Goal: Task Accomplishment & Management: Use online tool/utility

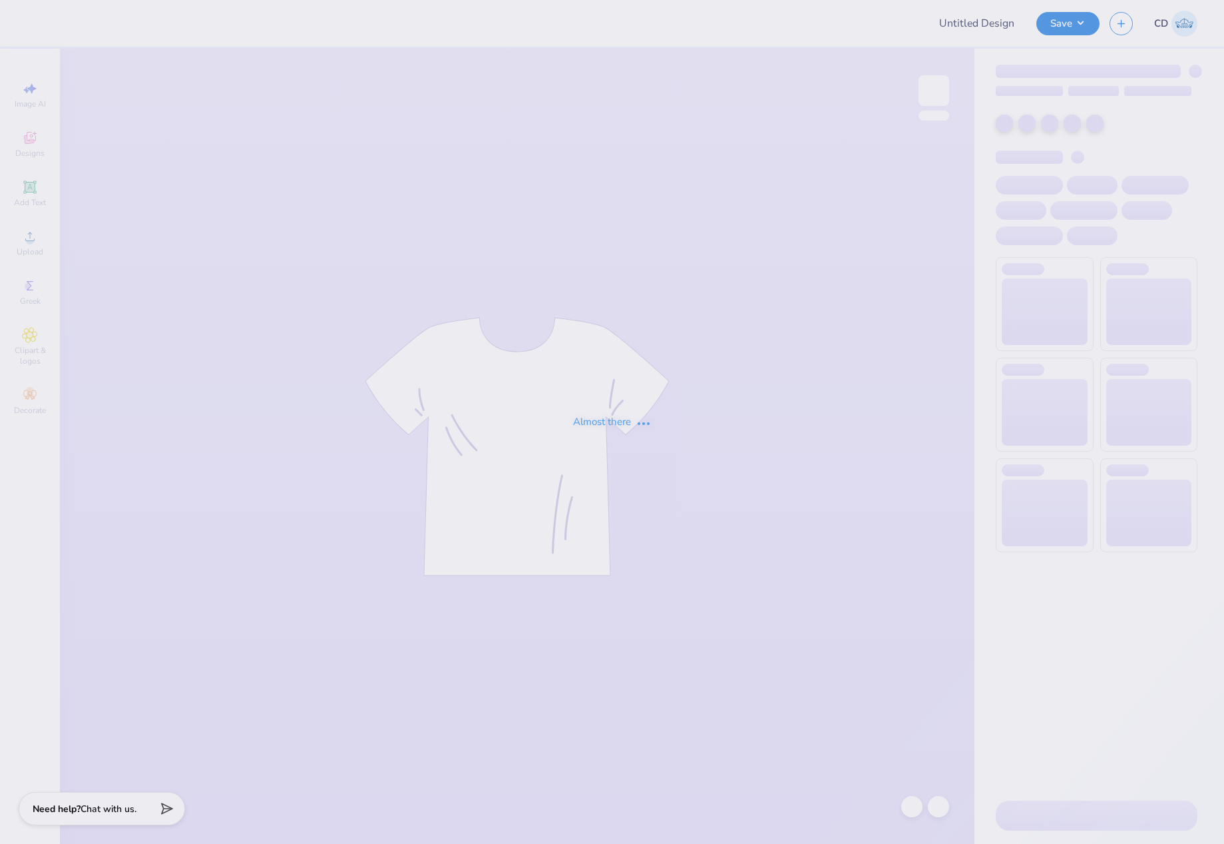
type input "Aphi Football 2025"
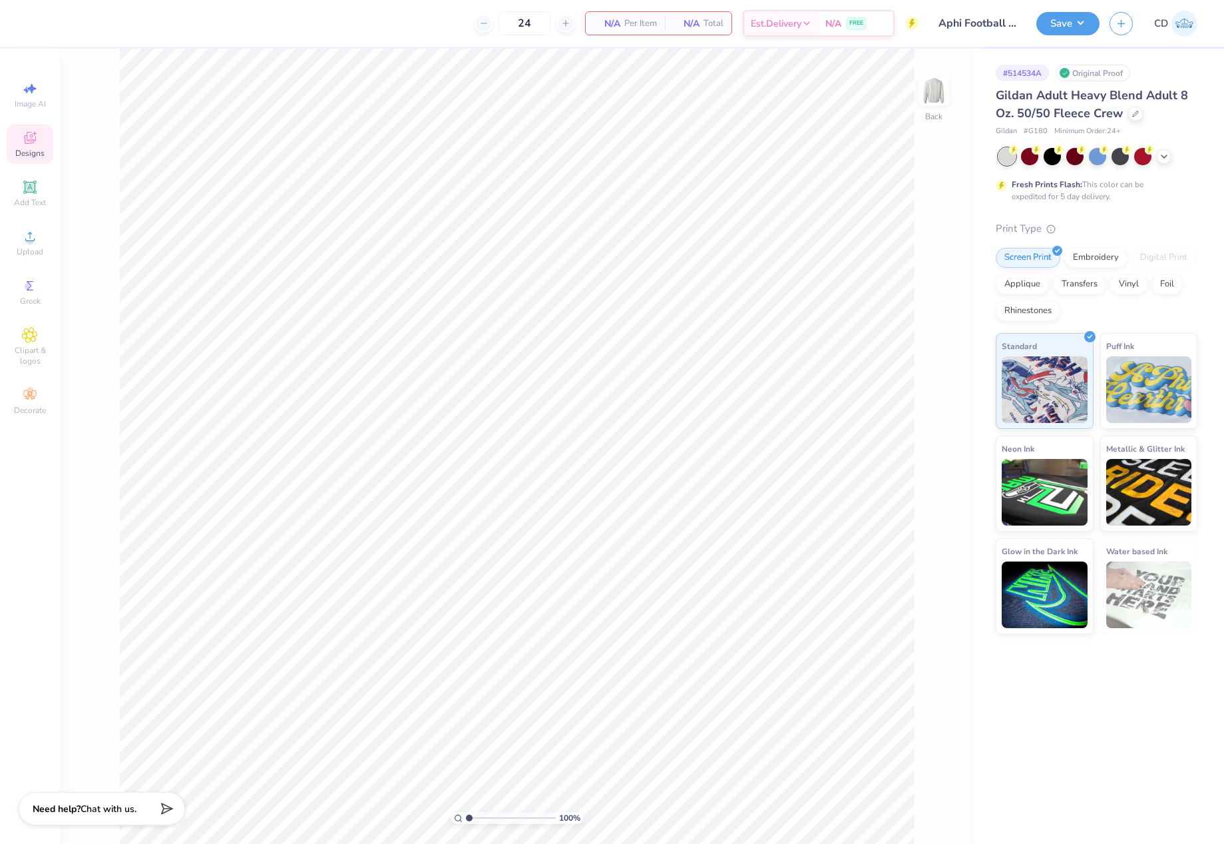
click at [35, 136] on icon at bounding box center [30, 138] width 16 height 16
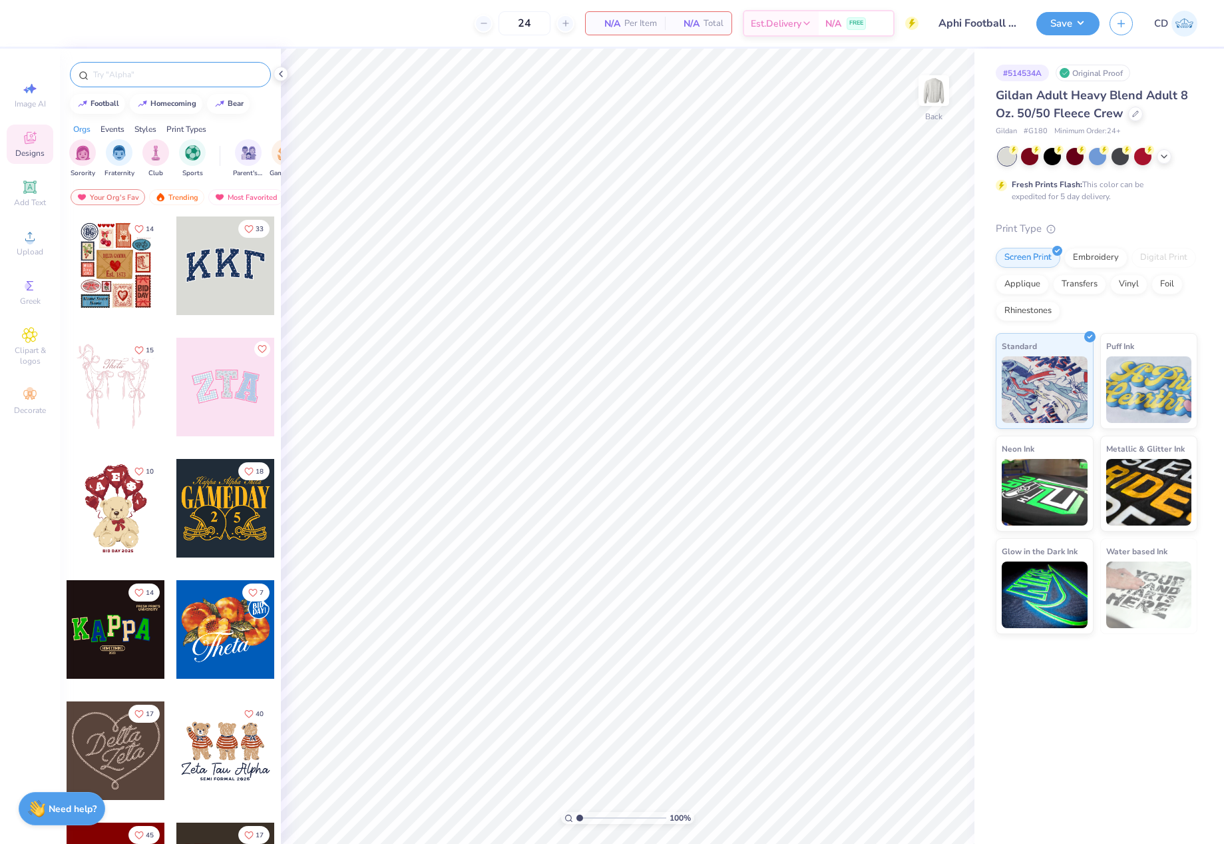
click at [150, 75] on input "text" at bounding box center [177, 74] width 170 height 13
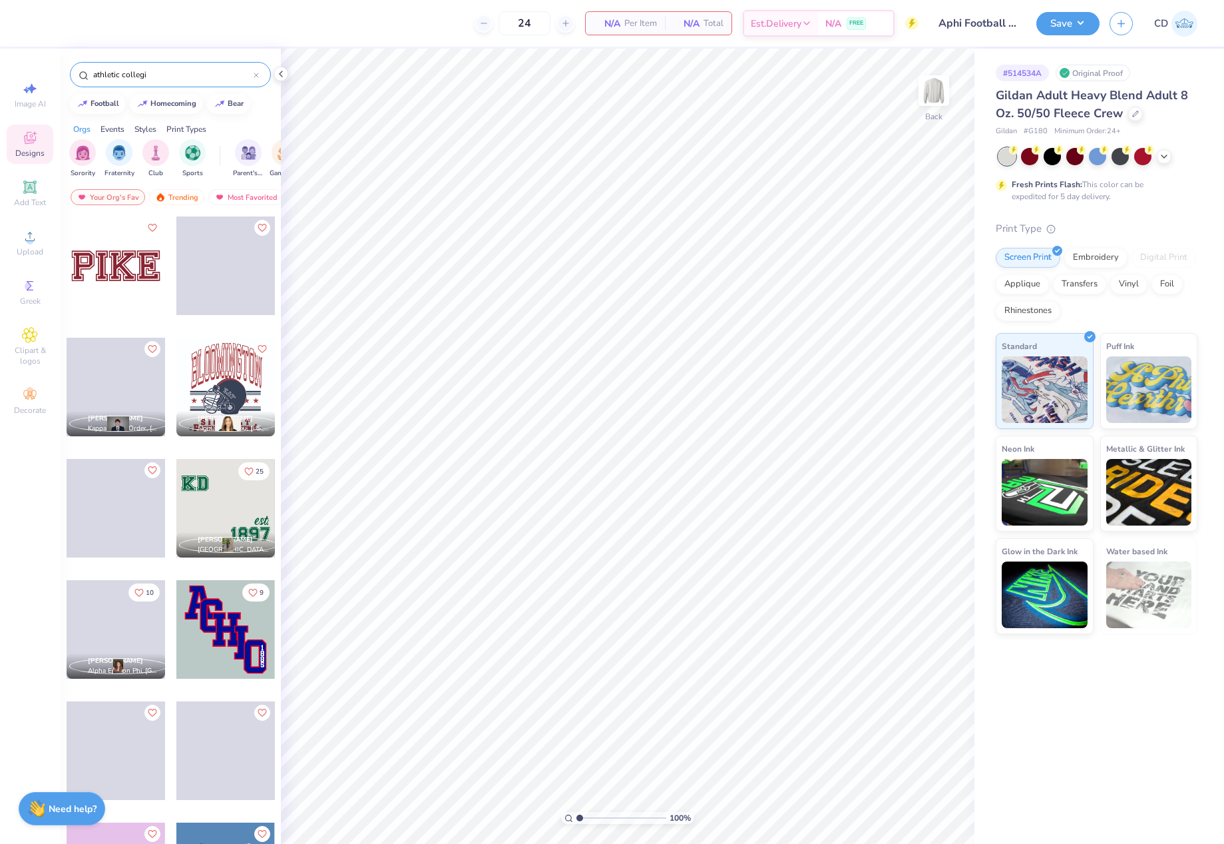
type input "athletic collegi"
click at [227, 368] on div at bounding box center [225, 387] width 99 height 99
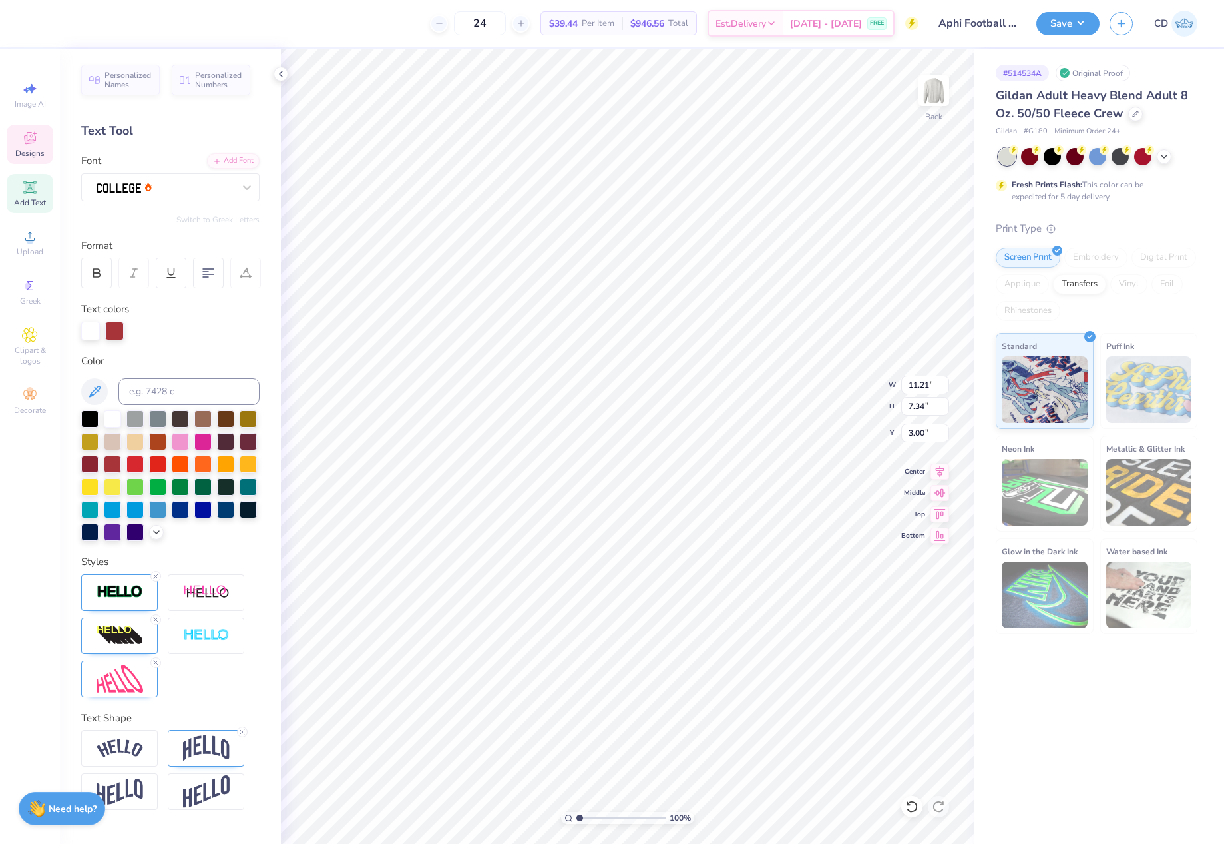
scroll to position [11, 2]
type textarea "APHI"
click at [115, 330] on div at bounding box center [114, 331] width 19 height 19
click at [114, 334] on div at bounding box center [114, 331] width 19 height 19
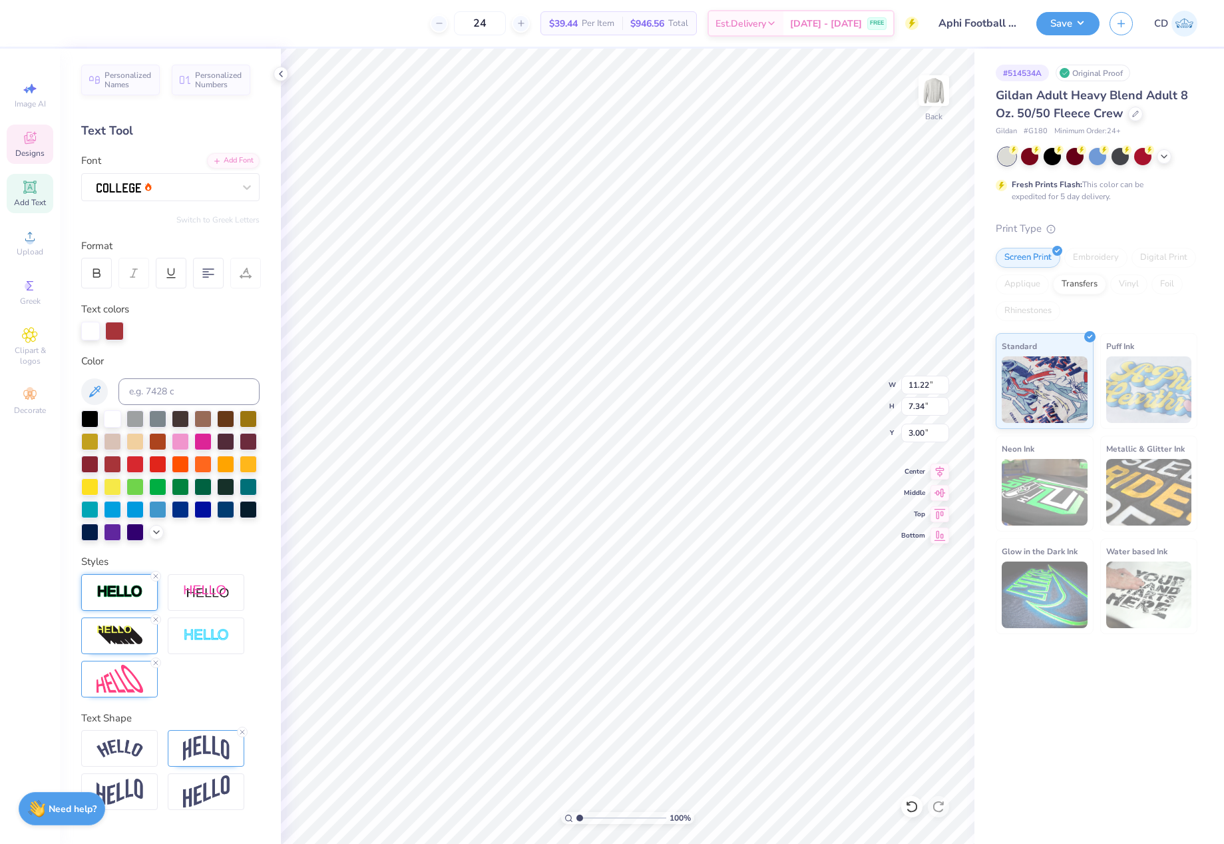
click at [126, 591] on img at bounding box center [120, 591] width 47 height 15
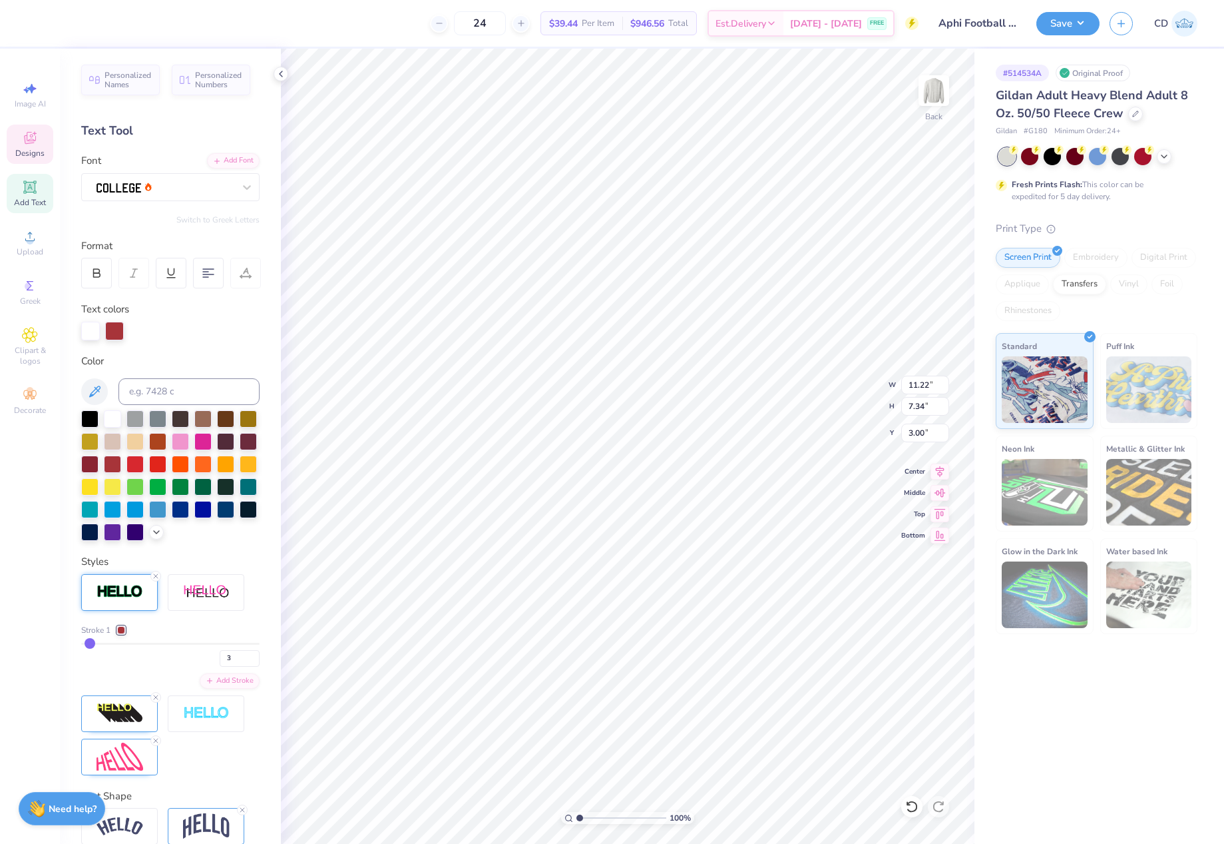
click at [113, 332] on div at bounding box center [114, 331] width 19 height 19
click at [172, 388] on input at bounding box center [189, 391] width 141 height 27
type input "533c"
click at [117, 331] on div at bounding box center [114, 329] width 19 height 19
click at [180, 393] on input at bounding box center [189, 391] width 141 height 27
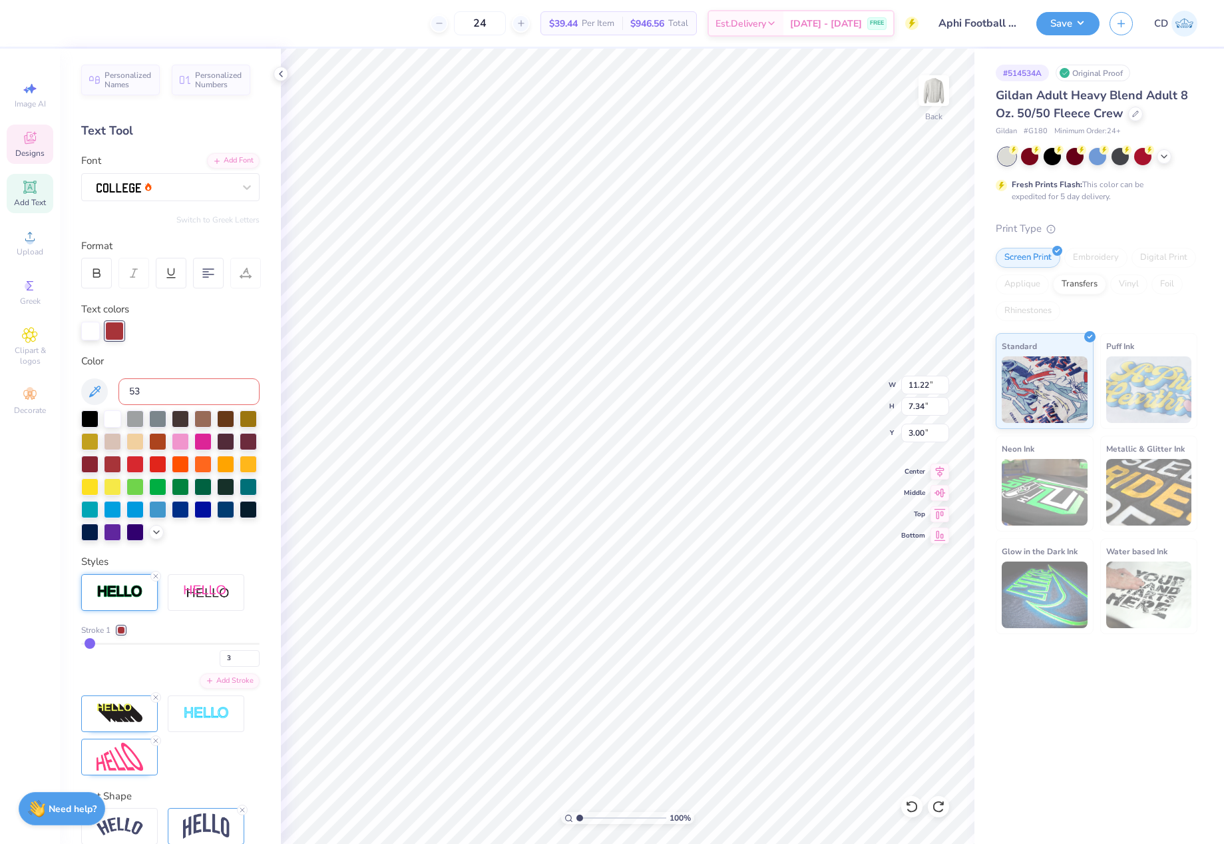
type input "533"
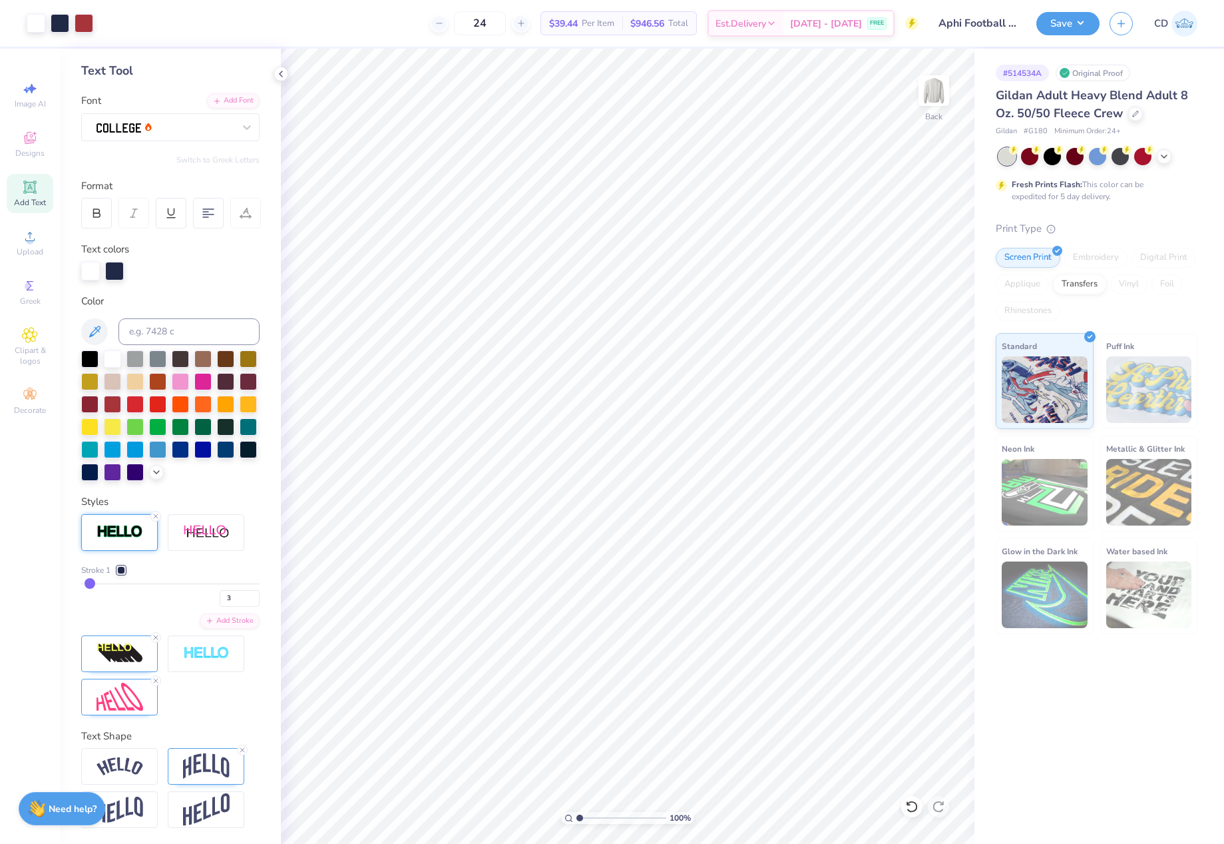
scroll to position [67, 0]
click at [160, 521] on div at bounding box center [155, 516] width 11 height 11
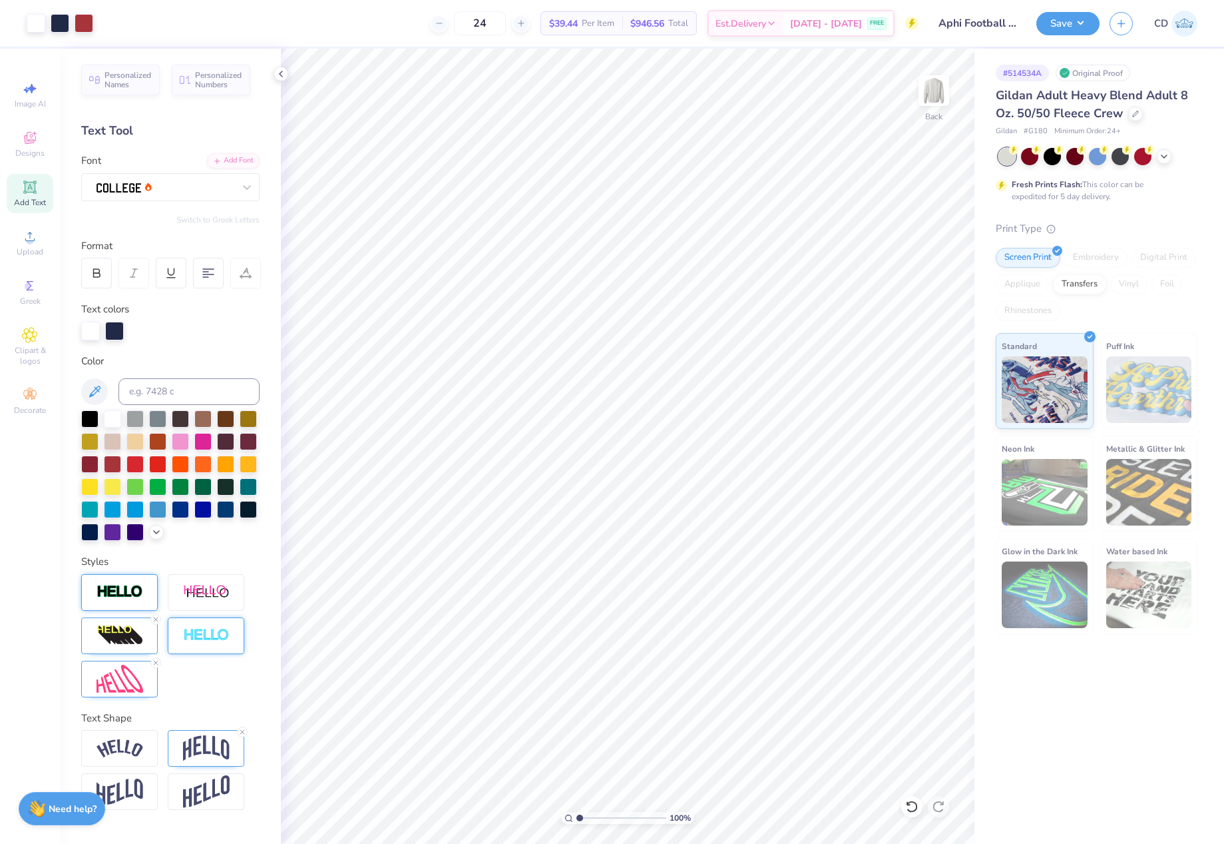
scroll to position [5, 0]
click at [222, 643] on img at bounding box center [206, 635] width 47 height 15
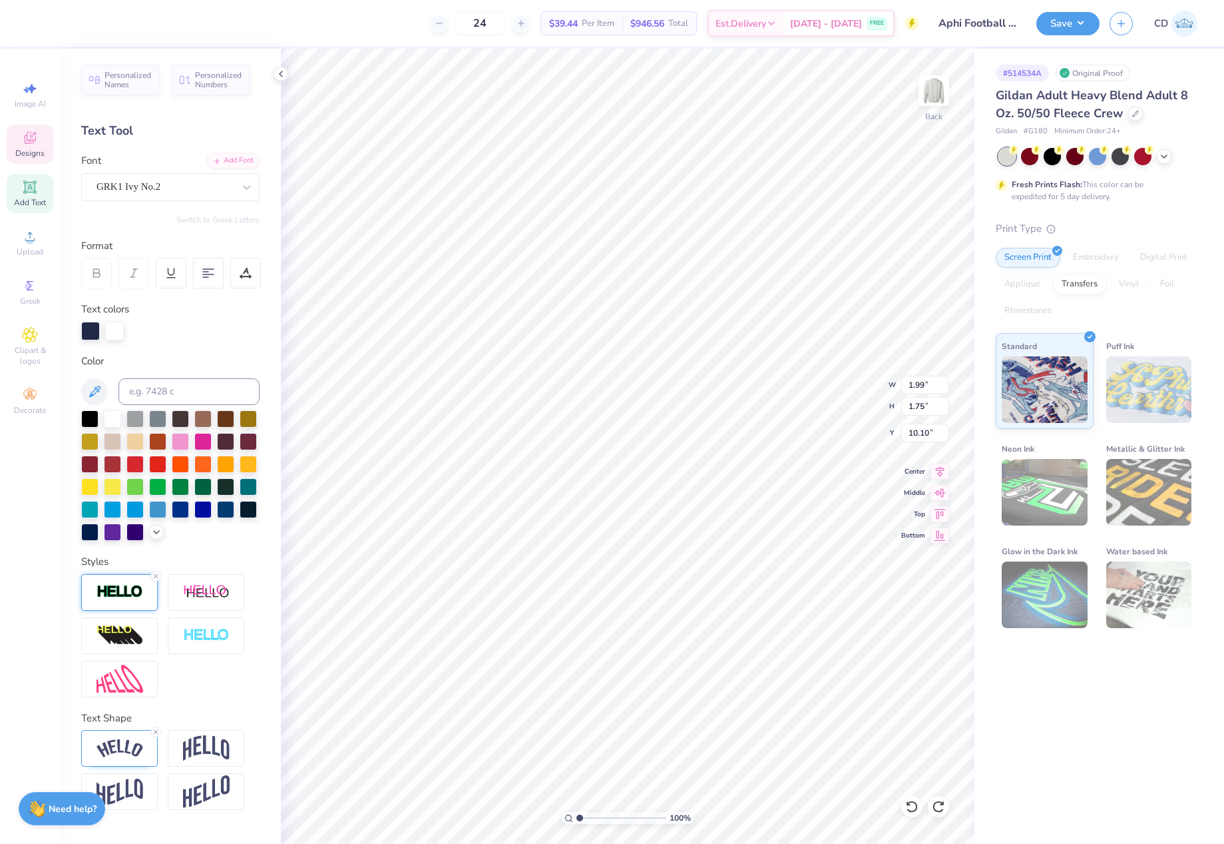
scroll to position [11, 1]
type textarea "AF"
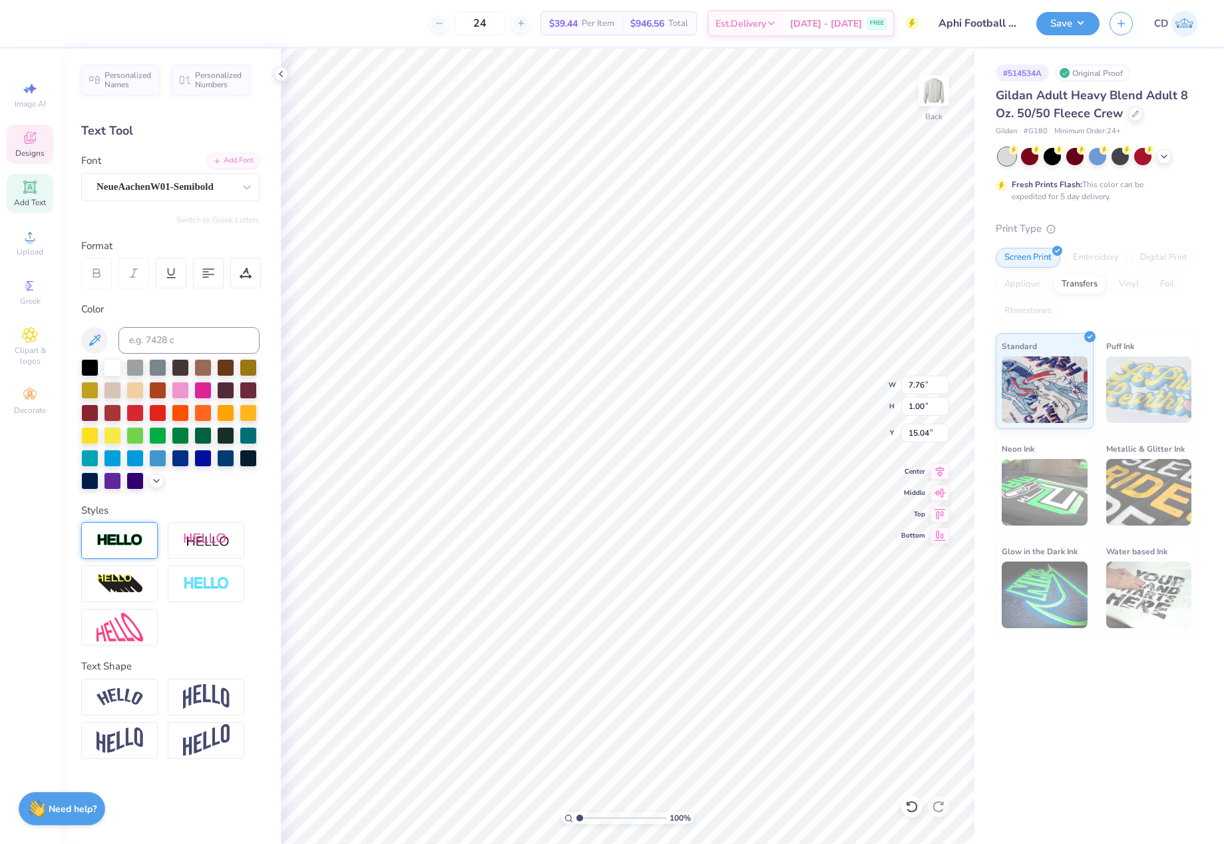
scroll to position [11, 3]
type textarea "O L E M I S S"
type input "0.82"
type input "1.10"
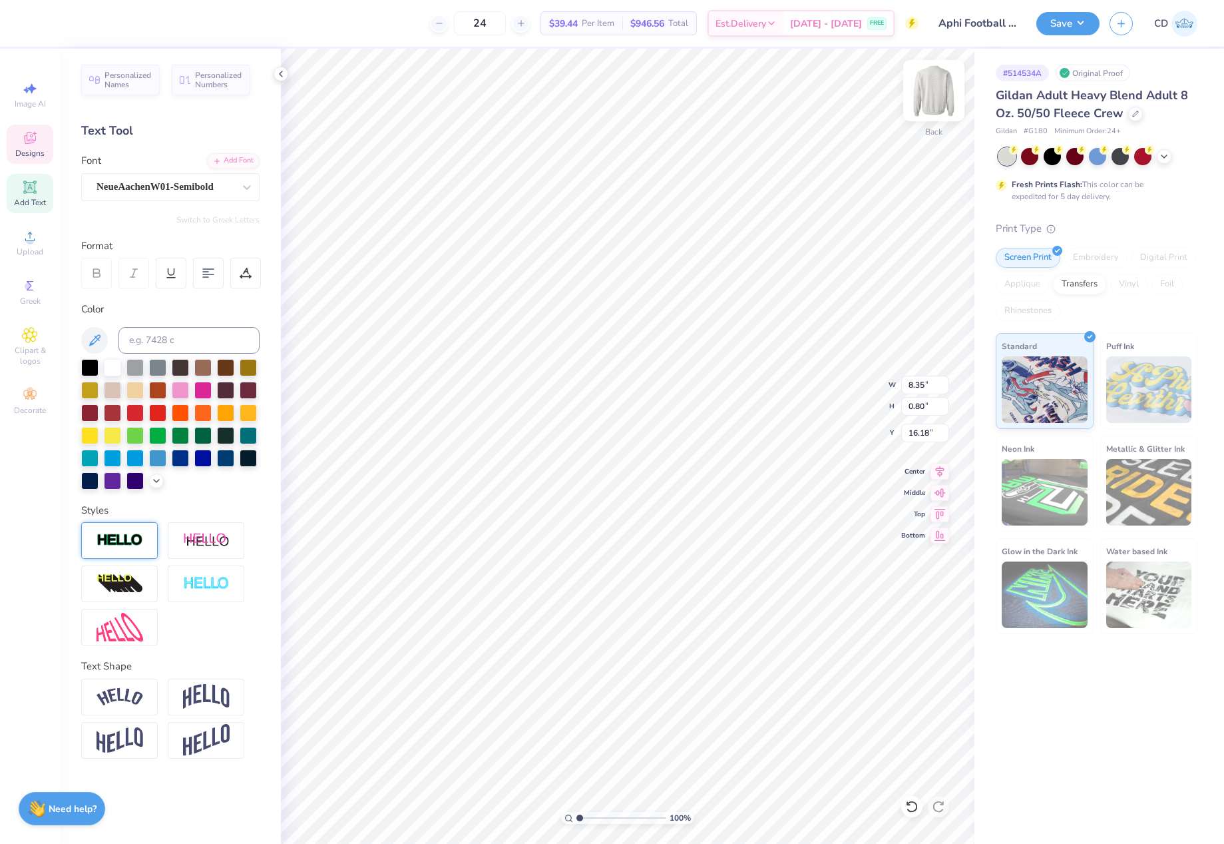
type input "15.90"
type textarea "R"
type input "8.35"
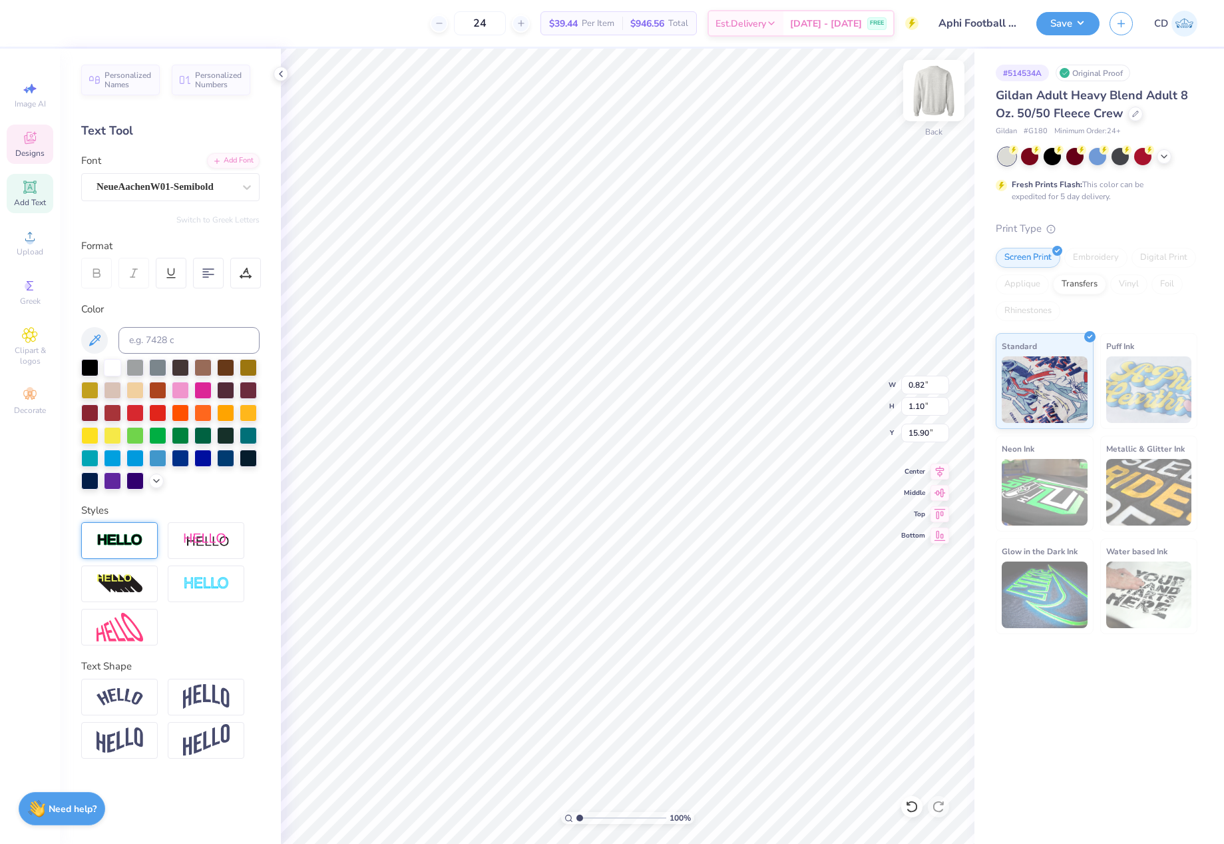
type input "0.80"
type input "16.18"
type textarea "EBEL"
type textarea "S"
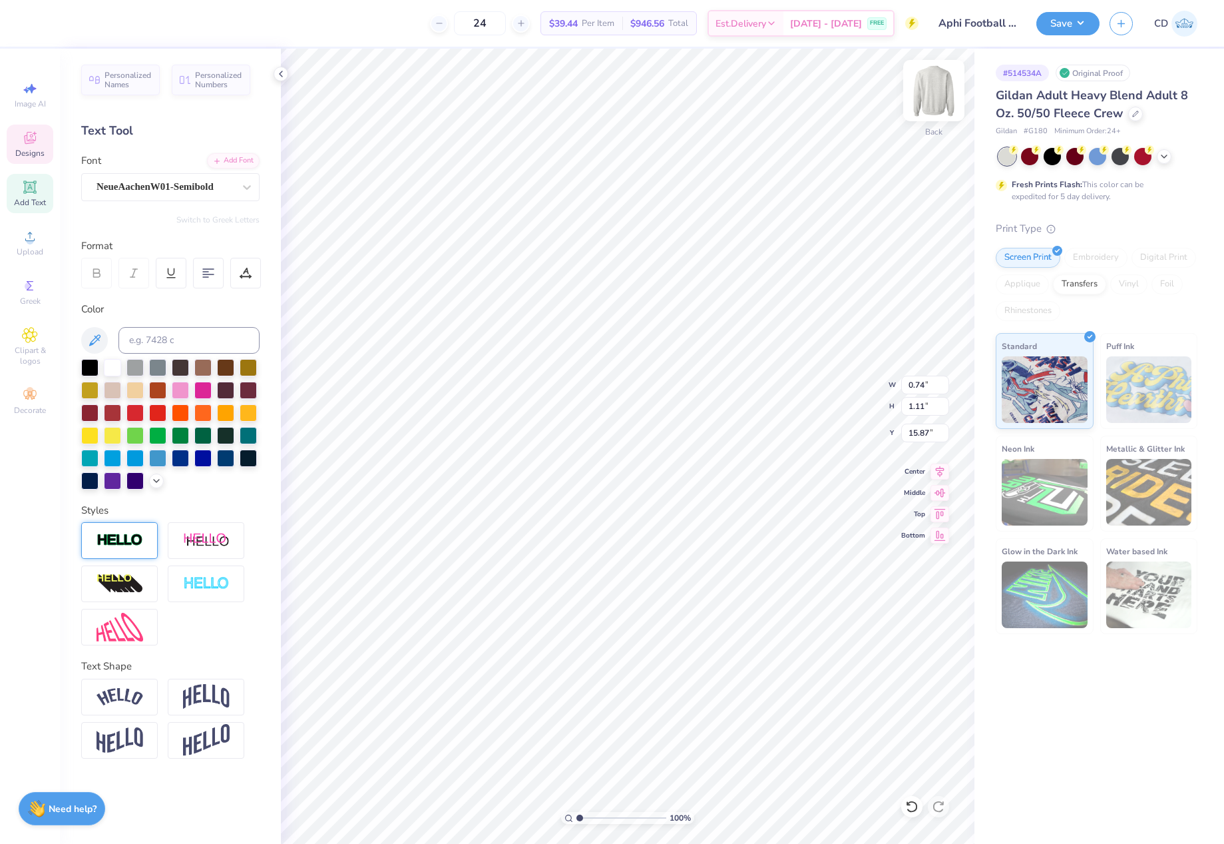
scroll to position [11, 1]
type input "5.61"
type input "0.71"
type input "15.01"
type input "0.85"
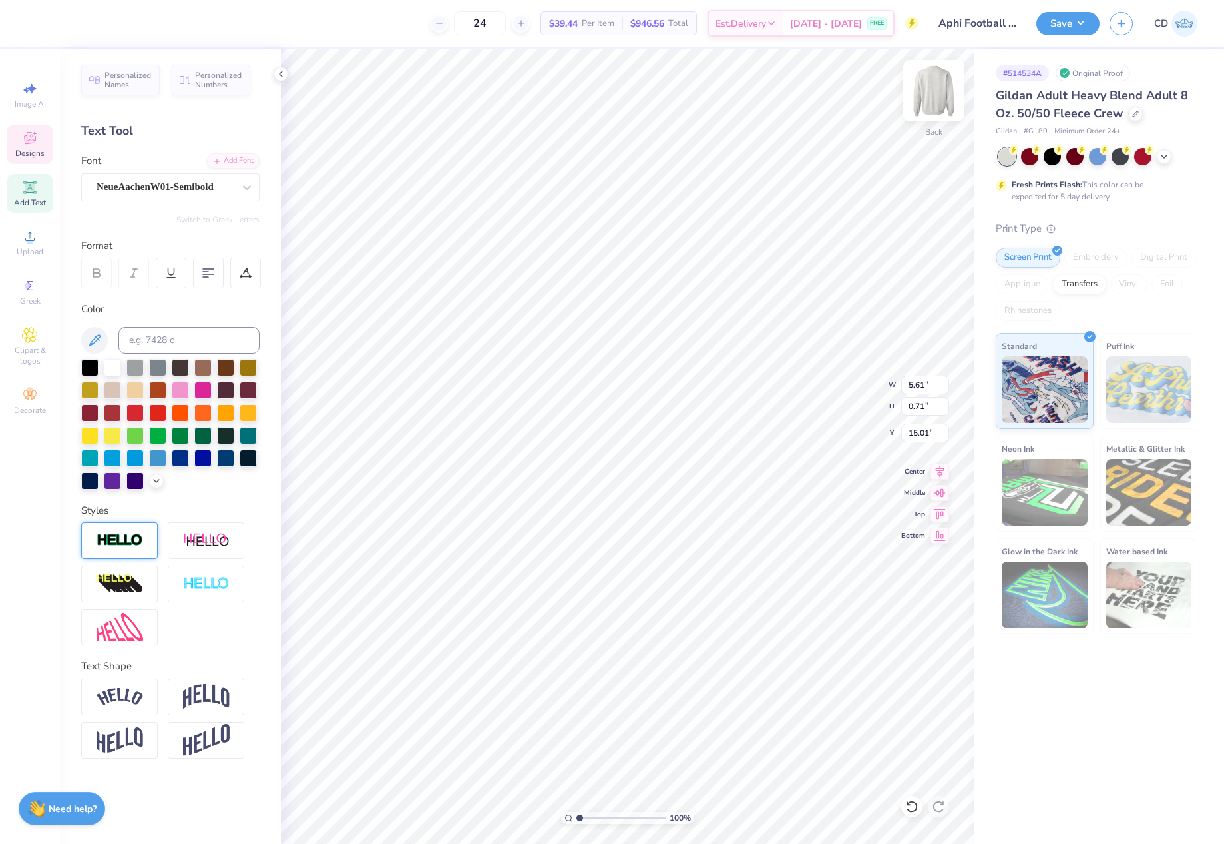
type input "1.10"
type input "15.90"
type input "8.35"
type input "0.95"
type input "16.05"
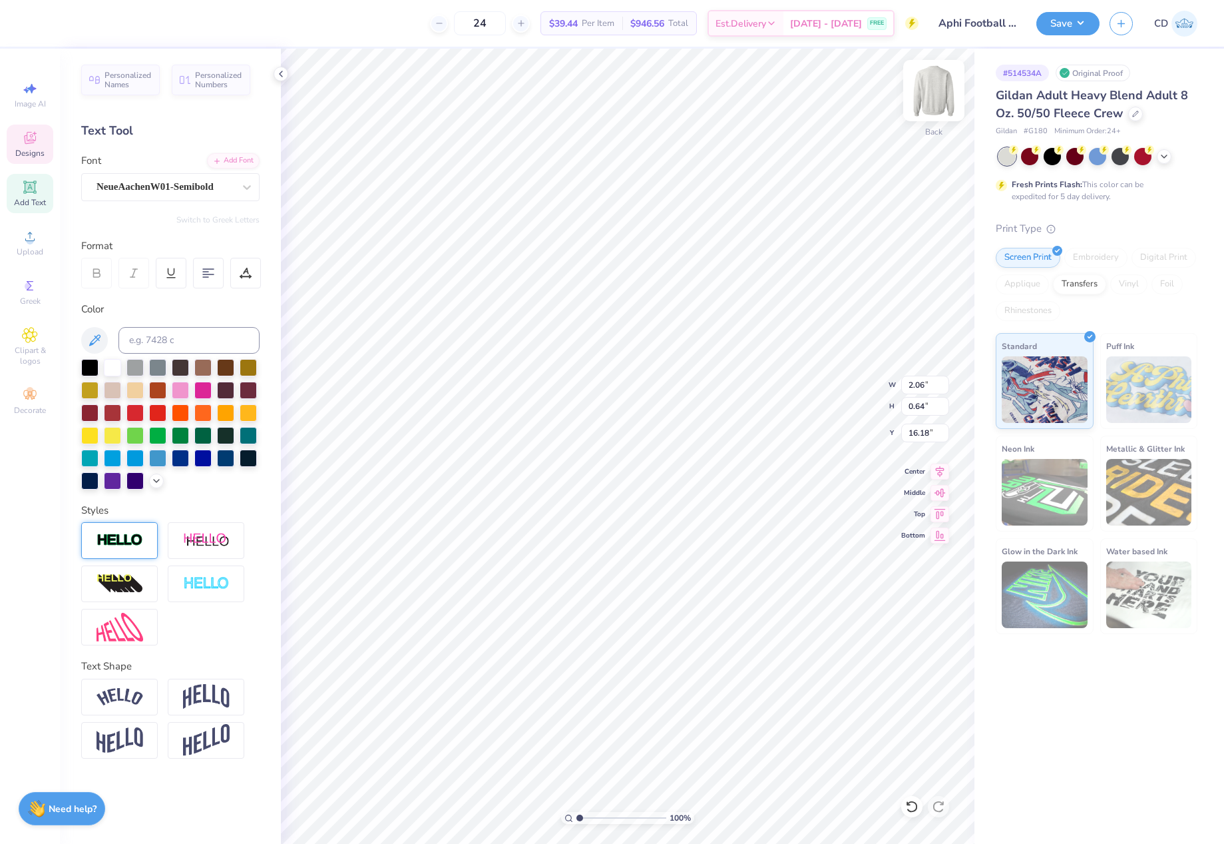
type input "2.06"
type input "0.64"
type input "16.18"
type input "0.66"
type input "0.95"
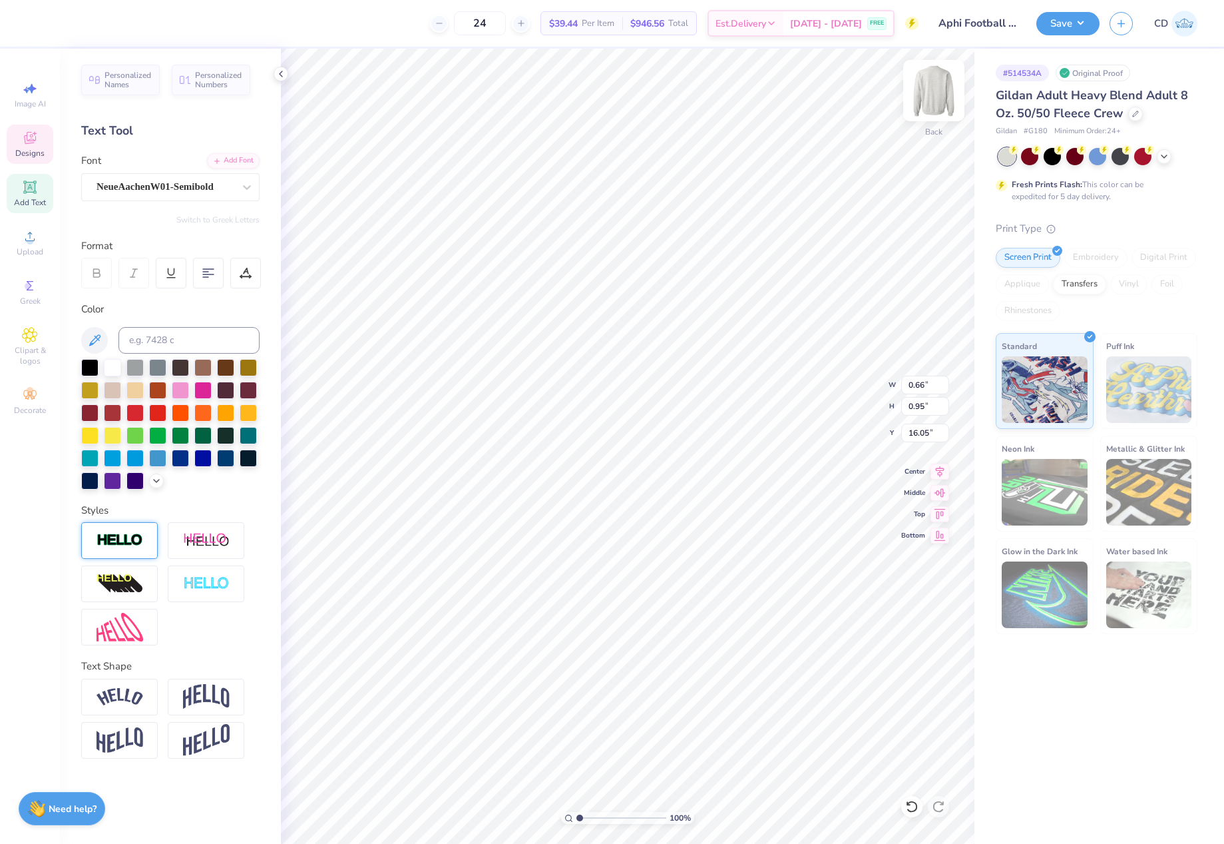
type input "15.56"
click at [583, 813] on input "range" at bounding box center [622, 818] width 90 height 12
type input "1.82"
click at [587, 816] on input "range" at bounding box center [622, 818] width 90 height 12
type input "5.61"
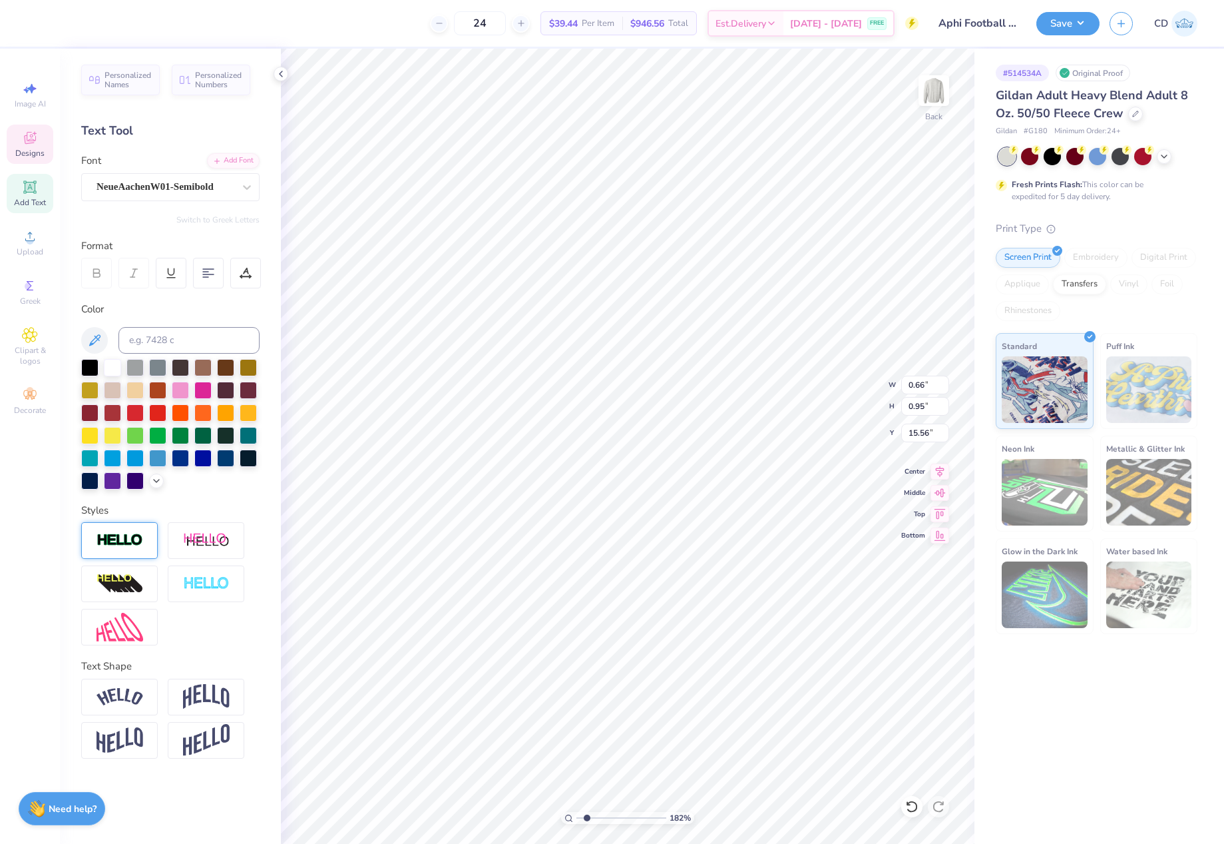
type input "0.71"
type input "15.01"
type textarea "OLE MISS"
type input "15.87"
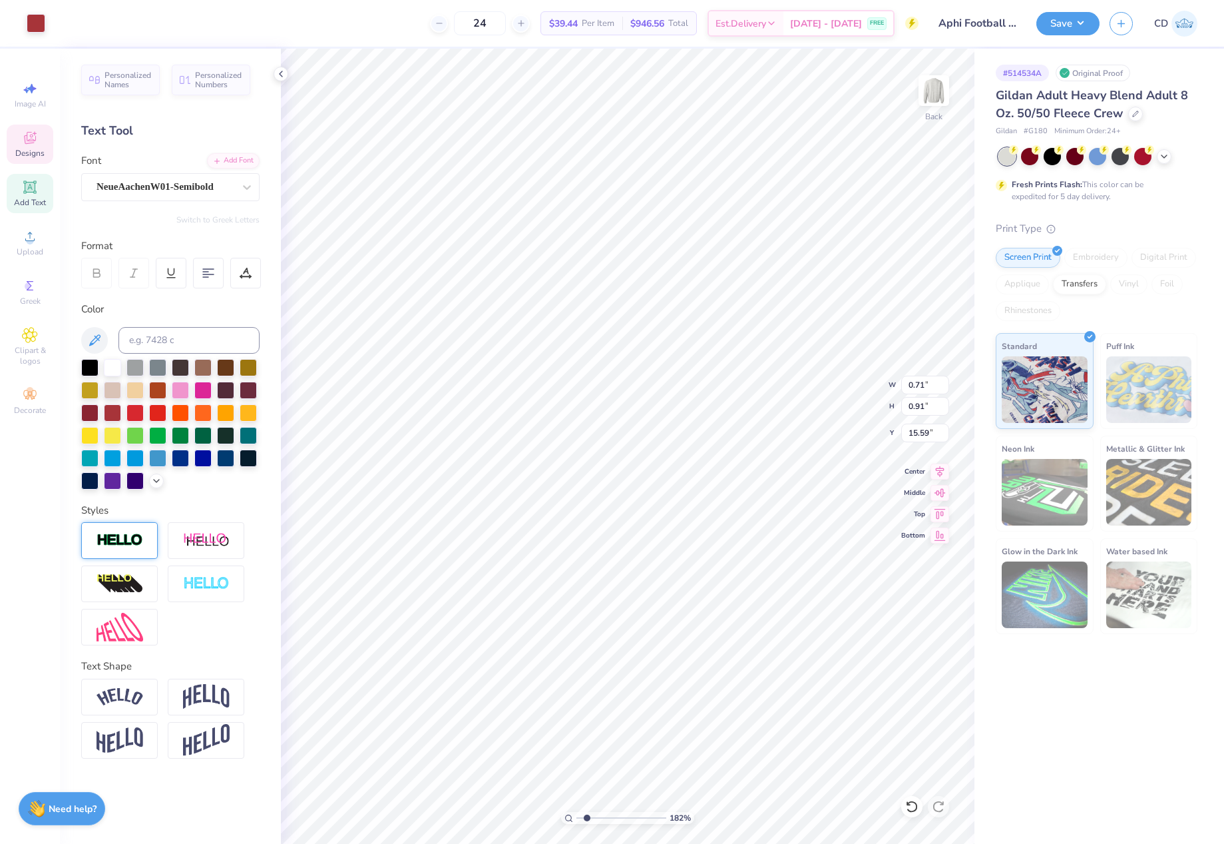
type input "0.71"
type input "0.91"
type input "15.59"
type input "2.06"
type input "0.64"
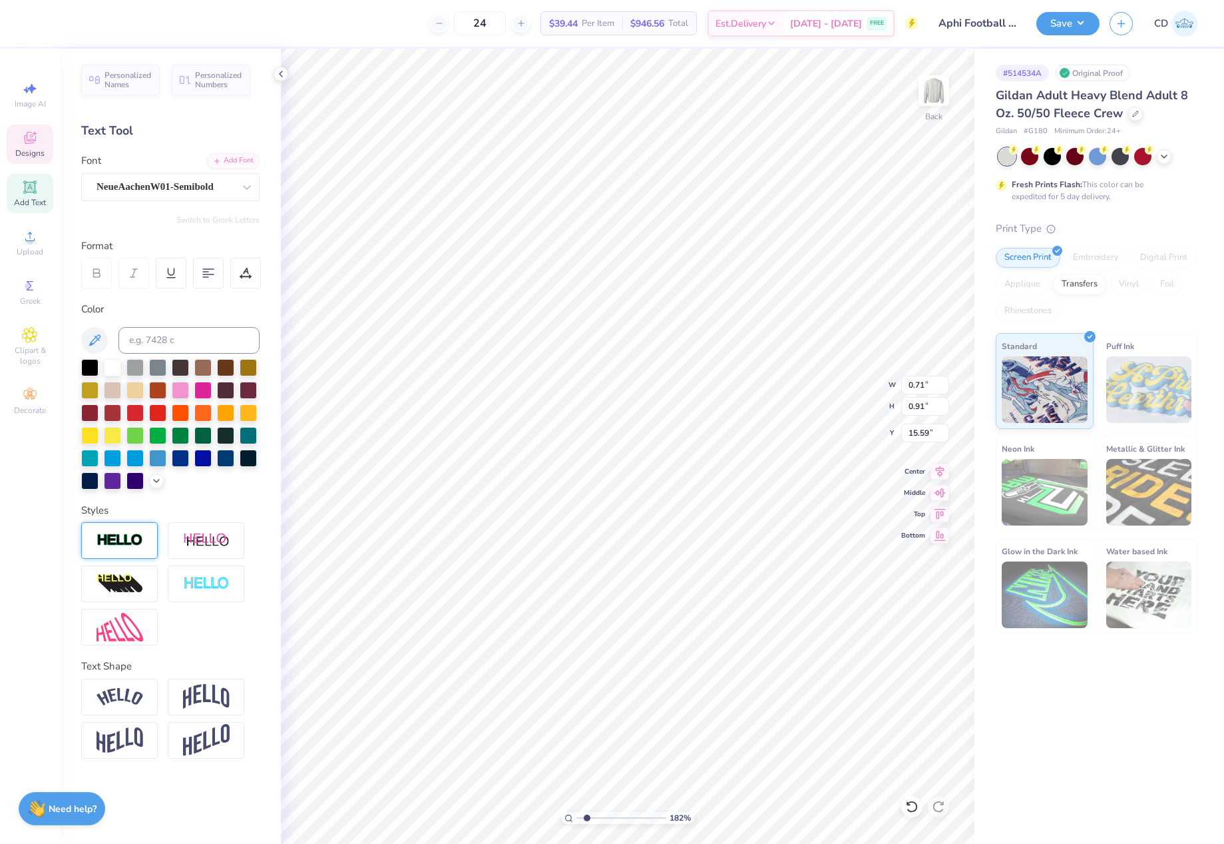
type input "15.87"
type input "0.66"
type input "0.95"
type input "15.52"
type input "0.71"
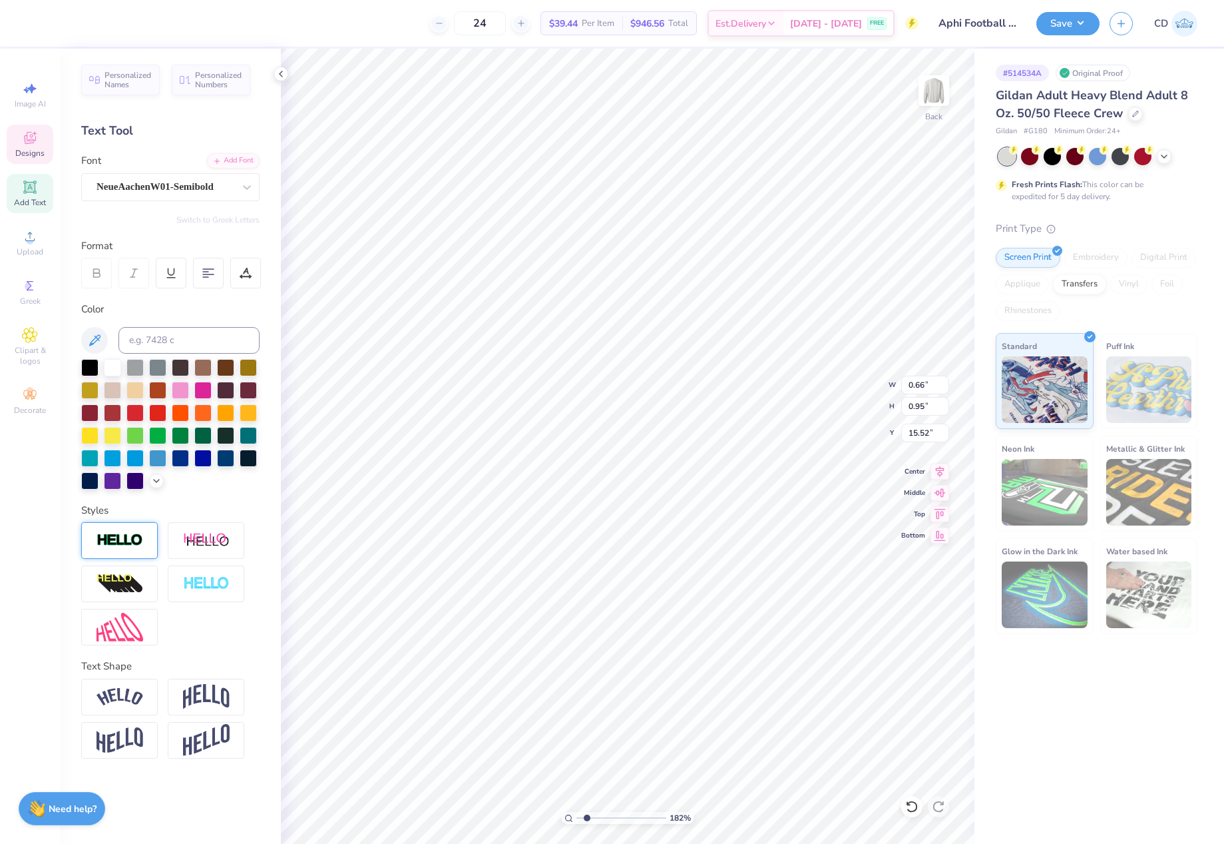
type input "0.91"
type input "15.56"
type input "2.99"
type input "0.95"
type input "15.56"
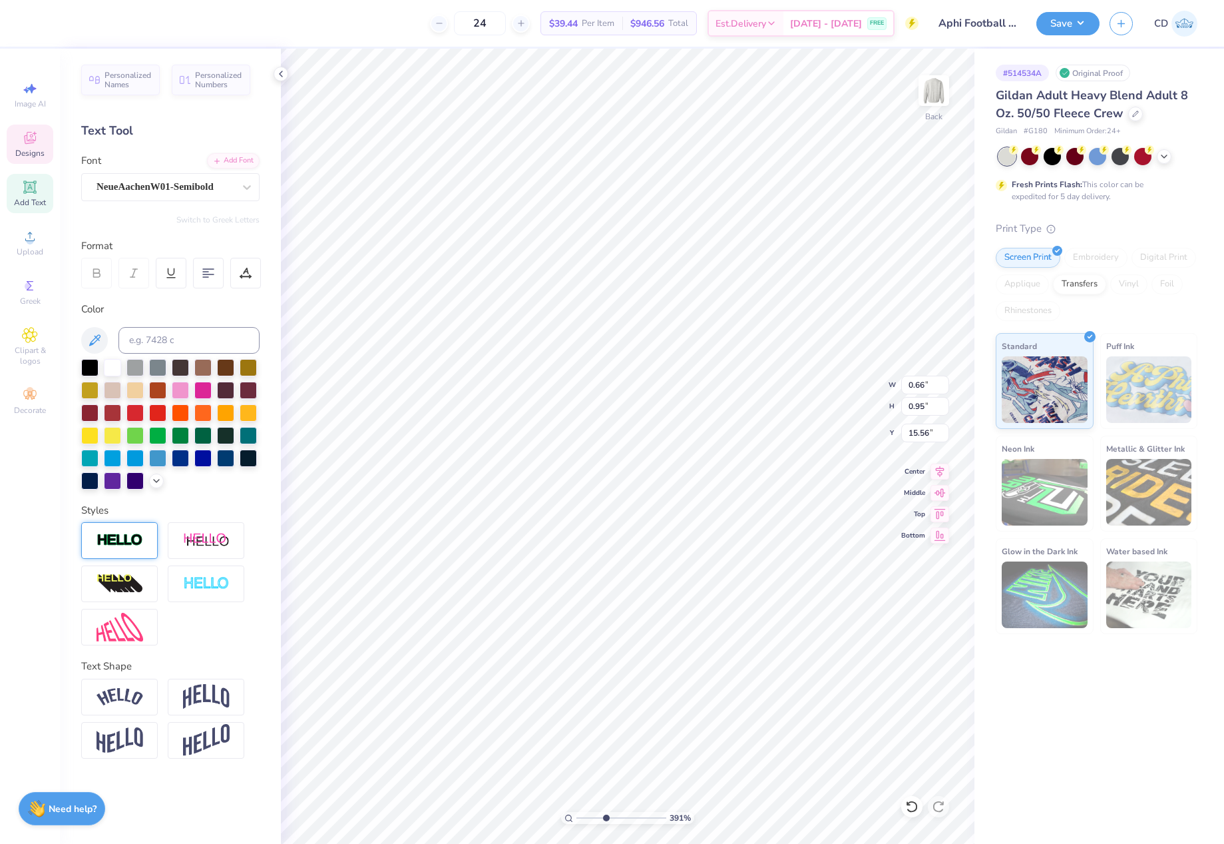
drag, startPoint x: 588, startPoint y: 818, endPoint x: 611, endPoint y: 815, distance: 22.8
type input "4.43"
click at [611, 815] on input "range" at bounding box center [622, 818] width 90 height 12
type input "0.71"
type input "0.91"
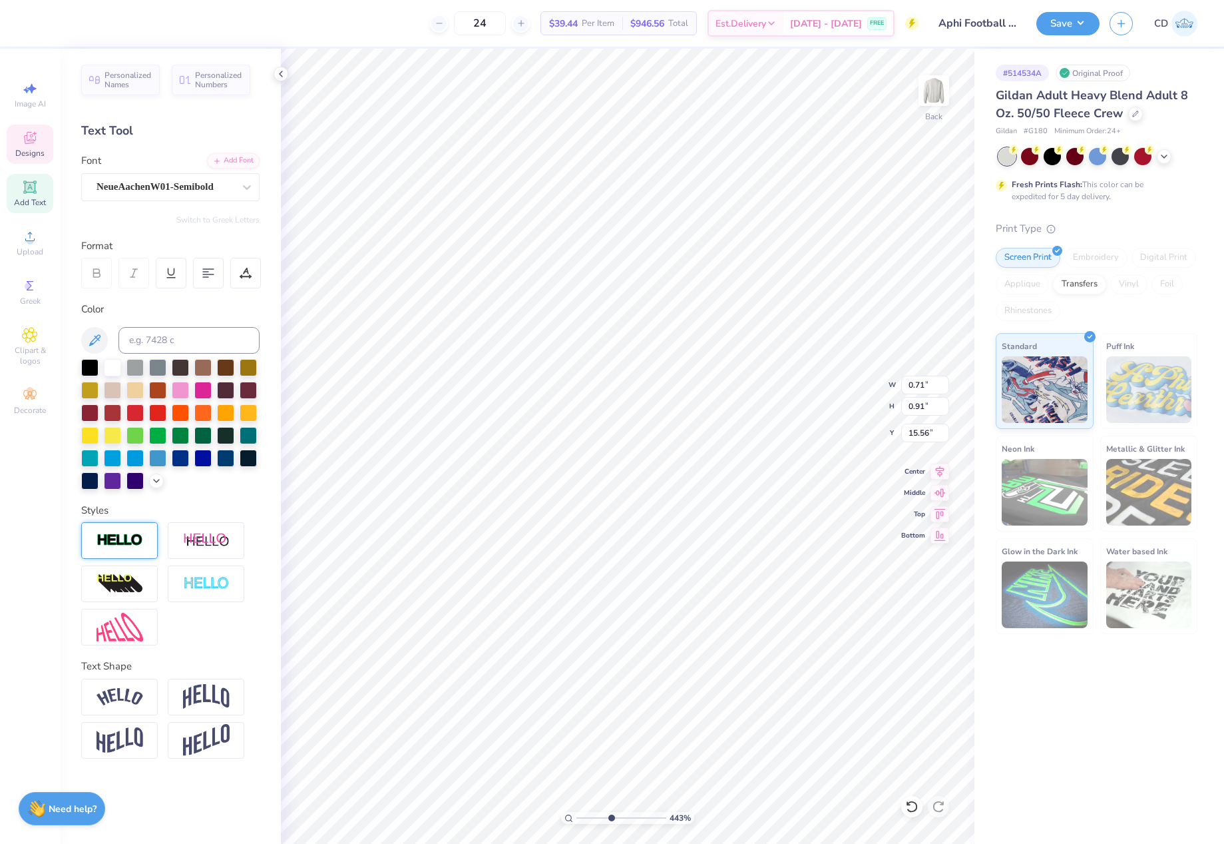
type input "15.59"
type input "0.66"
type input "0.95"
type input "15.58"
type input "0.71"
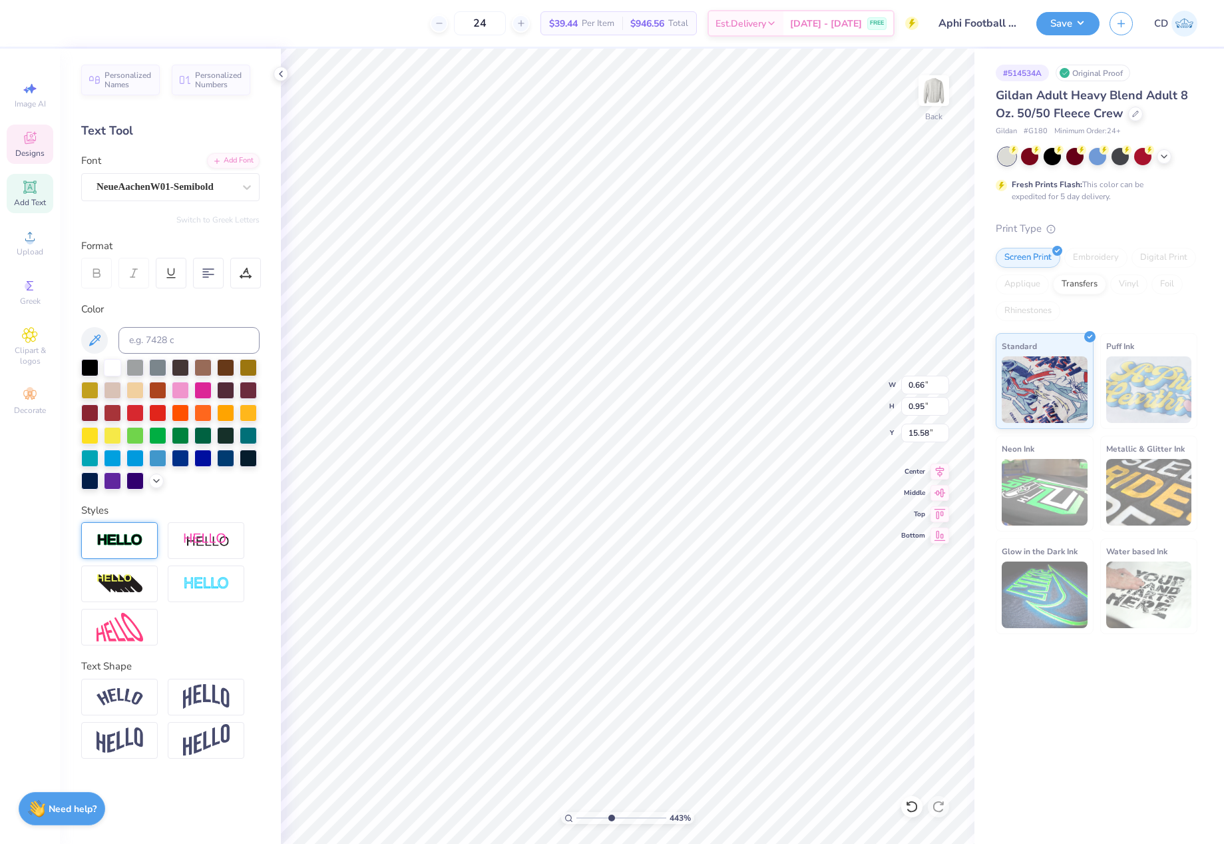
type input "0.91"
type input "15.59"
type input "2.89"
drag, startPoint x: 583, startPoint y: 816, endPoint x: 567, endPoint y: 812, distance: 16.0
type input "1"
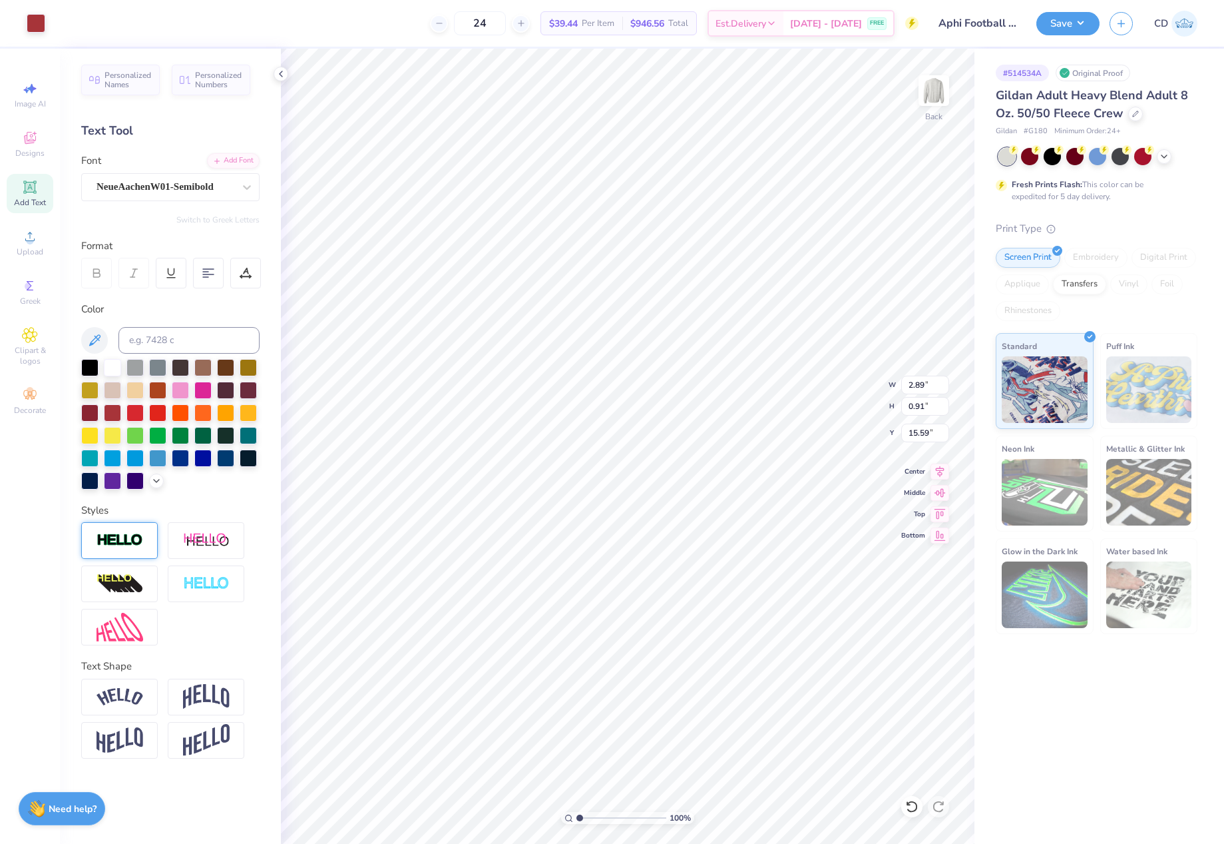
click at [577, 815] on input "range" at bounding box center [622, 818] width 90 height 12
type input "6.89"
type input "1.77"
type input "15.37"
click at [759, 616] on li "Download vector" at bounding box center [763, 620] width 105 height 26
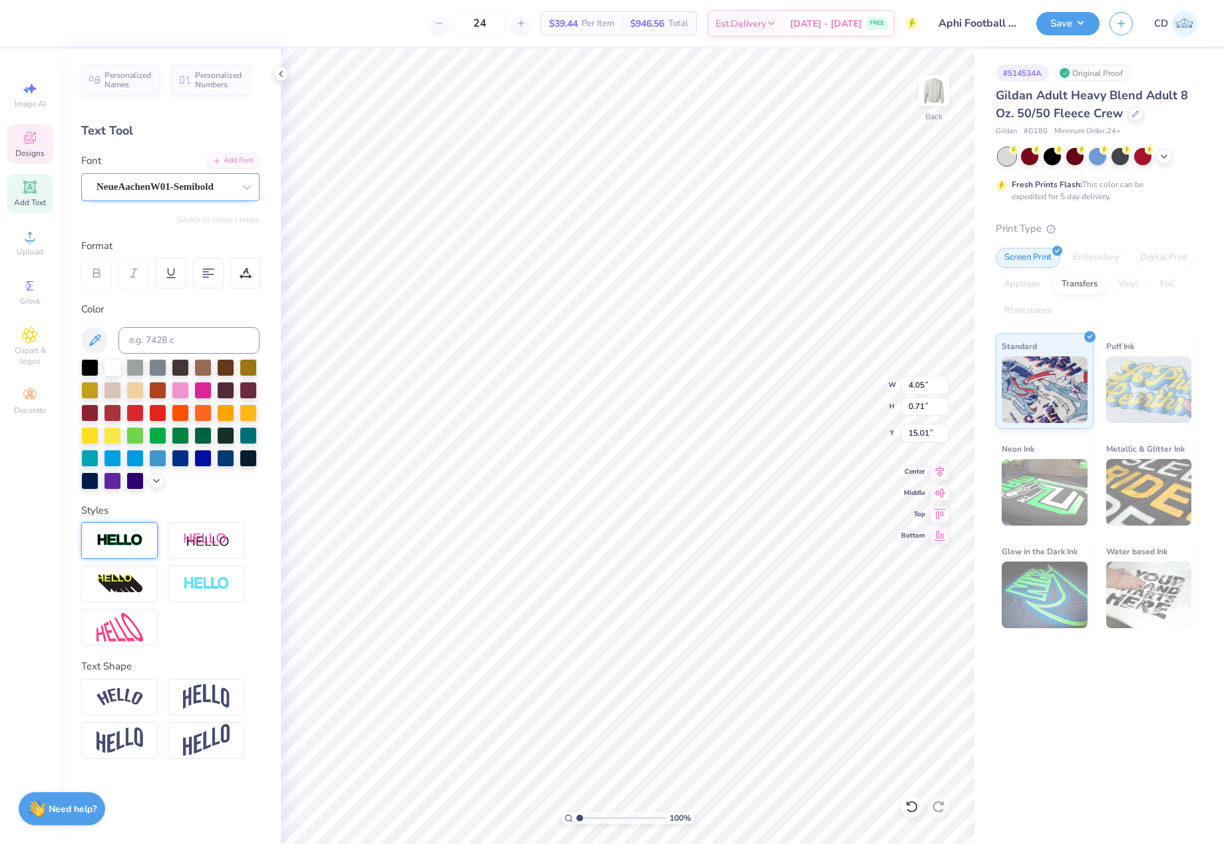
click at [170, 189] on div "NeueAachenW01-Semibold" at bounding box center [165, 186] width 140 height 21
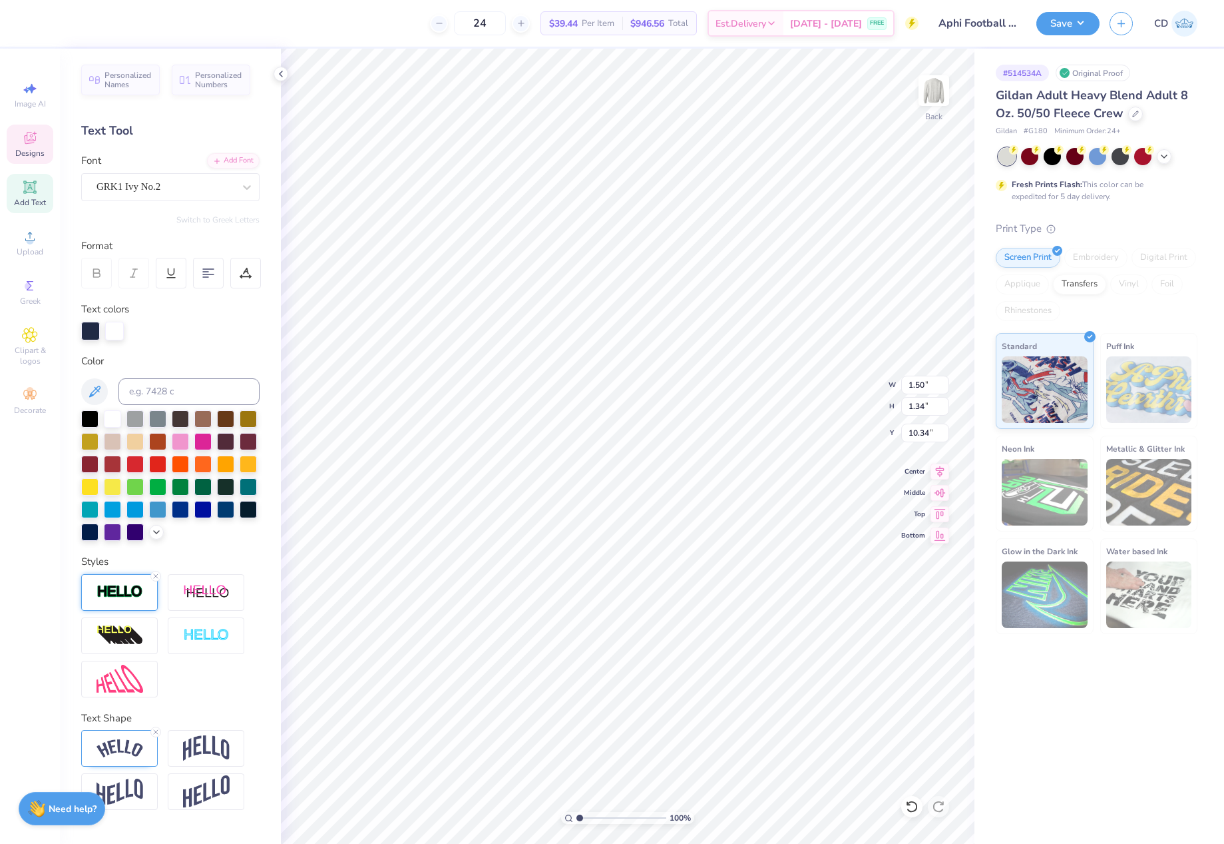
type input "1.50"
type input "1.34"
type input "10.34"
type input "11.53"
type input "14.14"
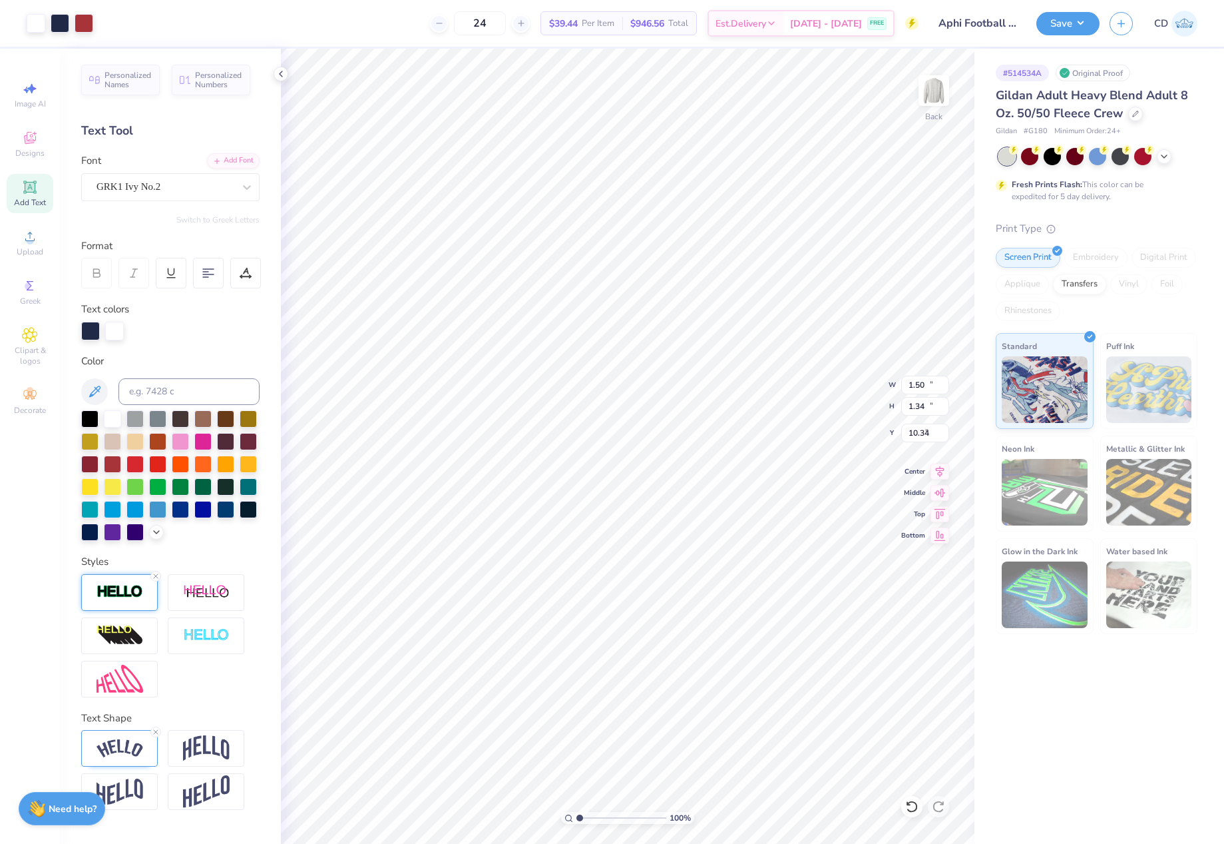
type input "3.00"
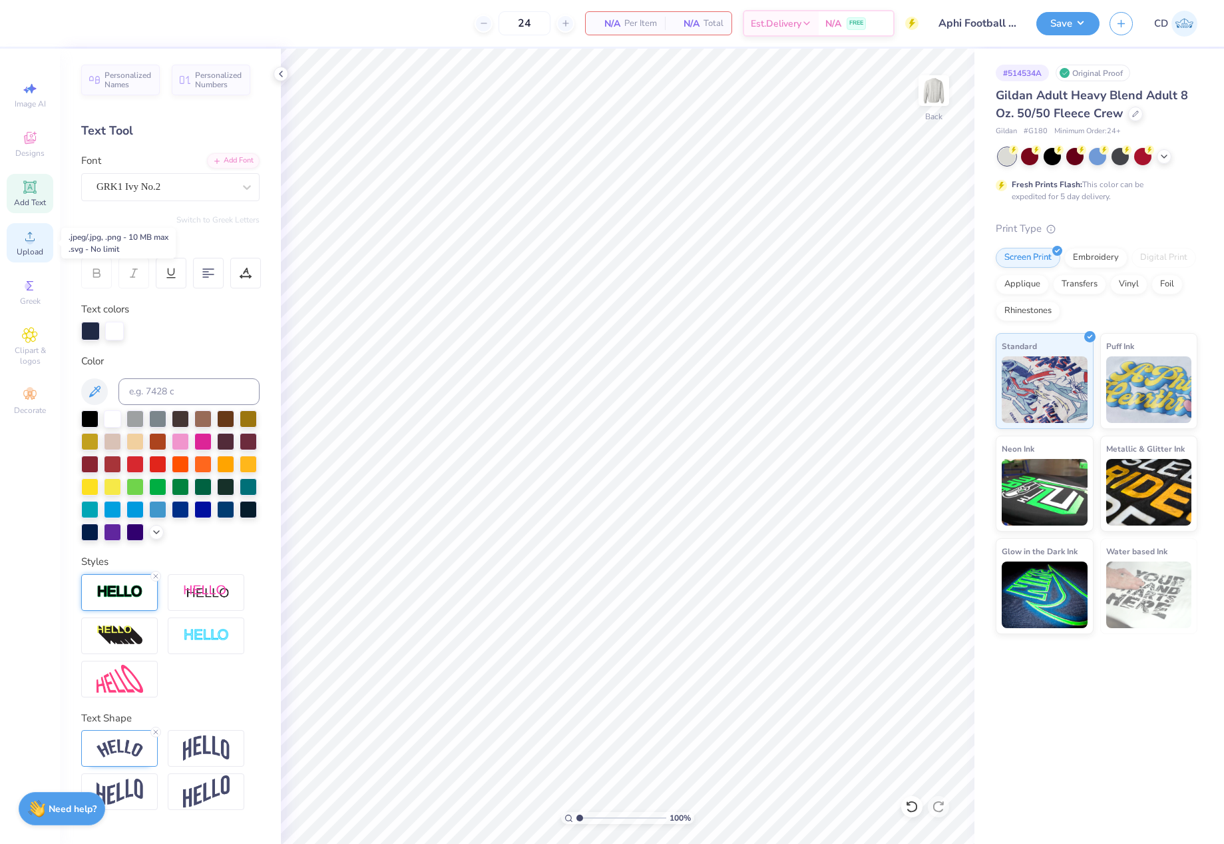
click at [32, 232] on icon at bounding box center [30, 236] width 16 height 16
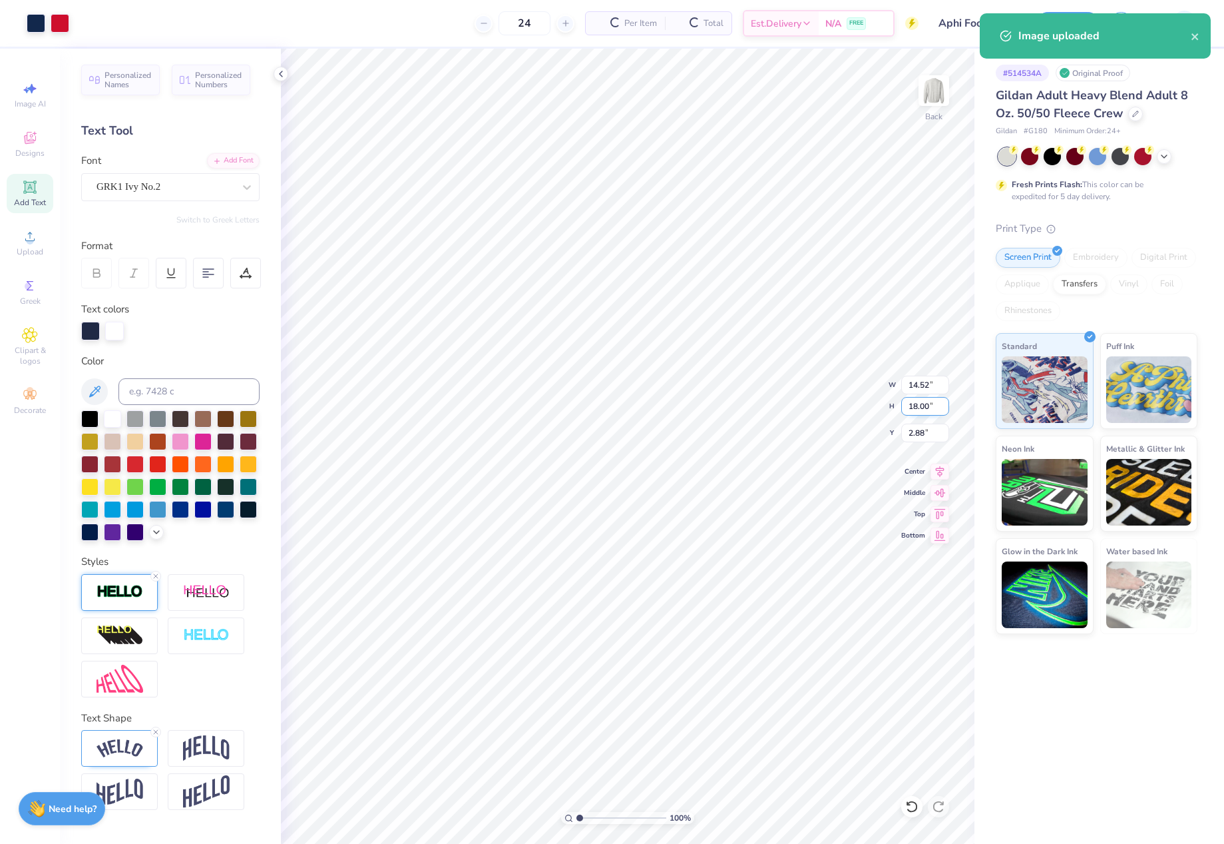
drag, startPoint x: 909, startPoint y: 405, endPoint x: 929, endPoint y: 405, distance: 20.7
click at [929, 405] on input "18.00" at bounding box center [926, 406] width 48 height 19
type input "15"
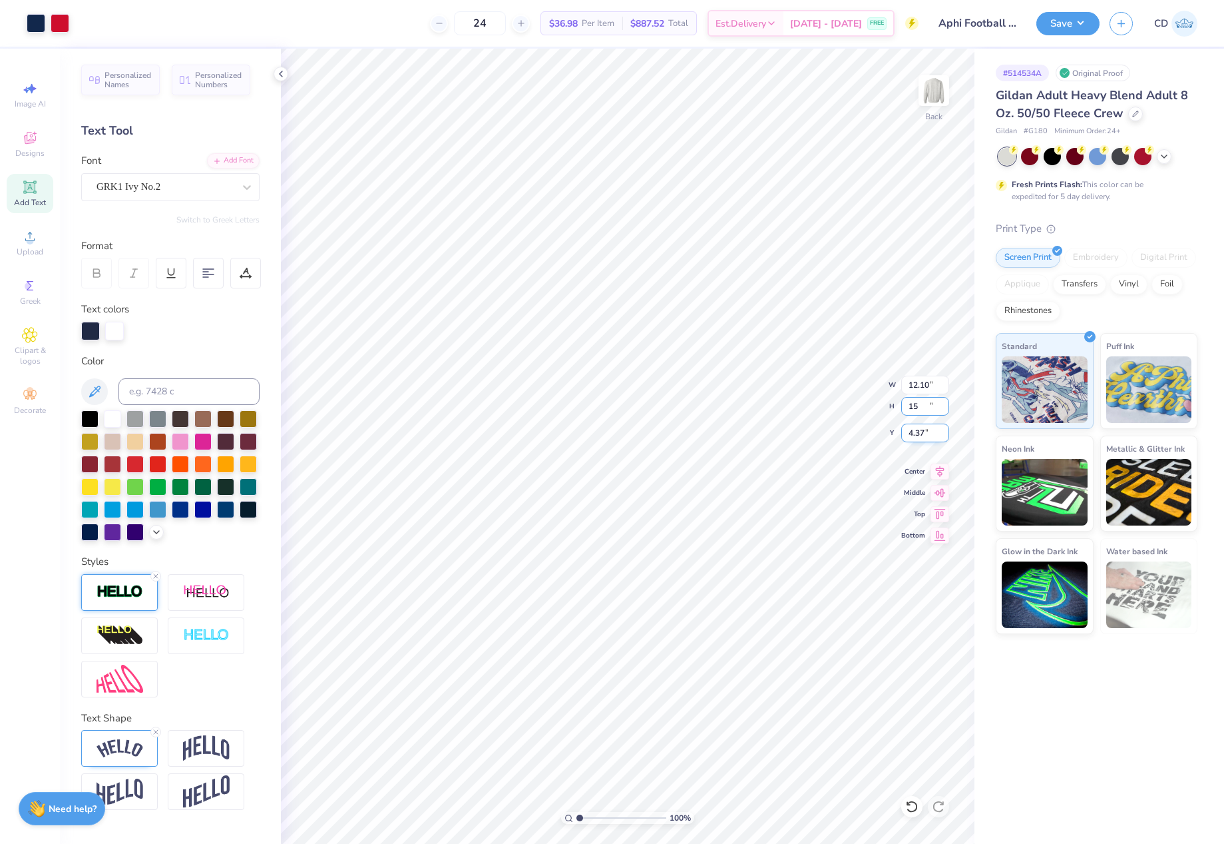
type input "12.10"
type input "15.00"
drag, startPoint x: 908, startPoint y: 435, endPoint x: 934, endPoint y: 438, distance: 26.8
click at [934, 438] on input "4.37" at bounding box center [926, 432] width 48 height 19
type input "3.00"
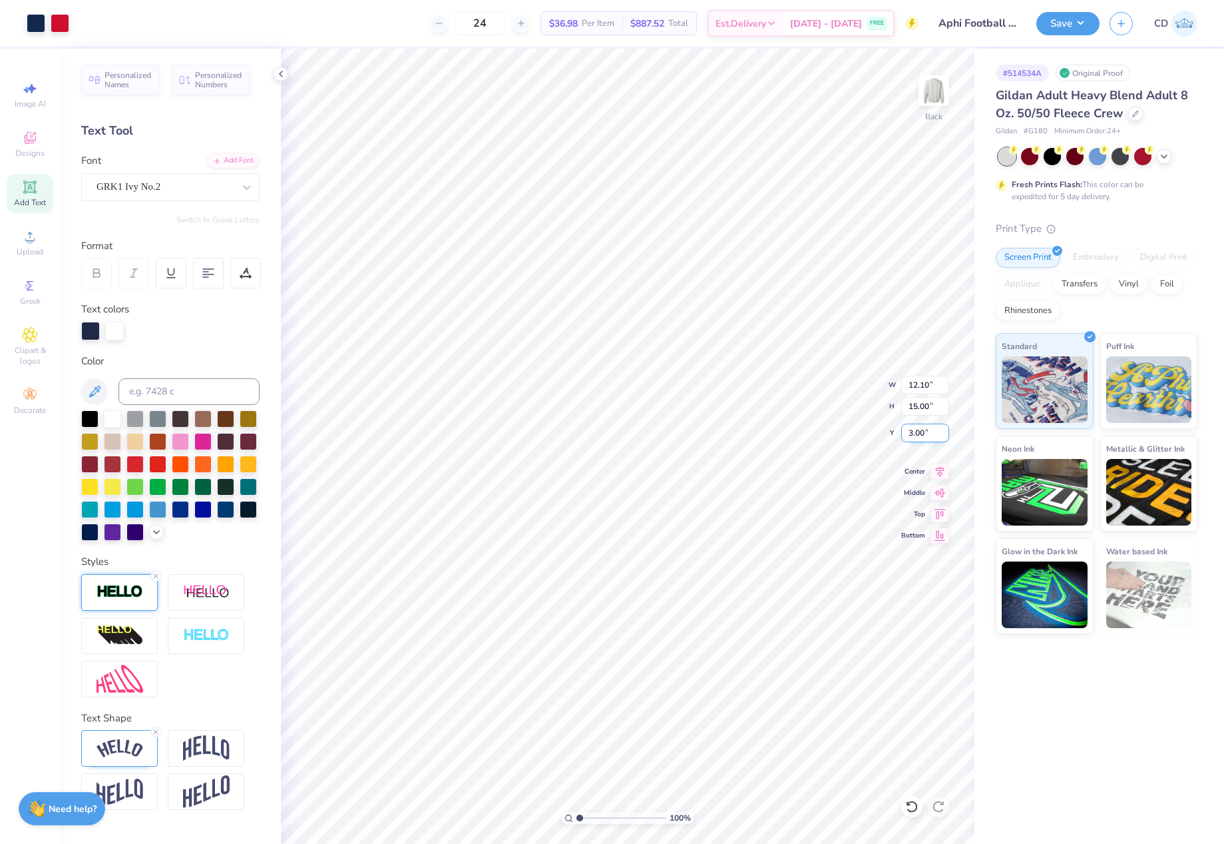
drag, startPoint x: 912, startPoint y: 433, endPoint x: 923, endPoint y: 436, distance: 11.0
click at [923, 436] on input "3.00" at bounding box center [926, 432] width 48 height 19
click at [32, 240] on circle at bounding box center [29, 240] width 7 height 7
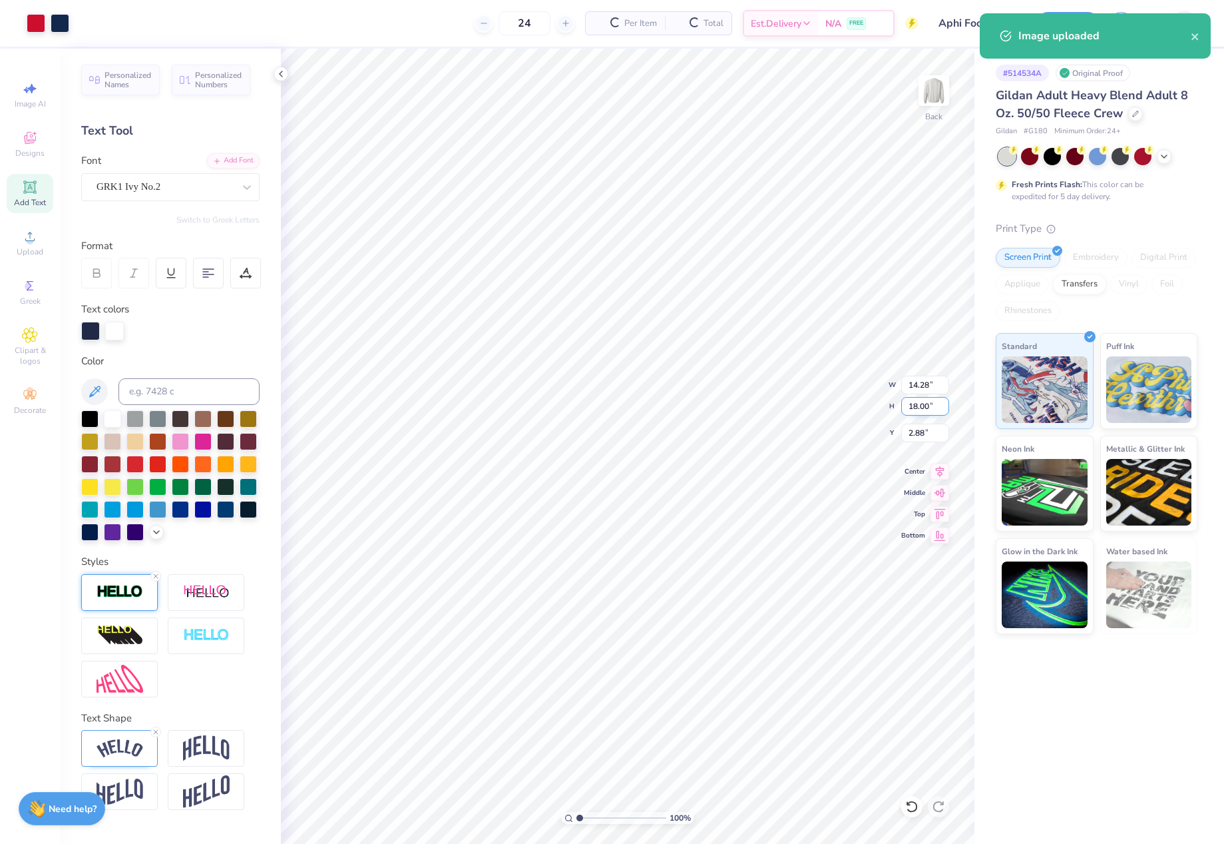
drag, startPoint x: 904, startPoint y: 404, endPoint x: 937, endPoint y: 412, distance: 34.2
click at [937, 412] on input "18.00" at bounding box center [926, 406] width 48 height 19
type input "15"
type input "11.90"
type input "15.00"
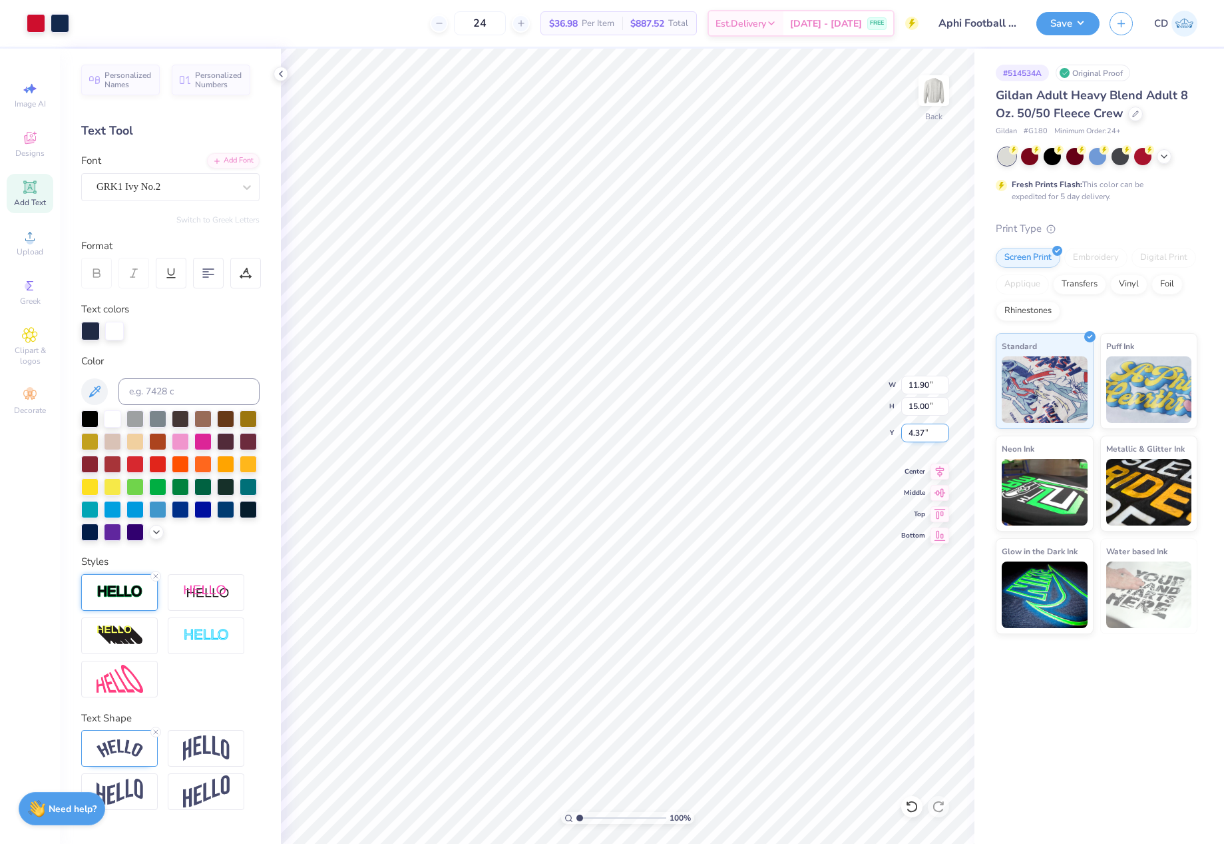
drag, startPoint x: 906, startPoint y: 434, endPoint x: 927, endPoint y: 434, distance: 21.3
click at [927, 434] on input "4.37" at bounding box center [926, 432] width 48 height 19
type input "3.00"
click at [1059, 23] on button "Save" at bounding box center [1068, 21] width 63 height 23
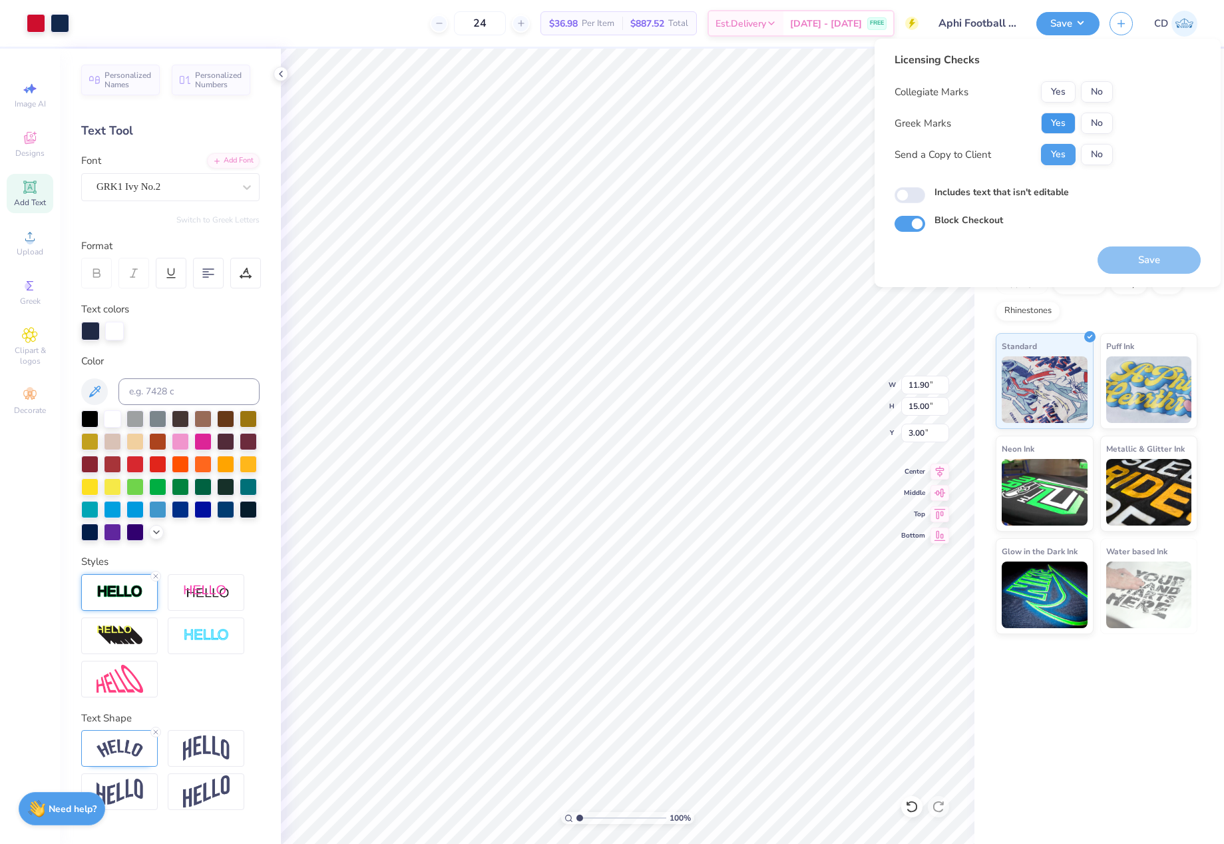
click at [1047, 124] on button "Yes" at bounding box center [1058, 123] width 35 height 21
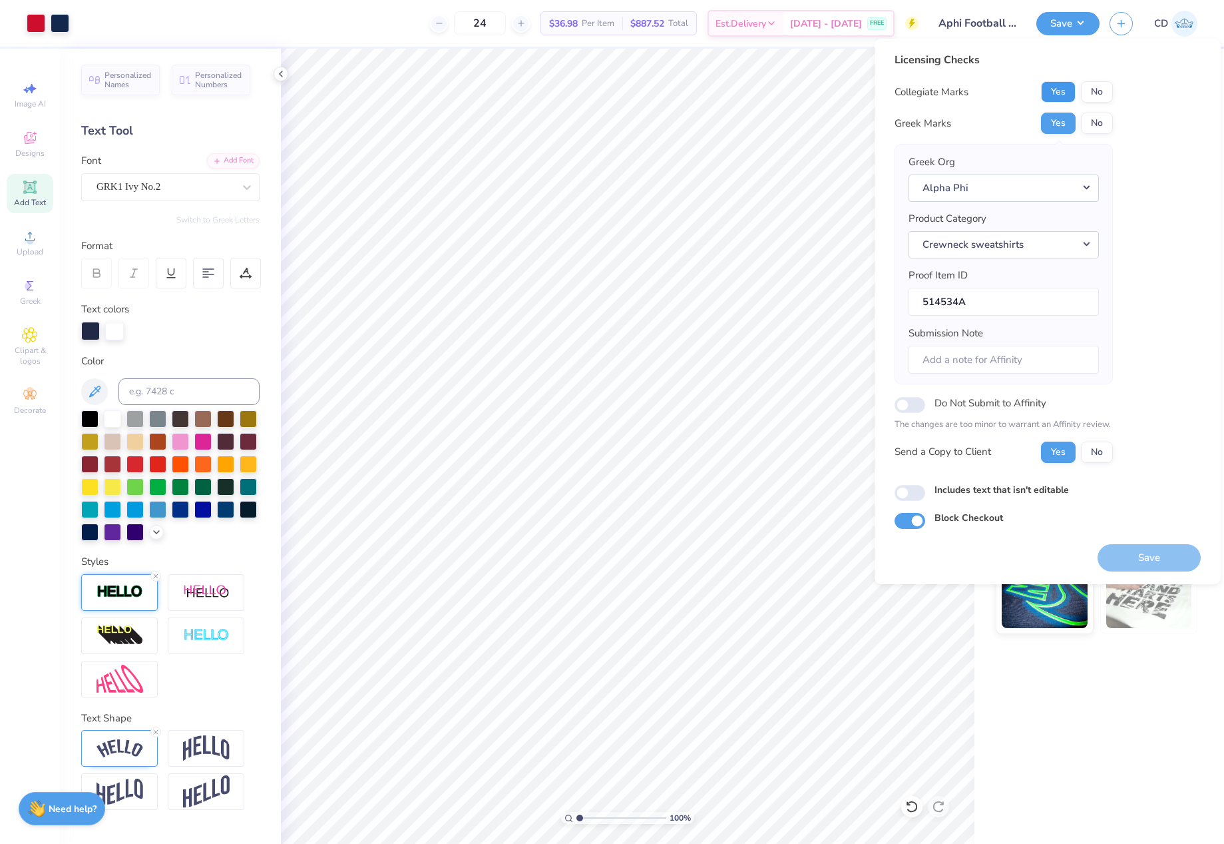
click at [1050, 90] on button "Yes" at bounding box center [1058, 91] width 35 height 21
click at [912, 495] on input "Includes text that isn't editable" at bounding box center [910, 493] width 31 height 16
checkbox input "true"
click at [1153, 561] on button "Save" at bounding box center [1149, 557] width 103 height 27
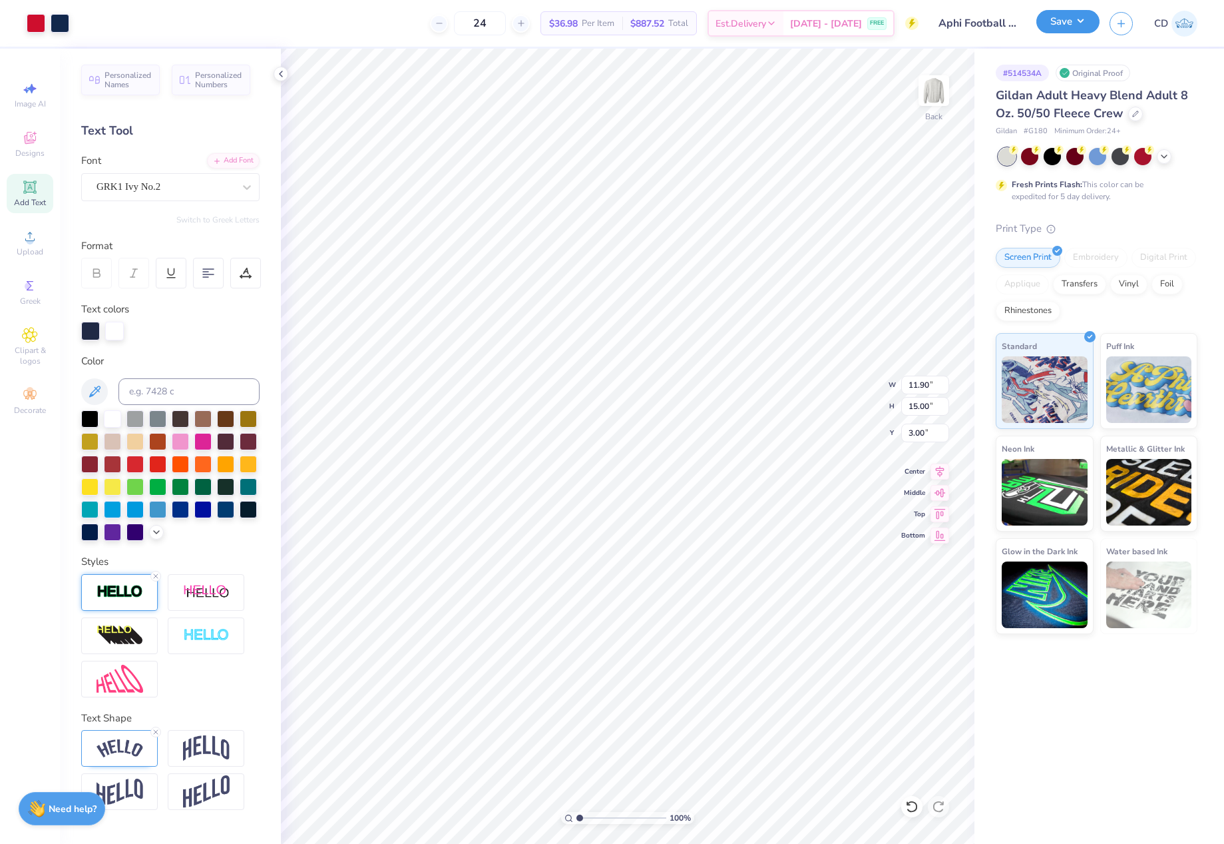
click at [1072, 29] on button "Save" at bounding box center [1068, 21] width 63 height 23
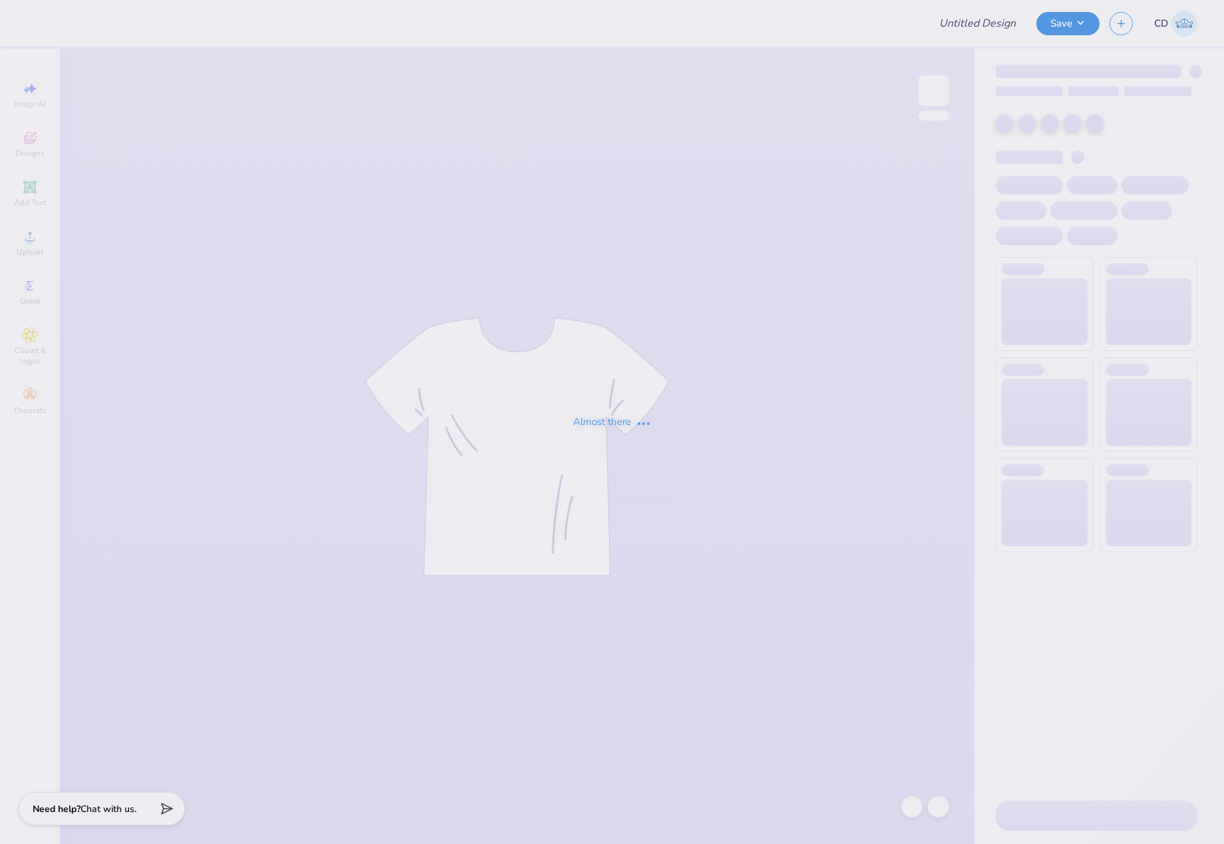
type input "OSU AEPhi Parents Weekend Merch 2025"
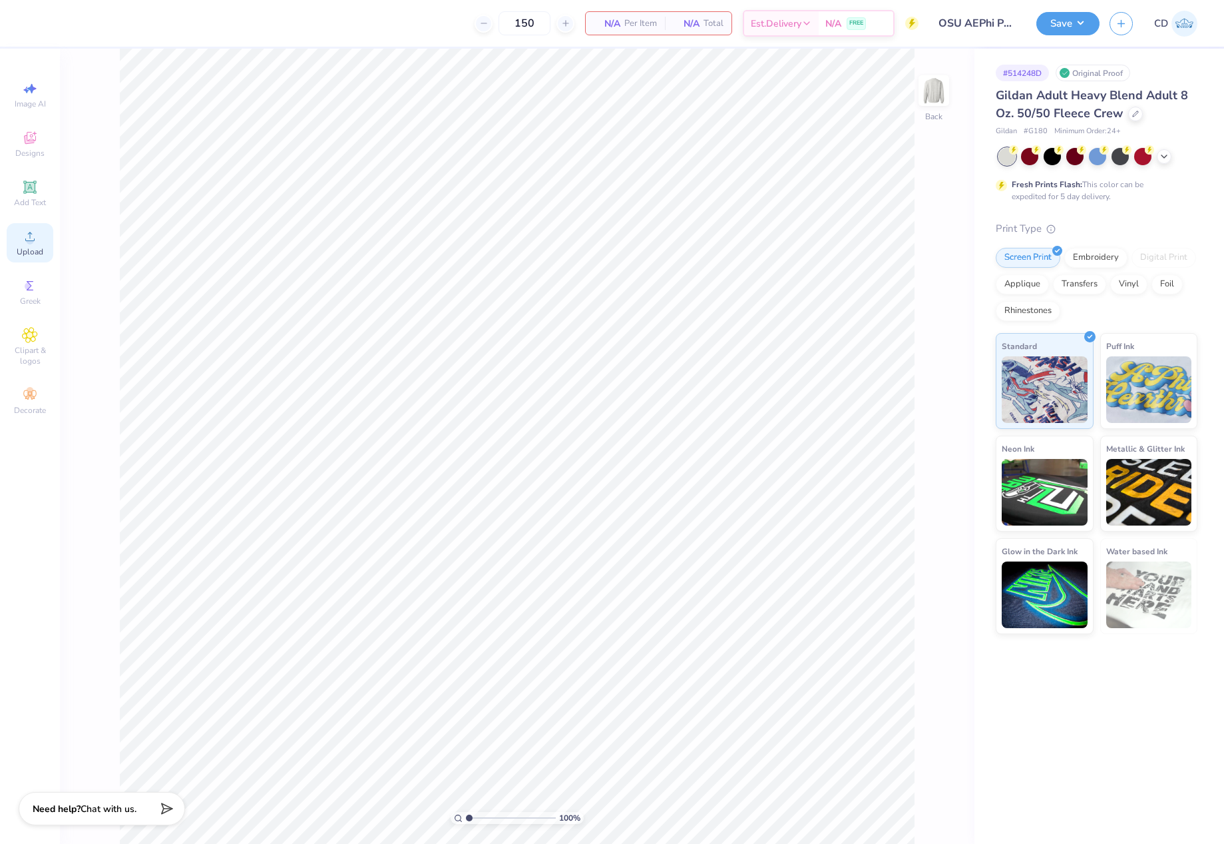
click at [25, 237] on icon at bounding box center [30, 236] width 16 height 16
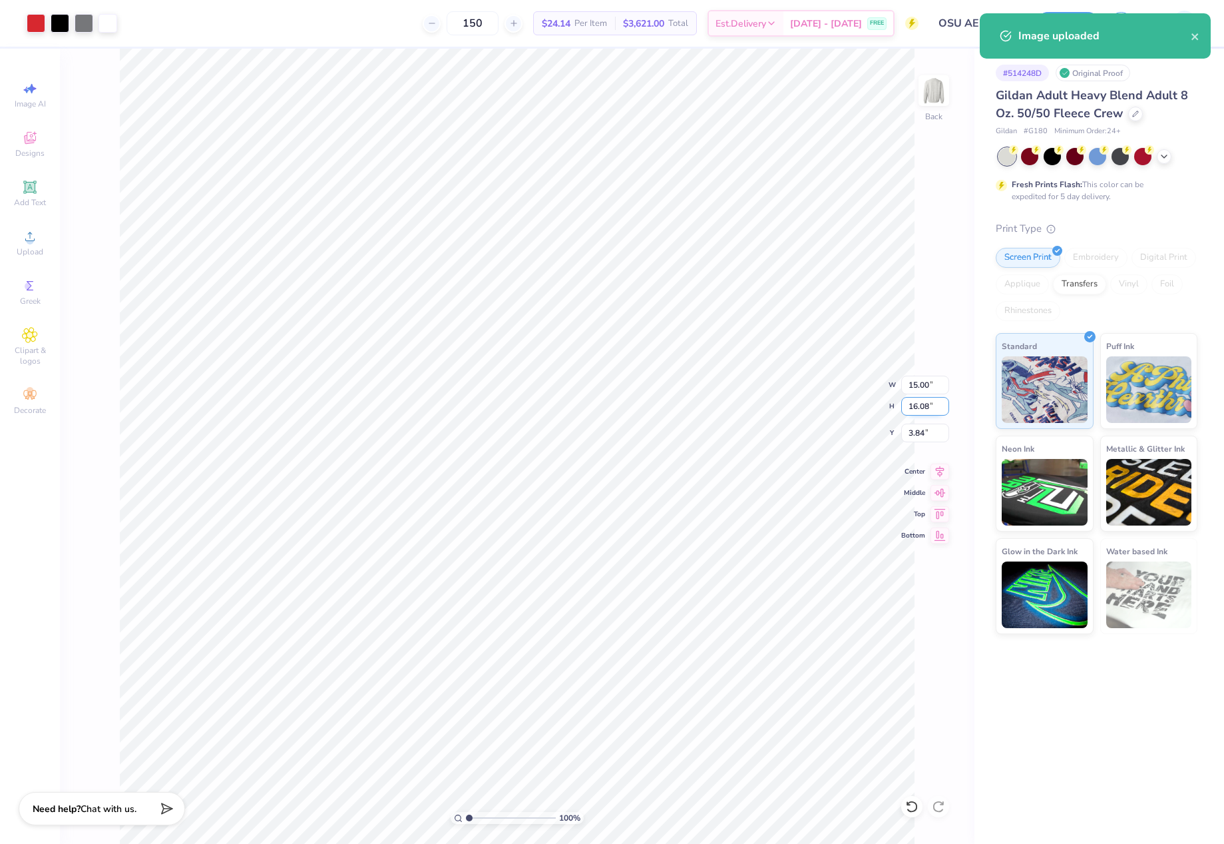
drag, startPoint x: 904, startPoint y: 407, endPoint x: 940, endPoint y: 407, distance: 36.6
click at [940, 407] on input "16.08" at bounding box center [926, 406] width 48 height 19
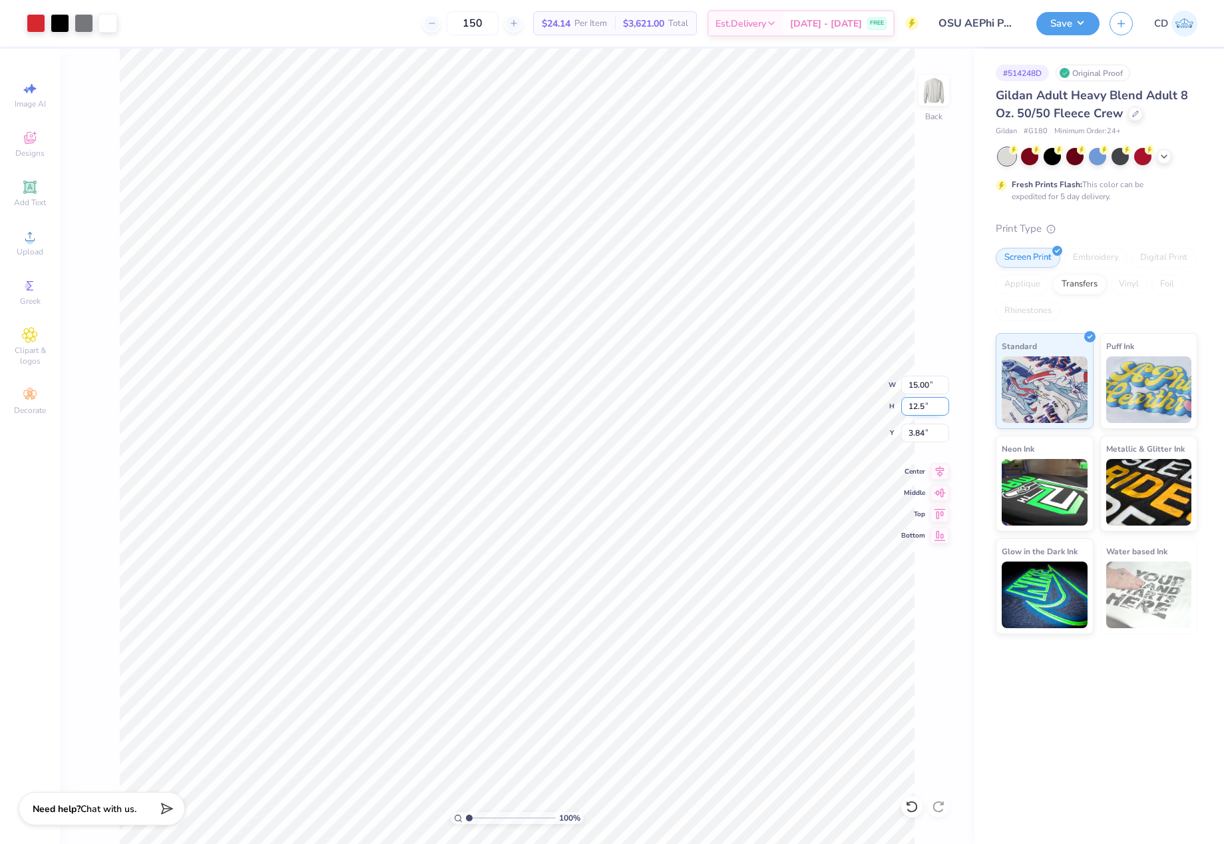
type input "12.5"
type input "11.66"
type input "12.50"
drag, startPoint x: 907, startPoint y: 429, endPoint x: 930, endPoint y: 434, distance: 23.9
click at [930, 434] on input "5.62" at bounding box center [926, 432] width 48 height 19
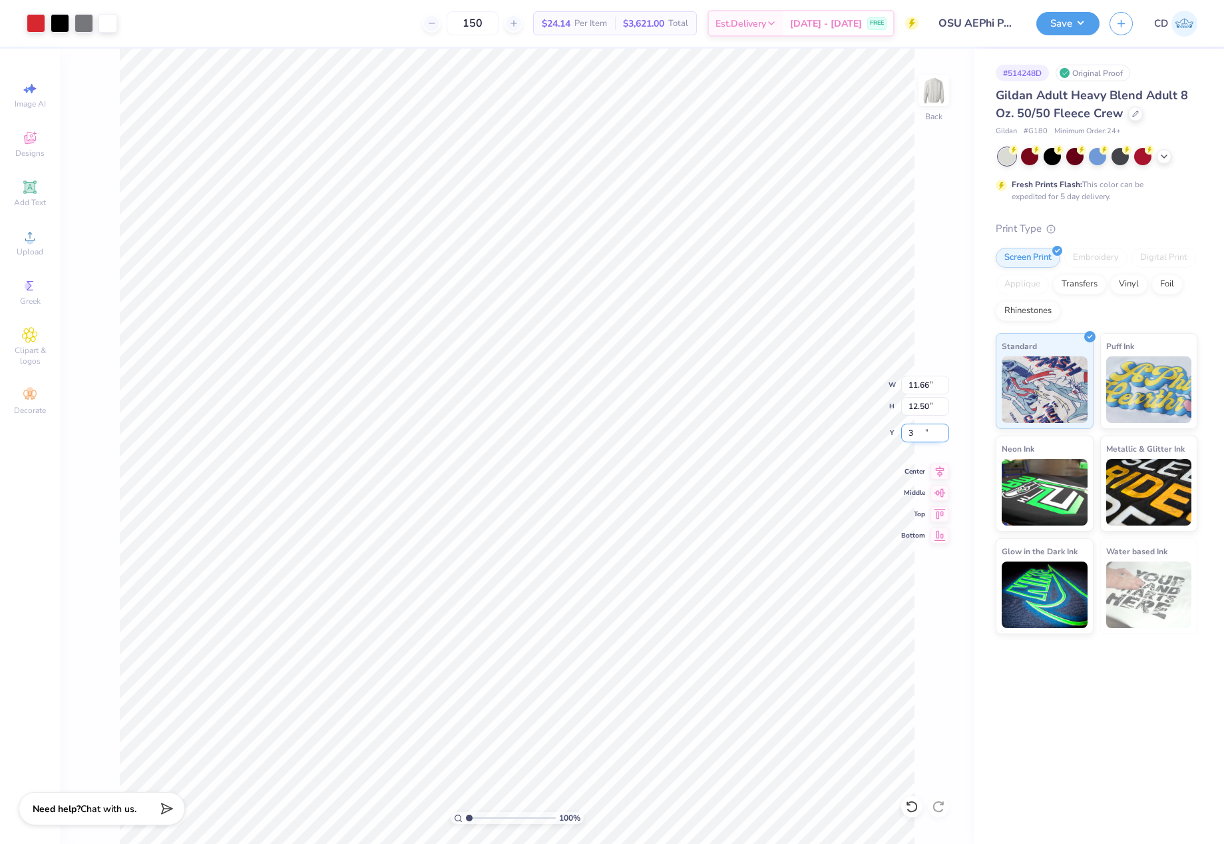
type input "3.00"
click at [60, 20] on div at bounding box center [60, 22] width 19 height 19
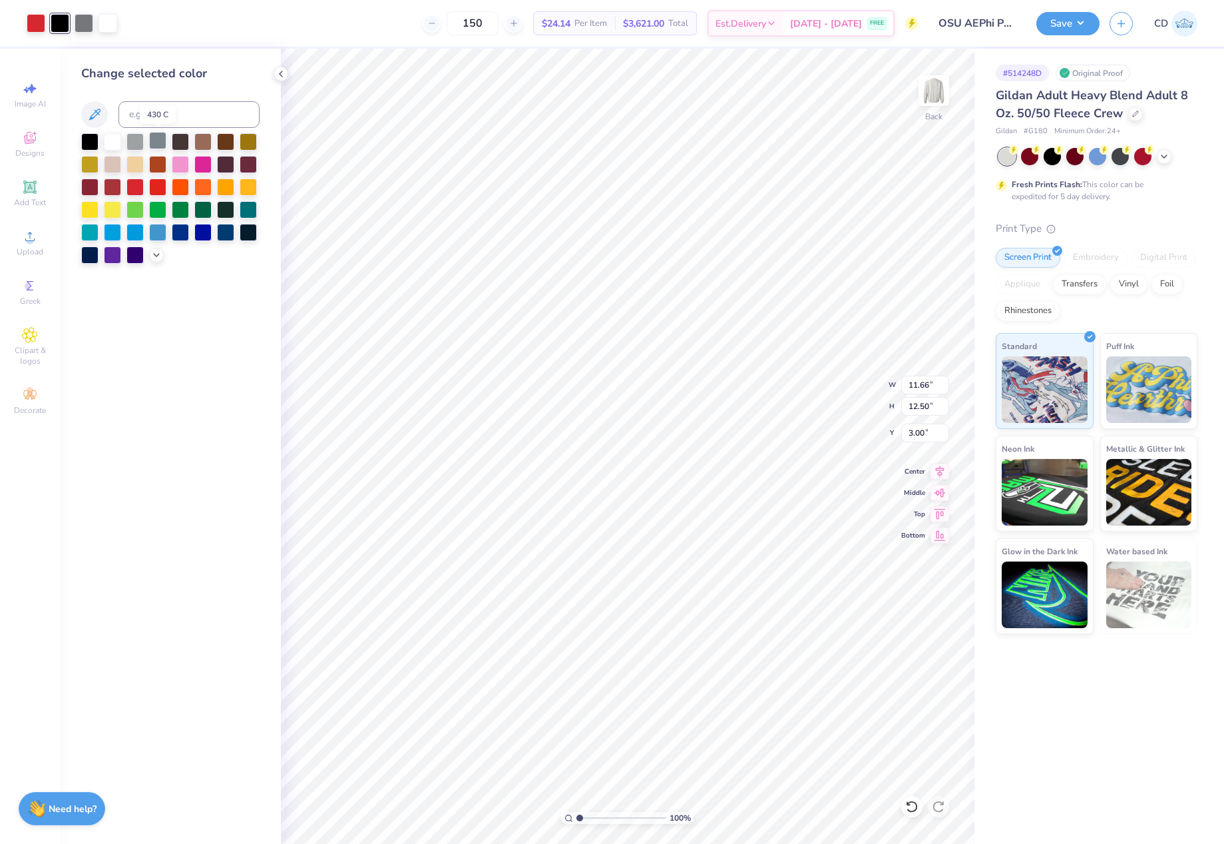
click at [160, 143] on div at bounding box center [157, 140] width 17 height 17
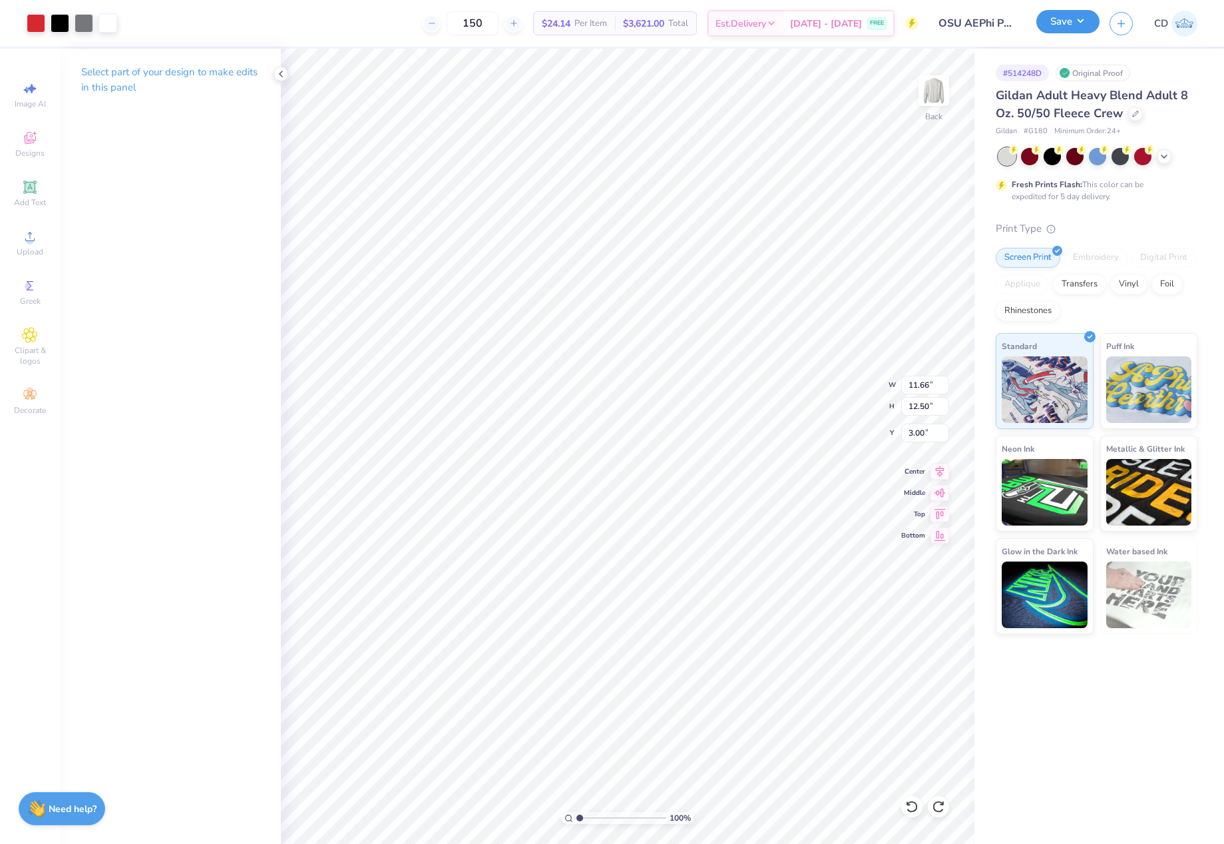
click at [1045, 30] on button "Save" at bounding box center [1068, 21] width 63 height 23
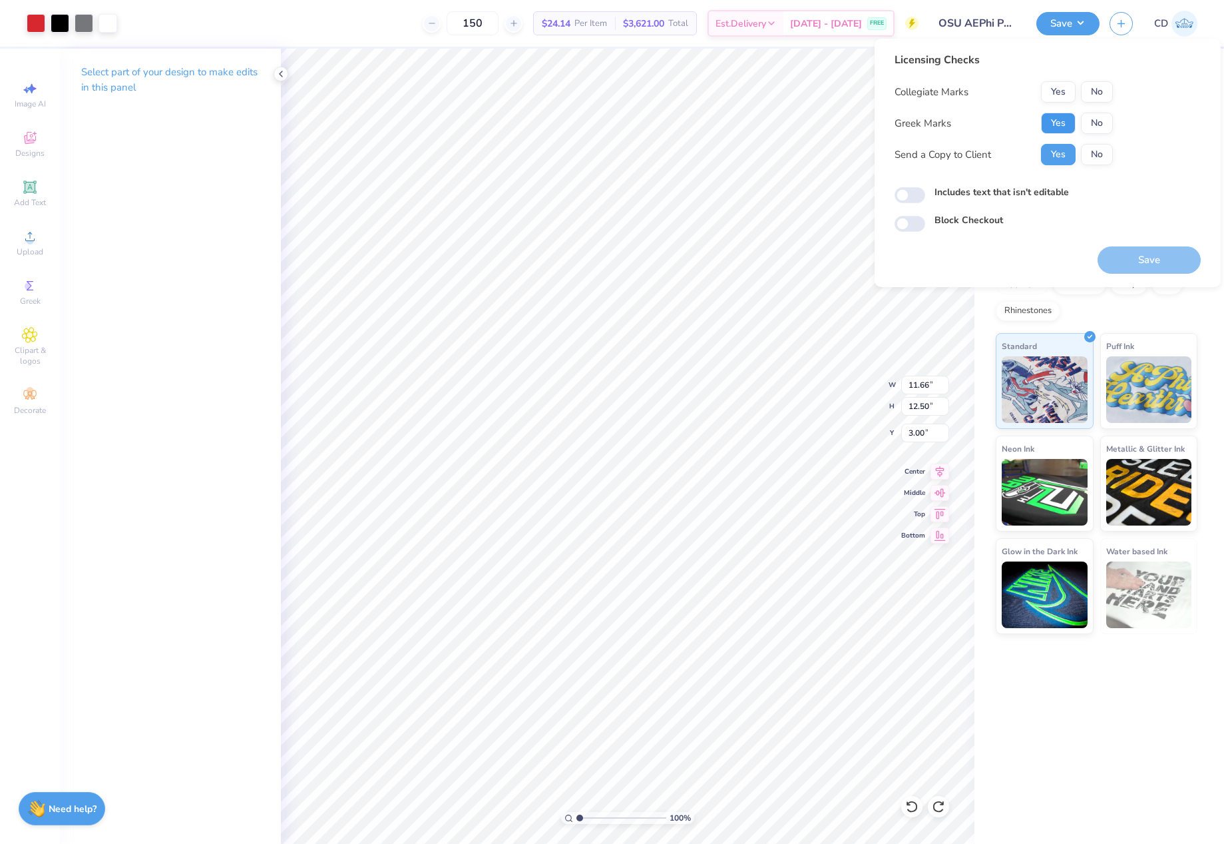
click at [1055, 120] on button "Yes" at bounding box center [1058, 123] width 35 height 21
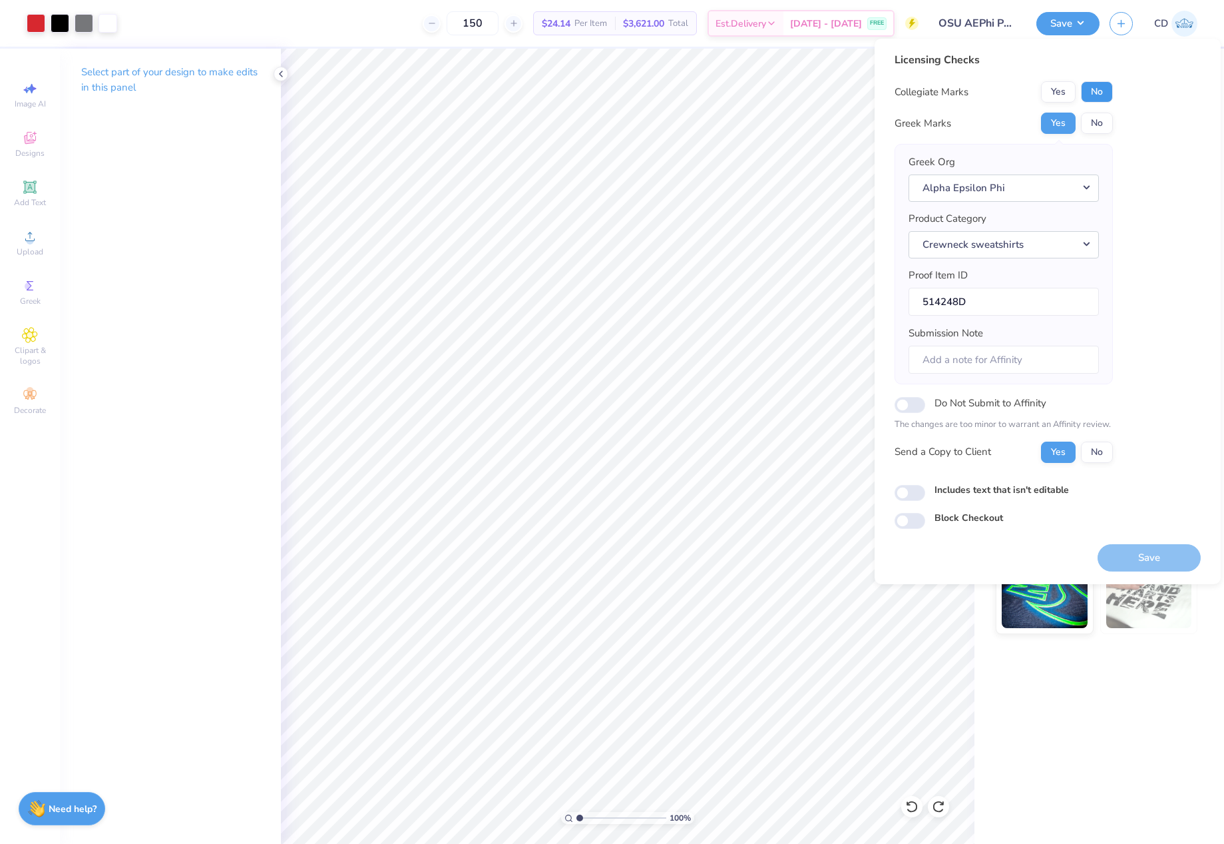
click at [1095, 99] on button "No" at bounding box center [1097, 91] width 32 height 21
click at [912, 495] on input "Includes text that isn't editable" at bounding box center [910, 493] width 31 height 16
checkbox input "true"
click at [1153, 565] on button "Save" at bounding box center [1149, 557] width 103 height 27
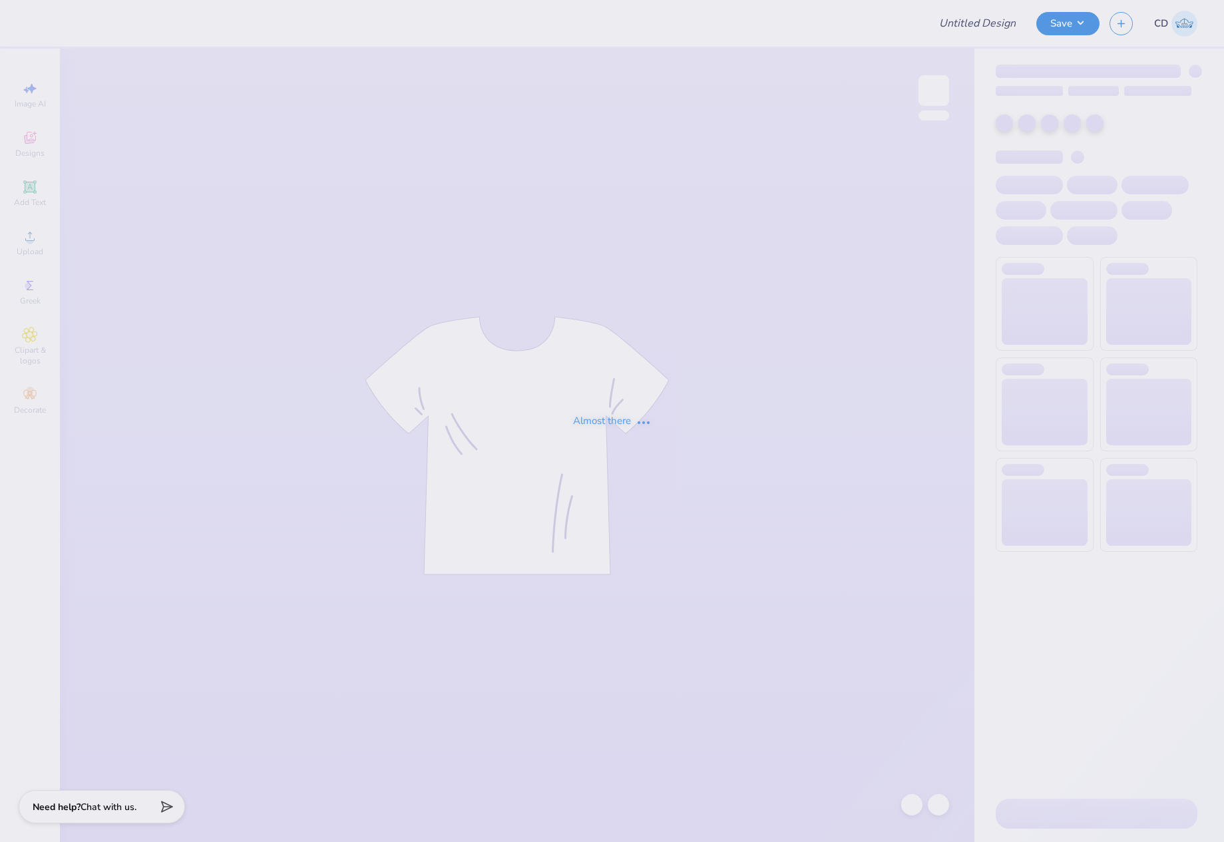
type input "Phi Mu Mad Plaid"
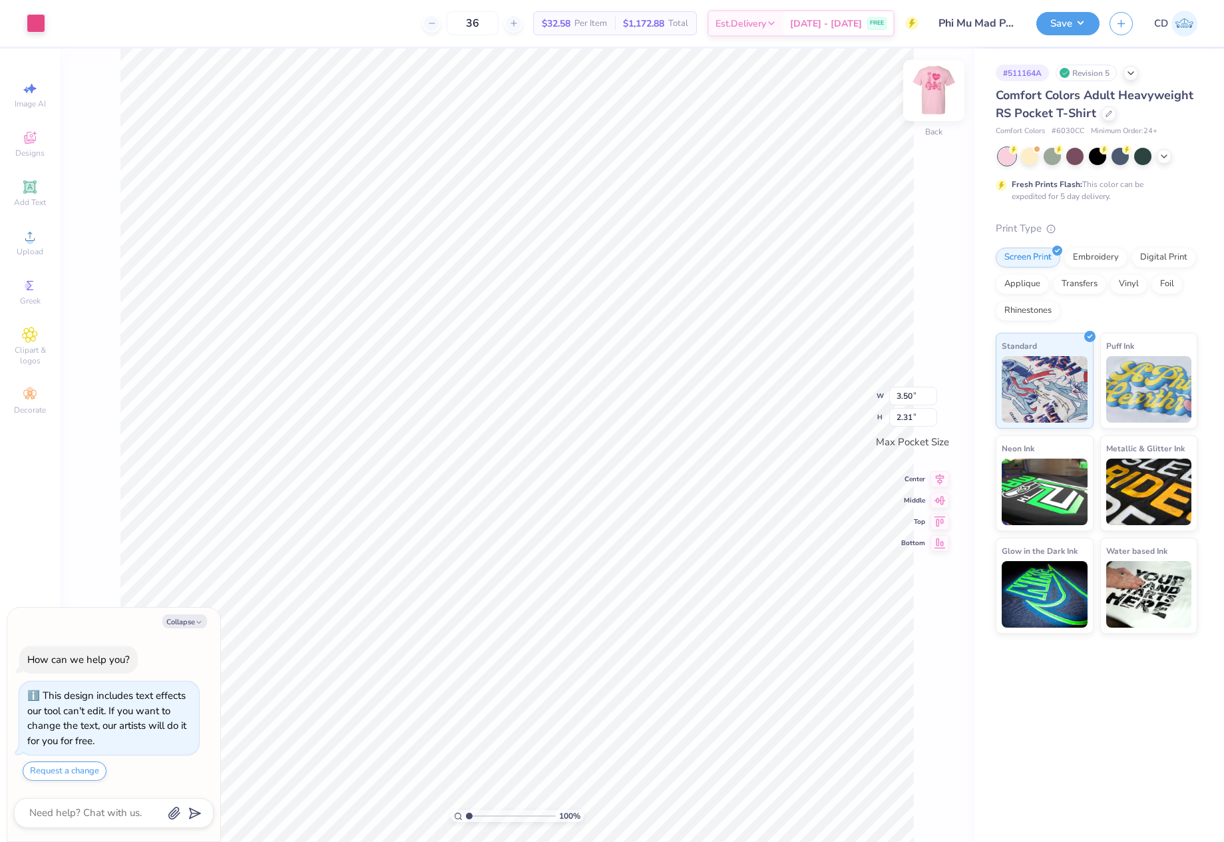
click at [940, 96] on img at bounding box center [934, 90] width 53 height 53
click at [59, 19] on div at bounding box center [60, 22] width 19 height 19
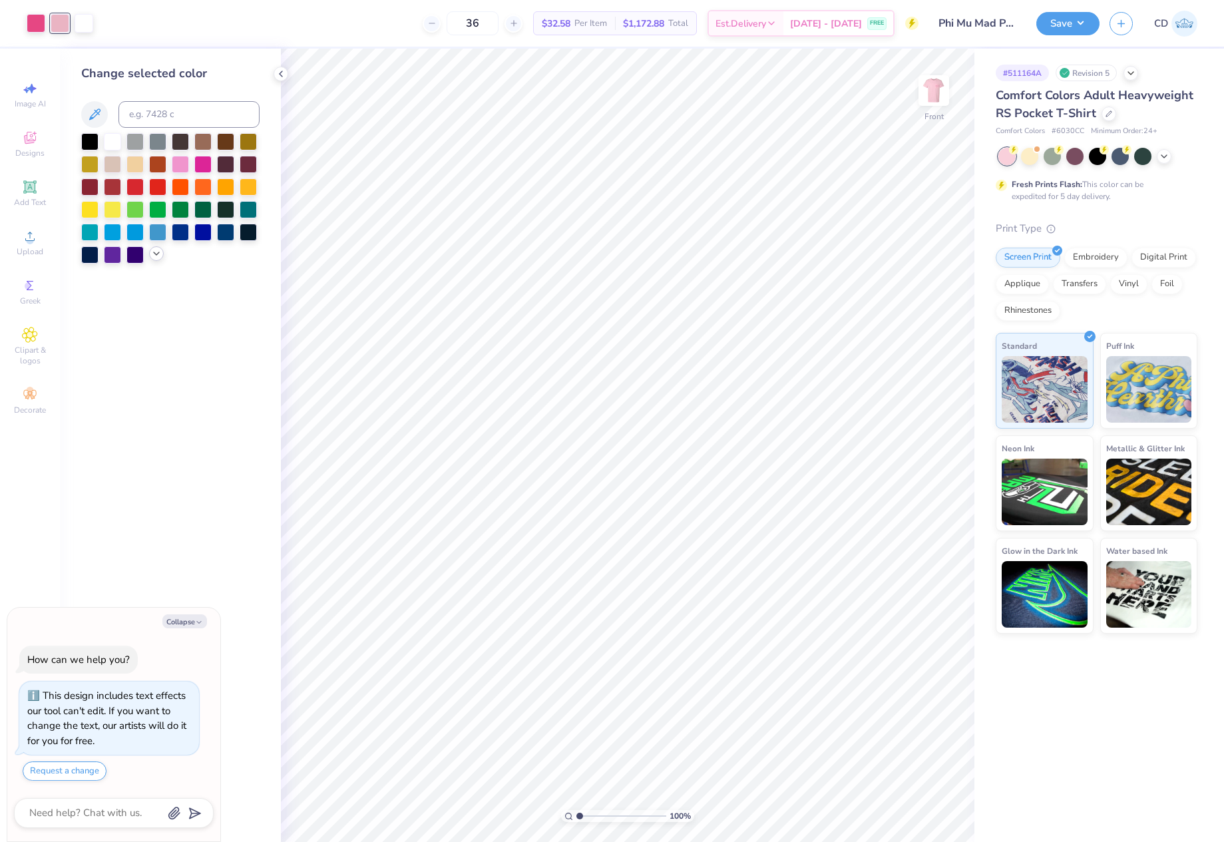
click at [158, 255] on icon at bounding box center [156, 253] width 11 height 11
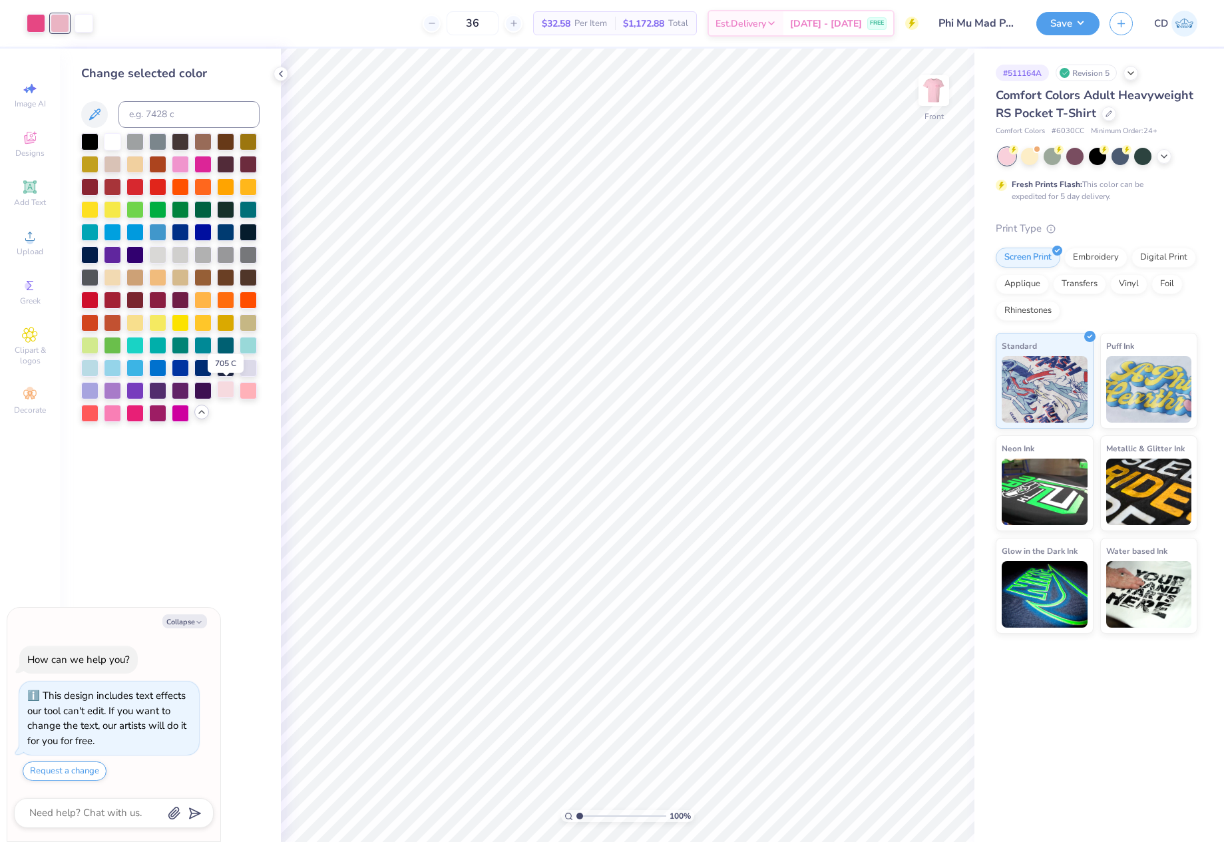
click at [227, 392] on div at bounding box center [225, 389] width 17 height 17
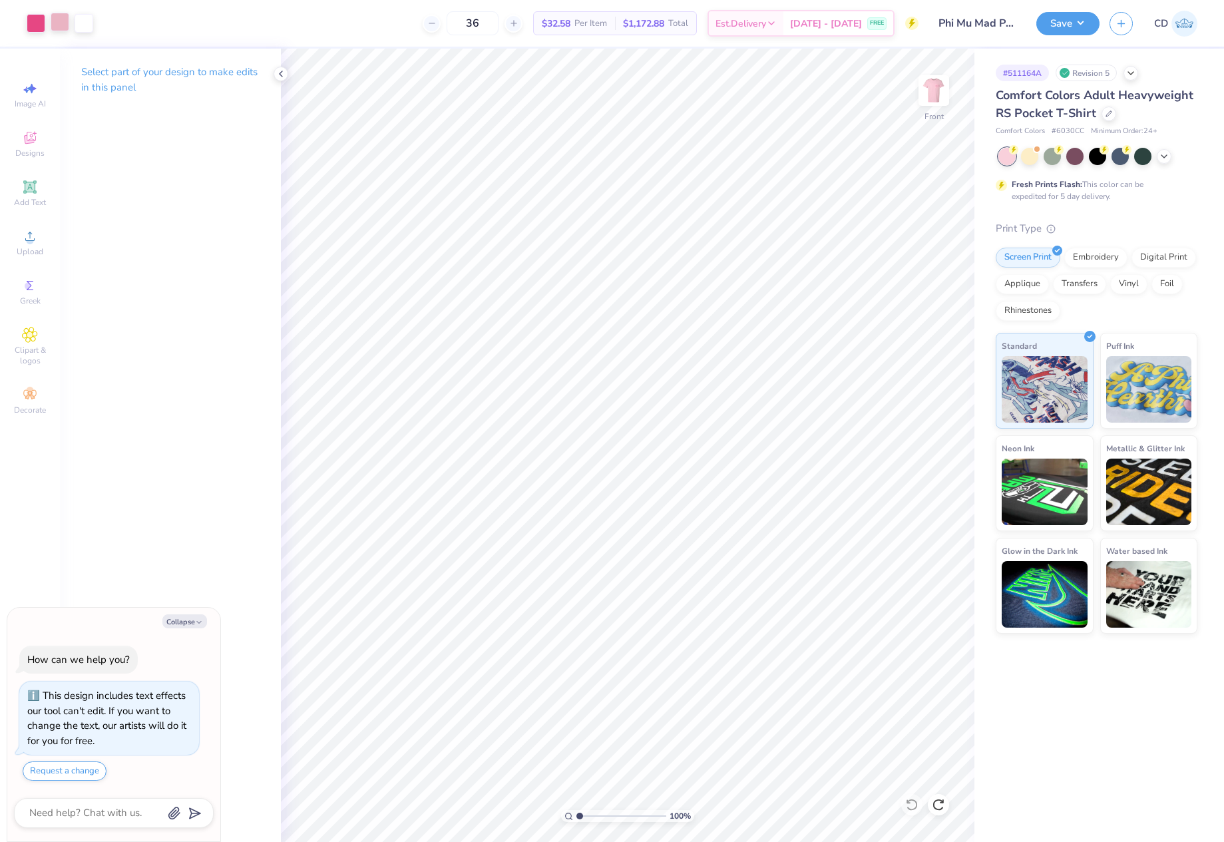
click at [57, 25] on div at bounding box center [60, 22] width 19 height 19
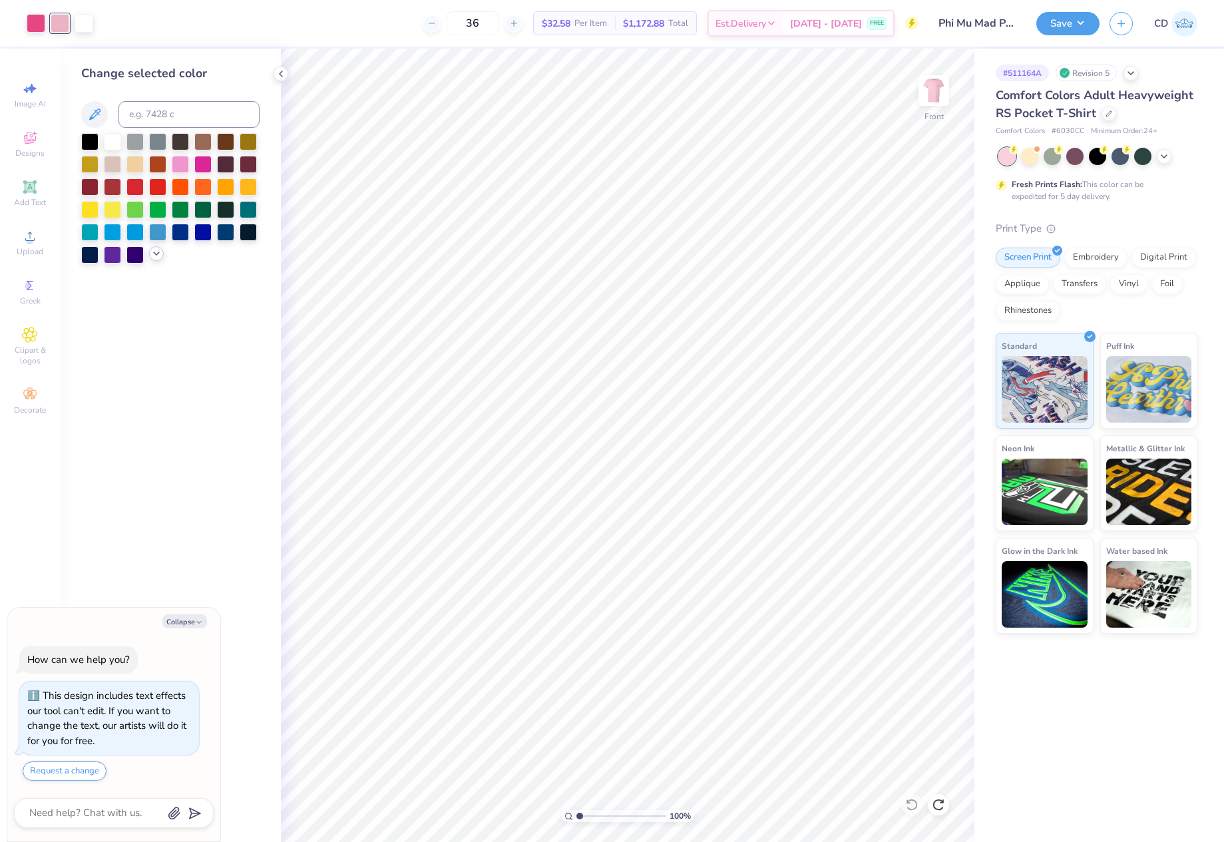
click at [154, 252] on icon at bounding box center [156, 253] width 11 height 11
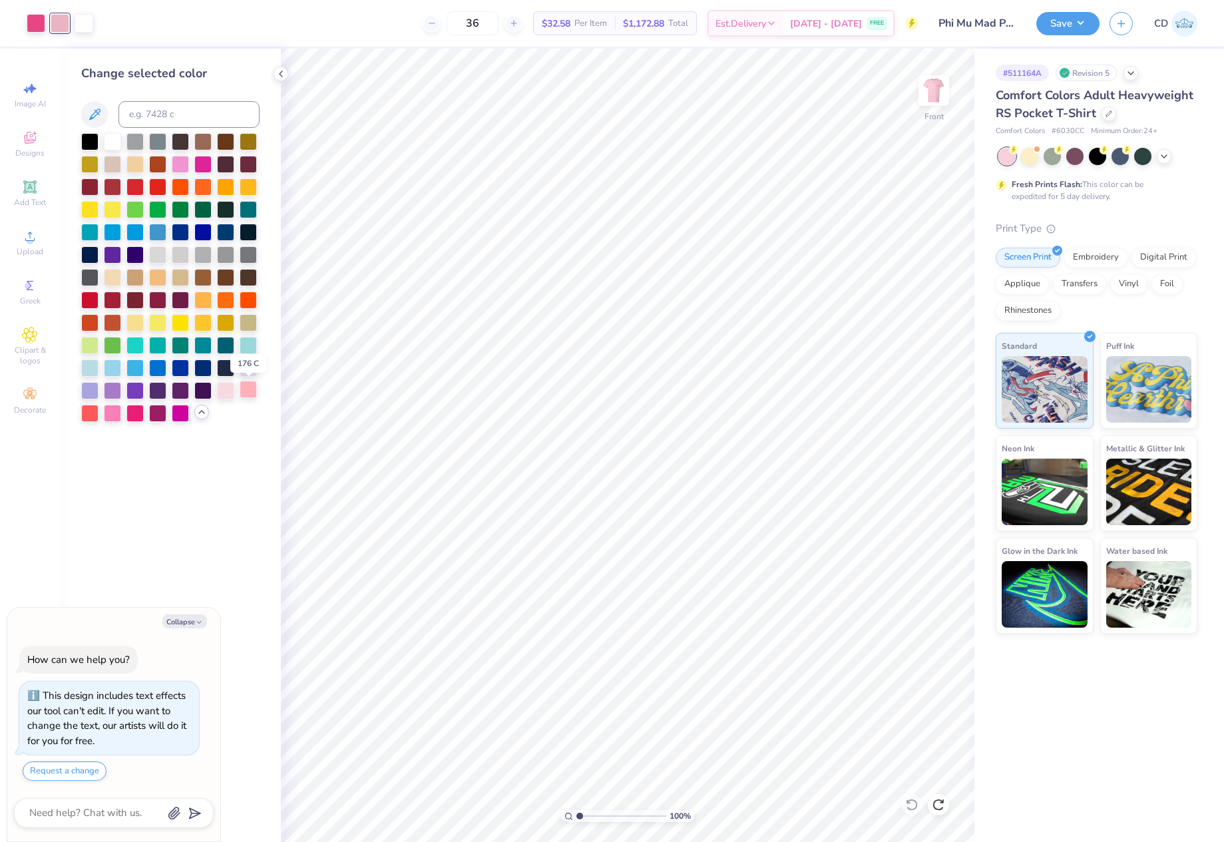
click at [249, 393] on div at bounding box center [248, 389] width 17 height 17
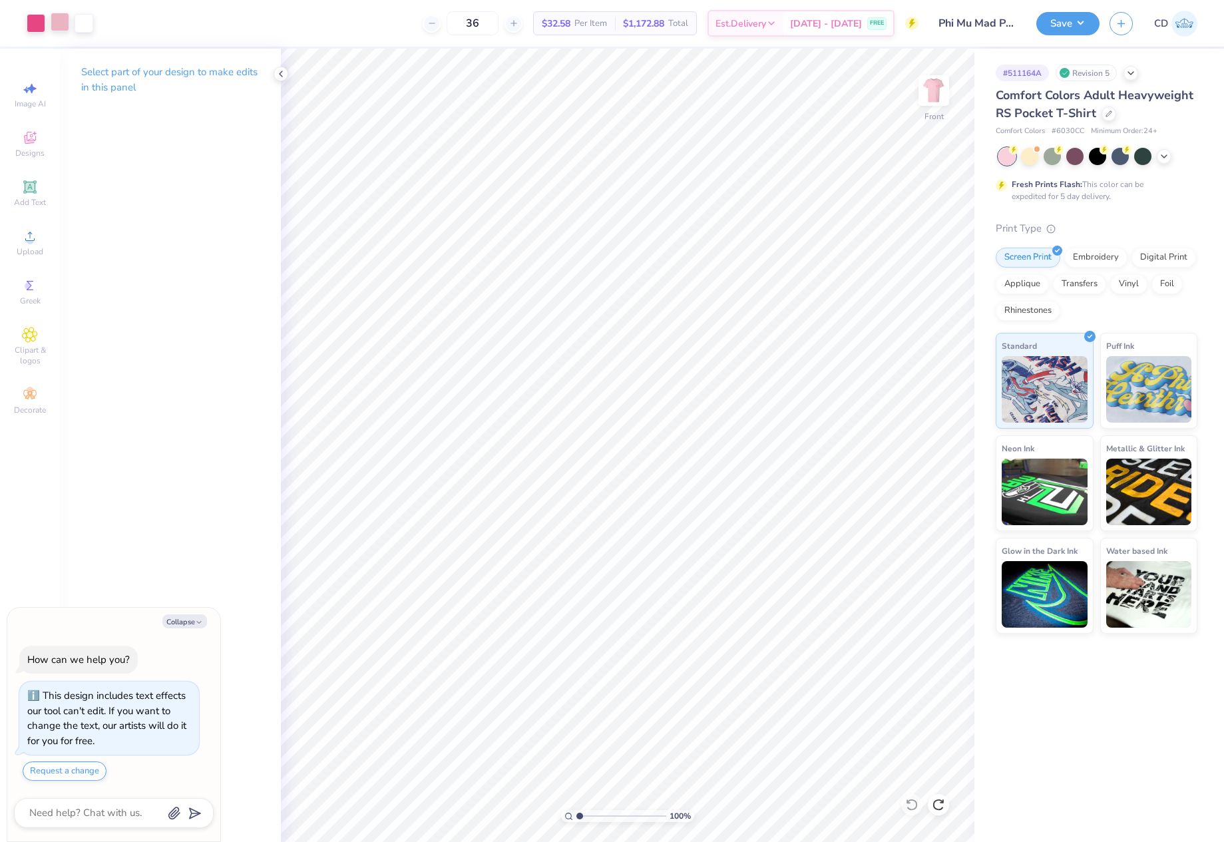
click at [64, 23] on div at bounding box center [60, 22] width 19 height 19
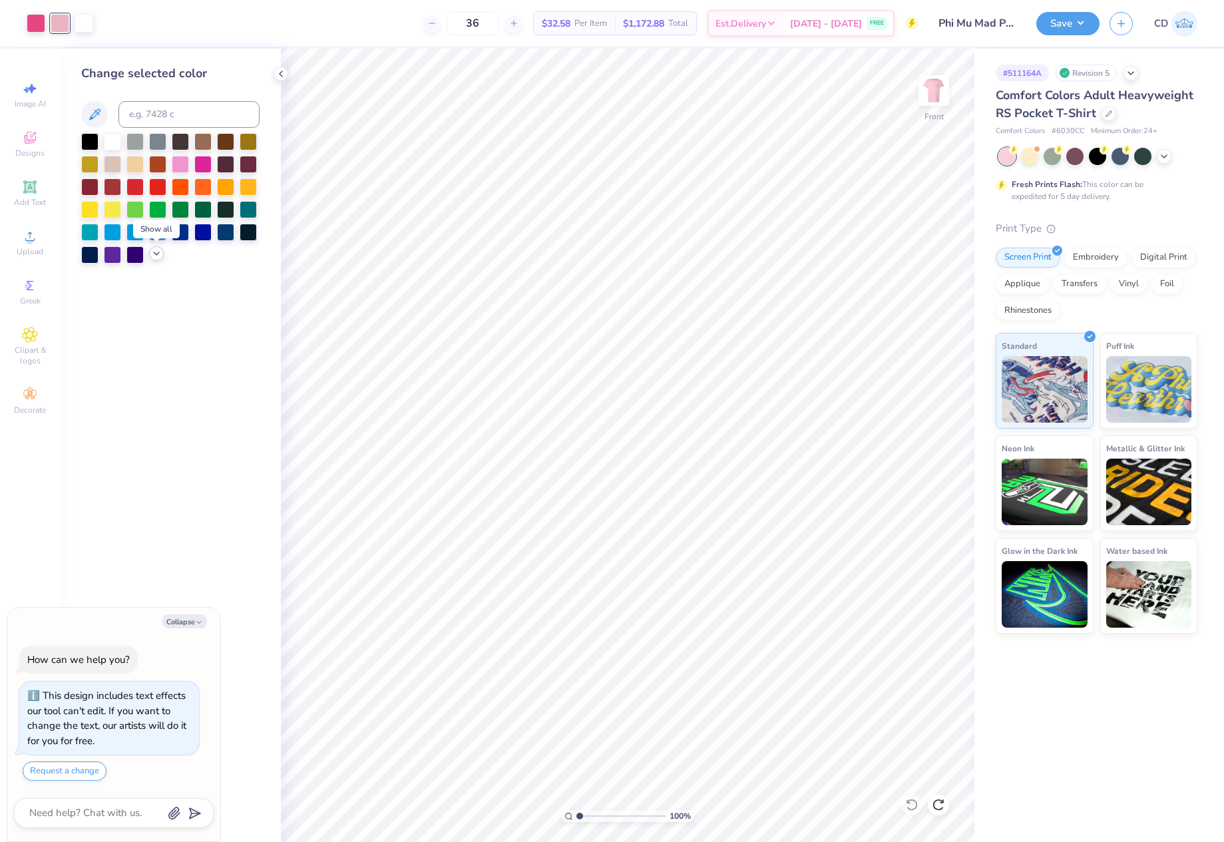
click at [154, 252] on icon at bounding box center [156, 253] width 11 height 11
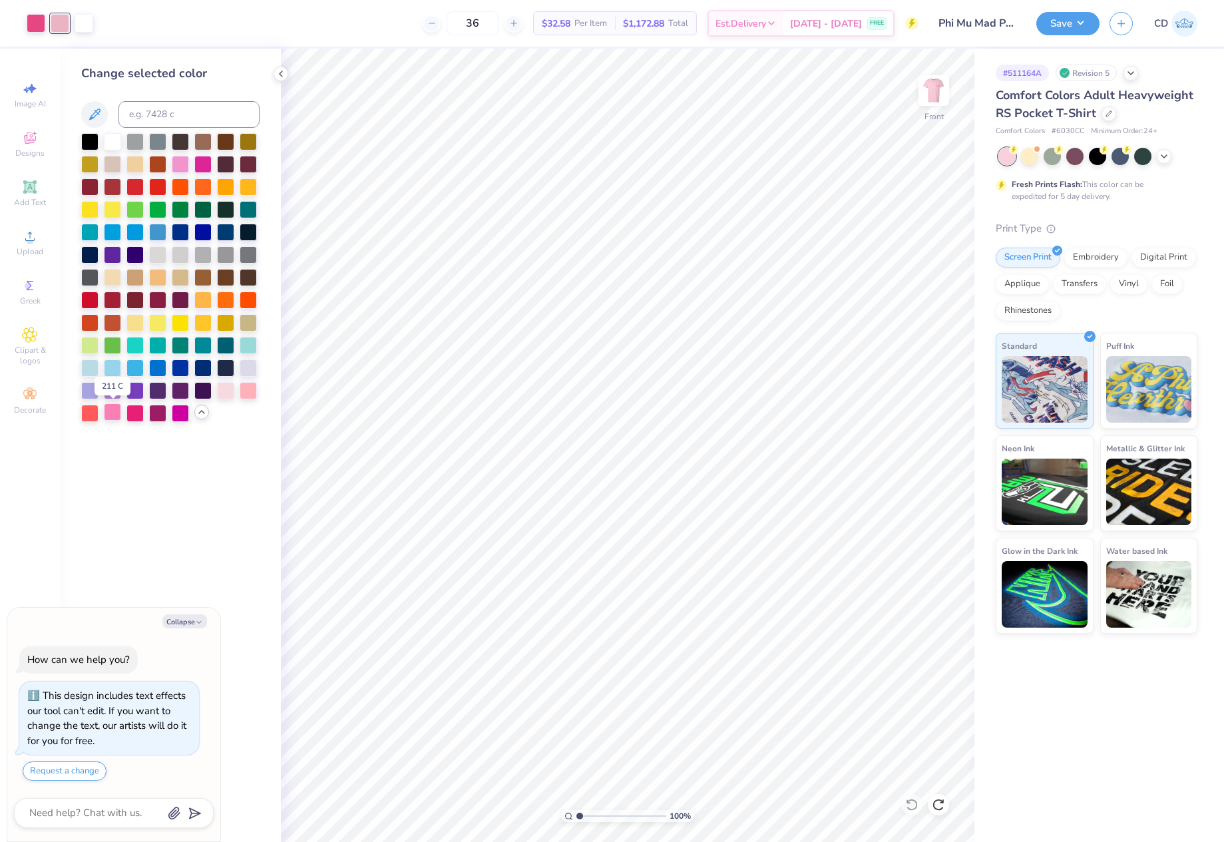
click at [113, 411] on div at bounding box center [112, 411] width 17 height 17
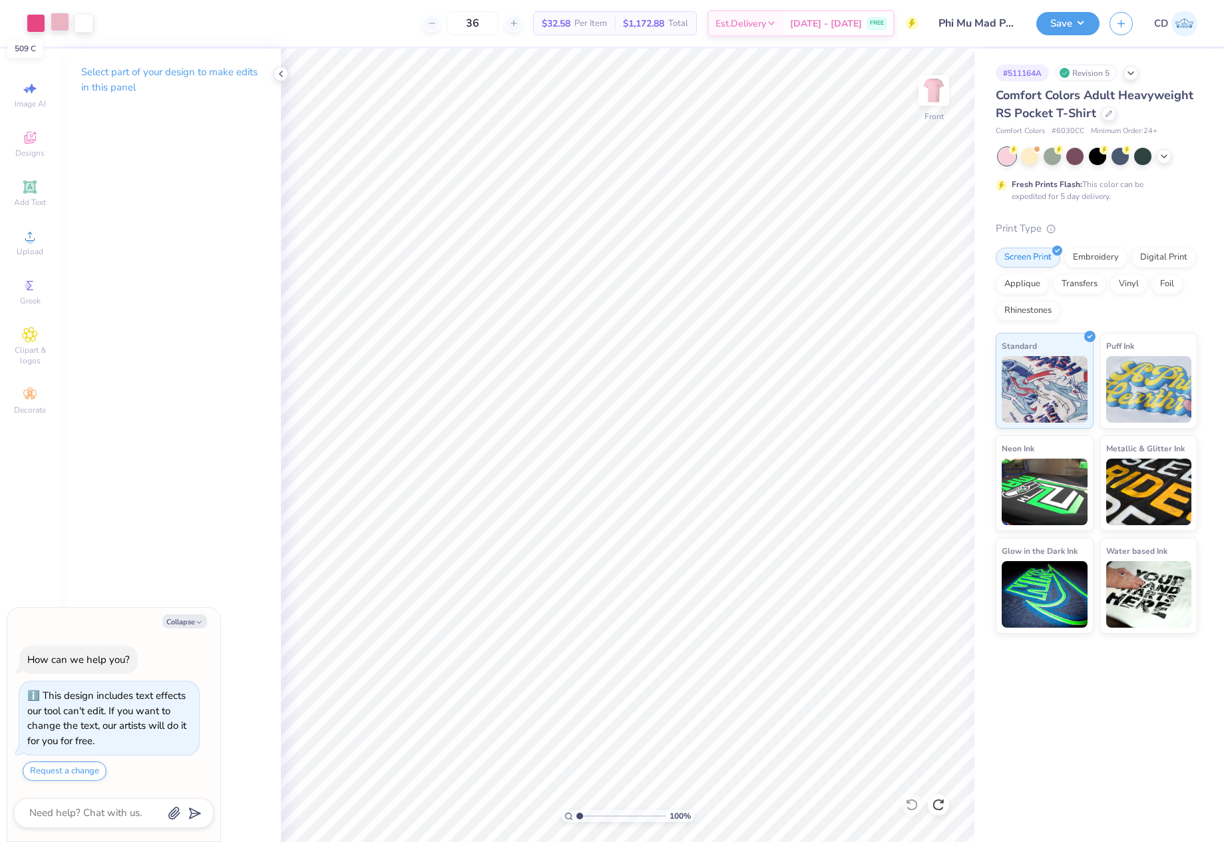
click at [61, 27] on div at bounding box center [60, 22] width 19 height 19
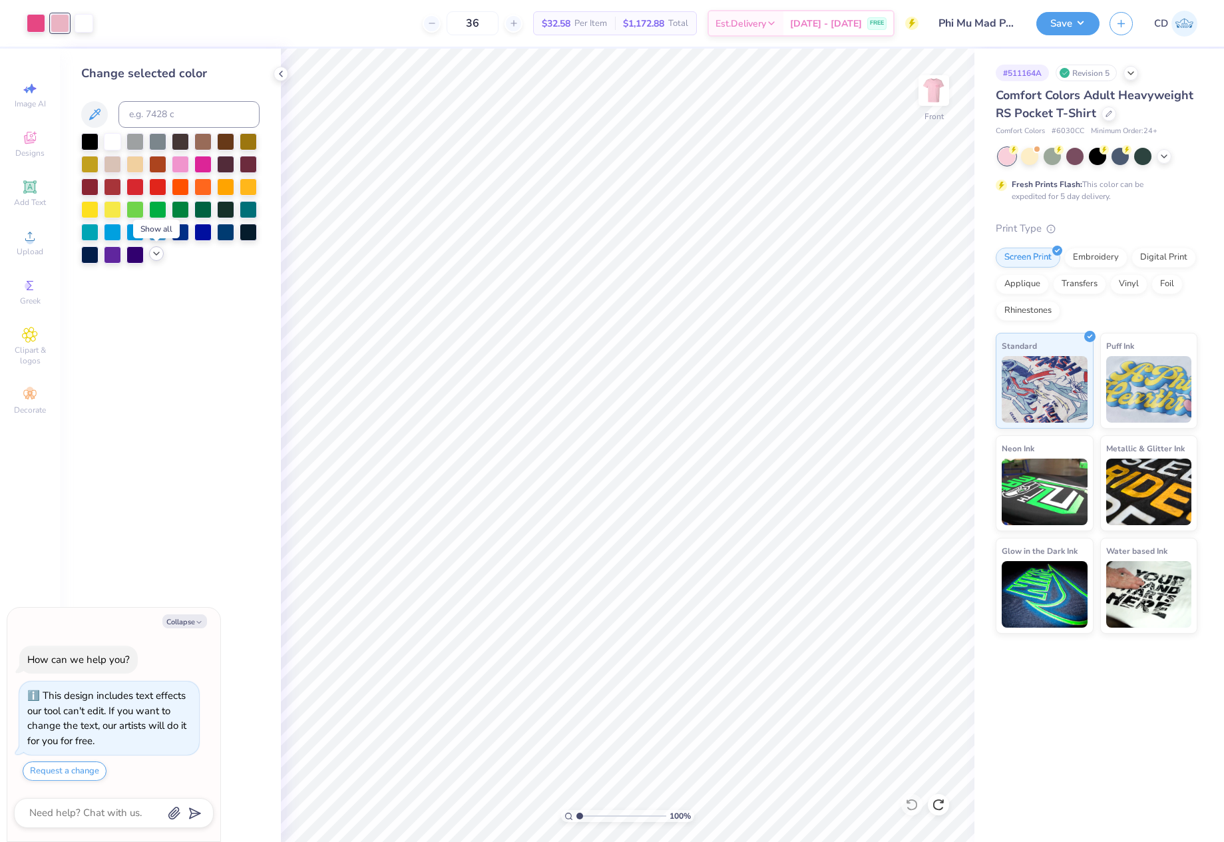
click at [156, 253] on icon at bounding box center [156, 253] width 11 height 11
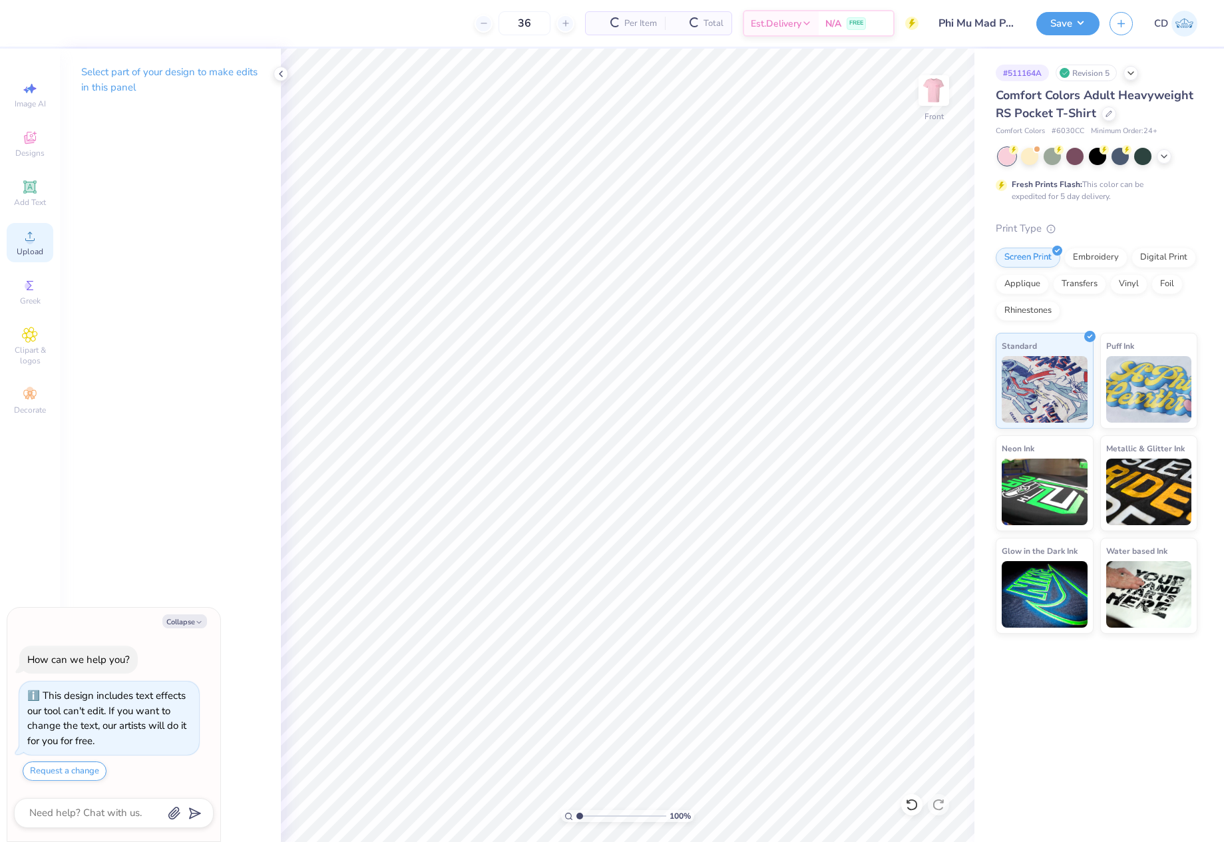
click at [30, 239] on circle at bounding box center [29, 240] width 7 height 7
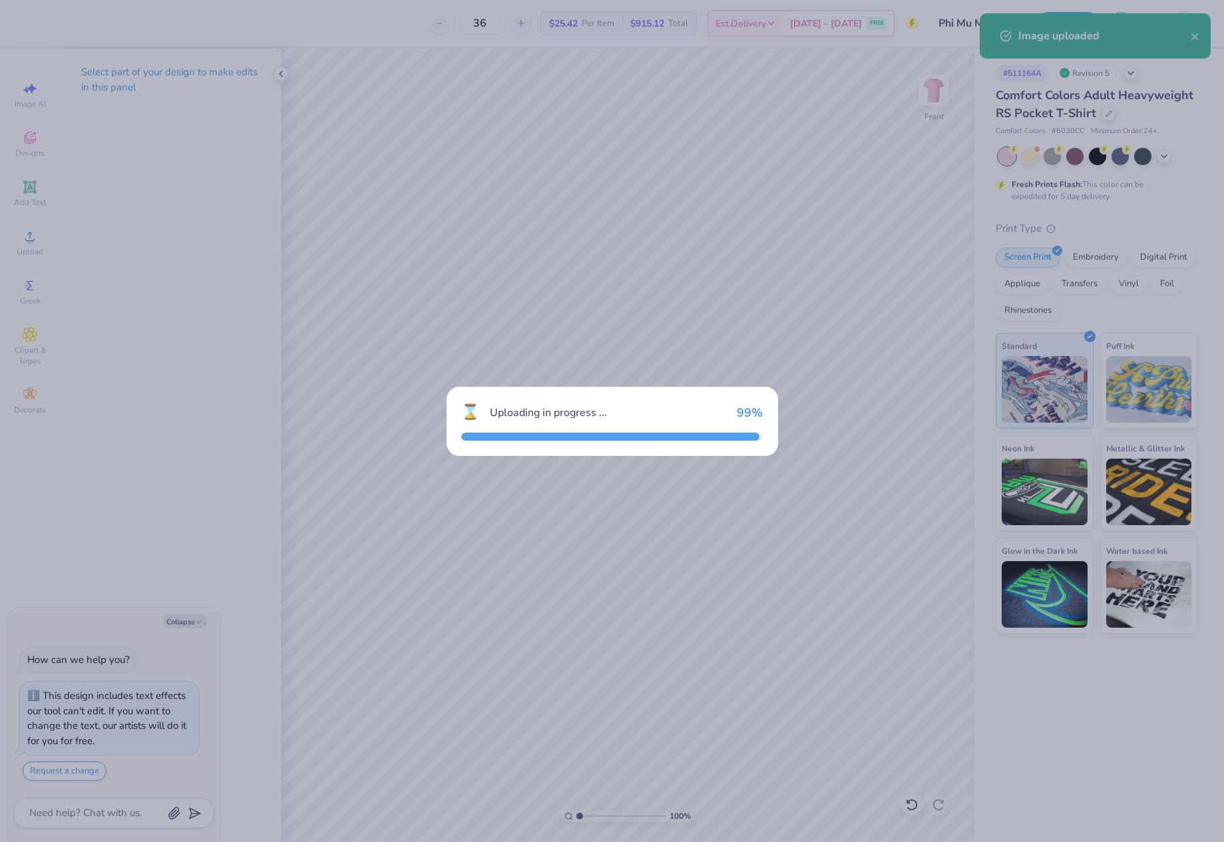
type textarea "x"
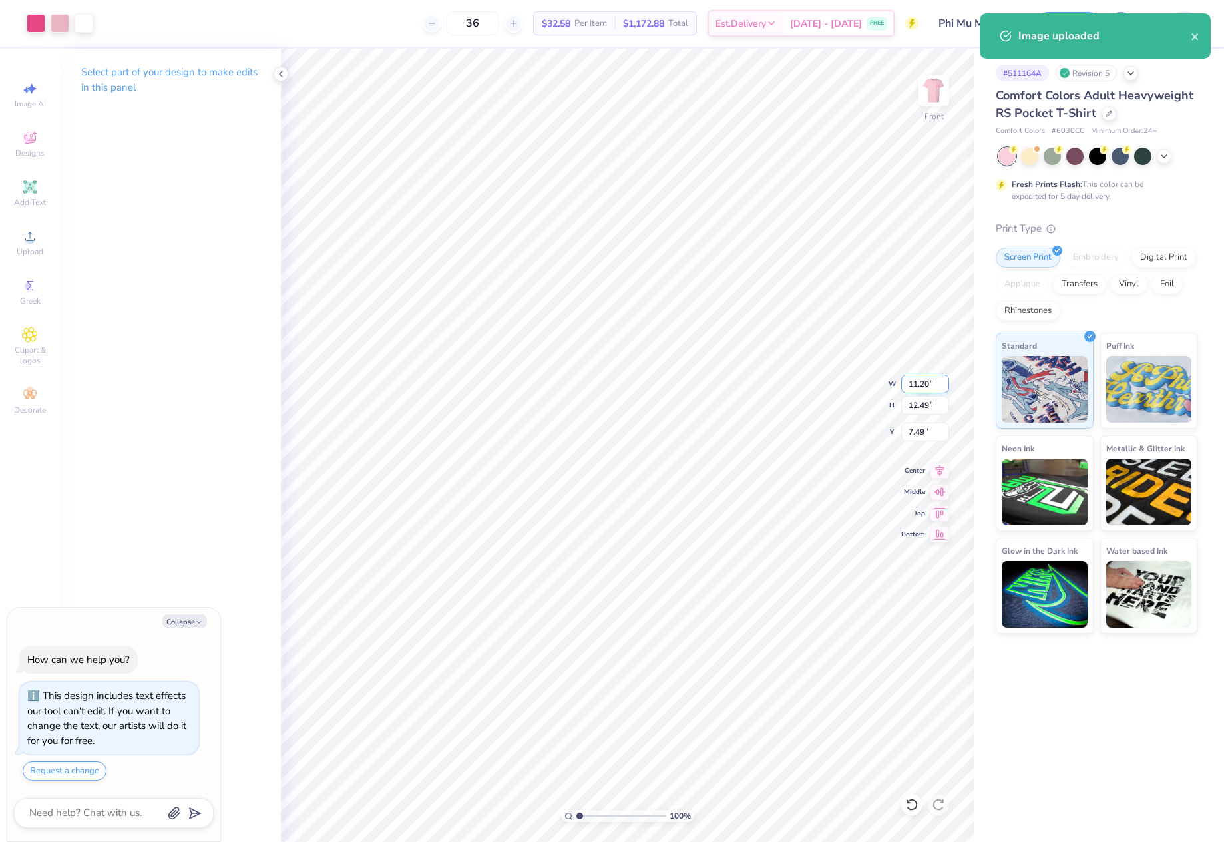
drag, startPoint x: 909, startPoint y: 386, endPoint x: 934, endPoint y: 384, distance: 25.4
click at [934, 384] on input "11.20" at bounding box center [926, 384] width 48 height 19
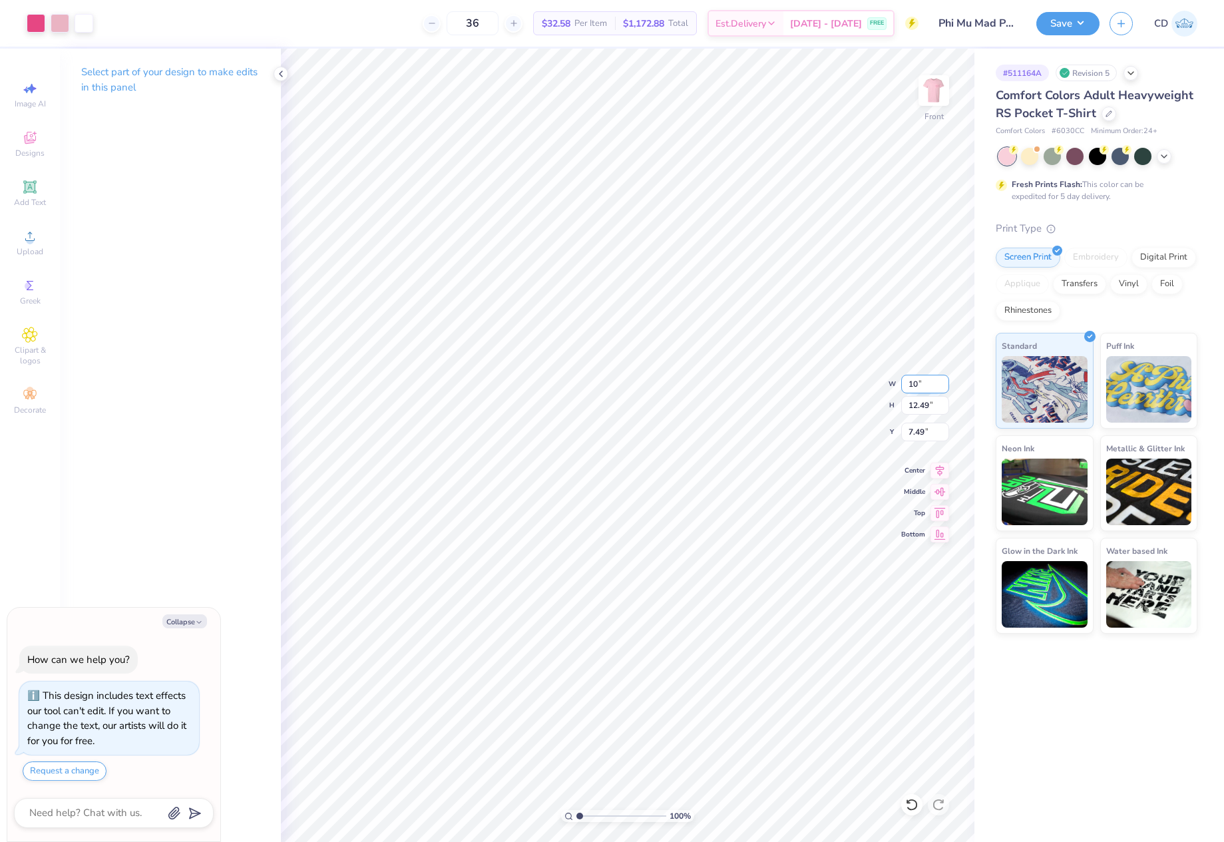
type input "10"
type textarea "x"
type input "10.00"
type input "11.15"
type input "8.16"
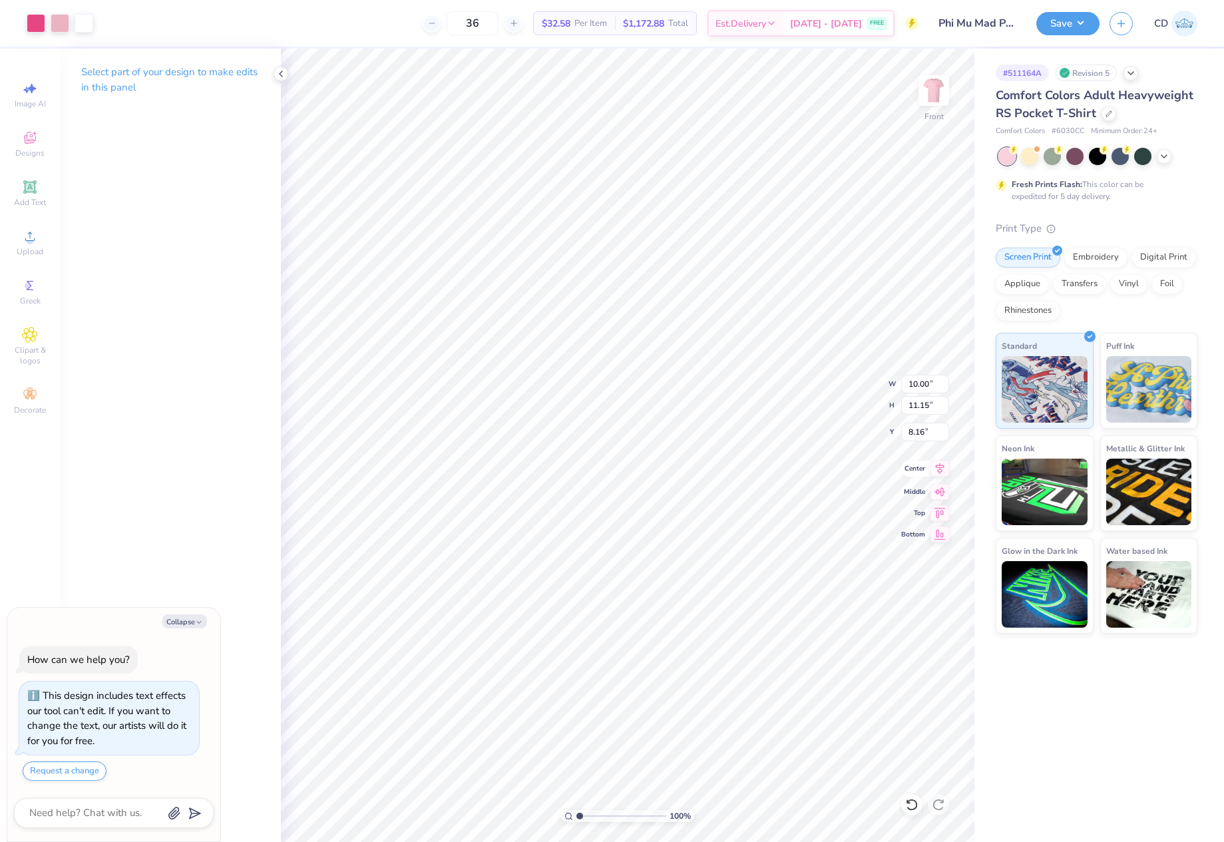
type textarea "x"
type input "2.30"
click at [939, 471] on icon at bounding box center [940, 468] width 9 height 11
type textarea "x"
drag, startPoint x: 910, startPoint y: 432, endPoint x: 925, endPoint y: 432, distance: 15.3
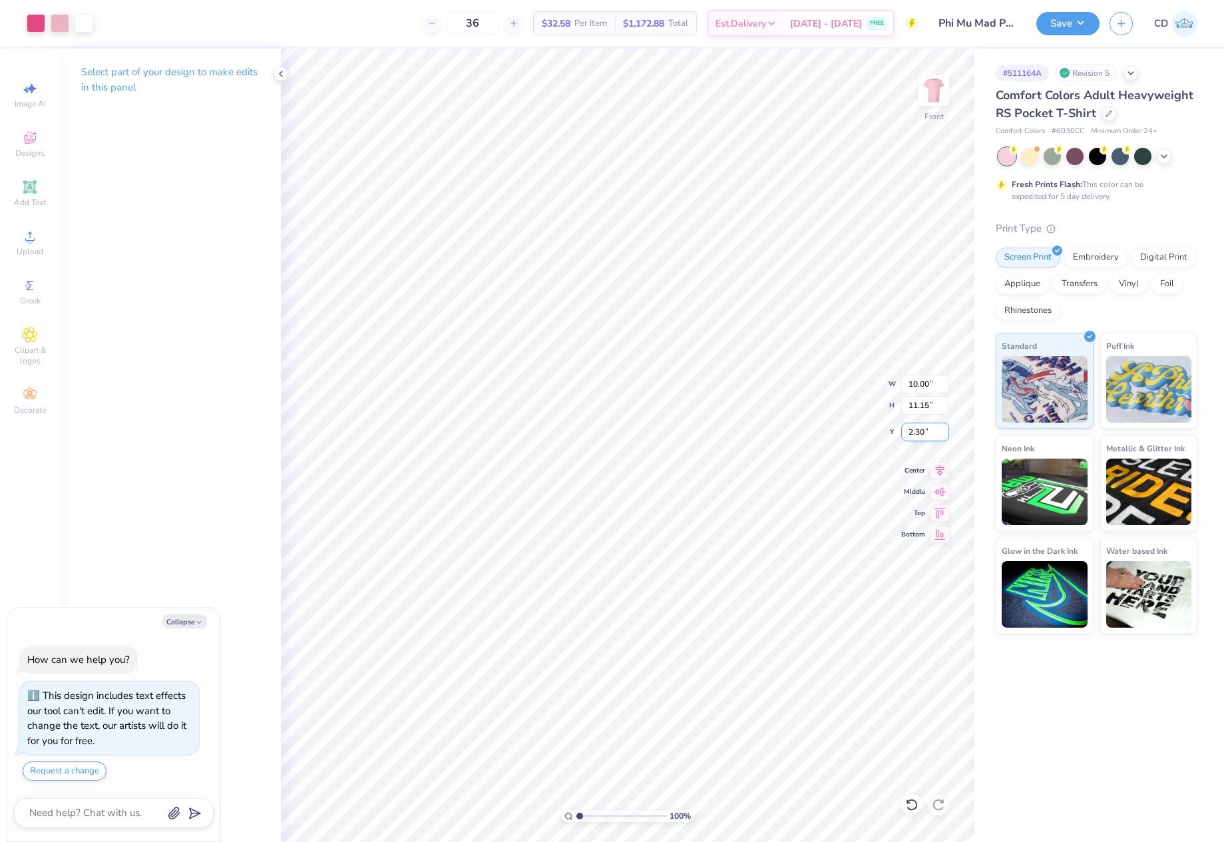
click at [925, 432] on input "2.30" at bounding box center [926, 432] width 48 height 19
type input "3"
type textarea "x"
type input "3.00"
click at [1076, 28] on button "Save" at bounding box center [1068, 21] width 63 height 23
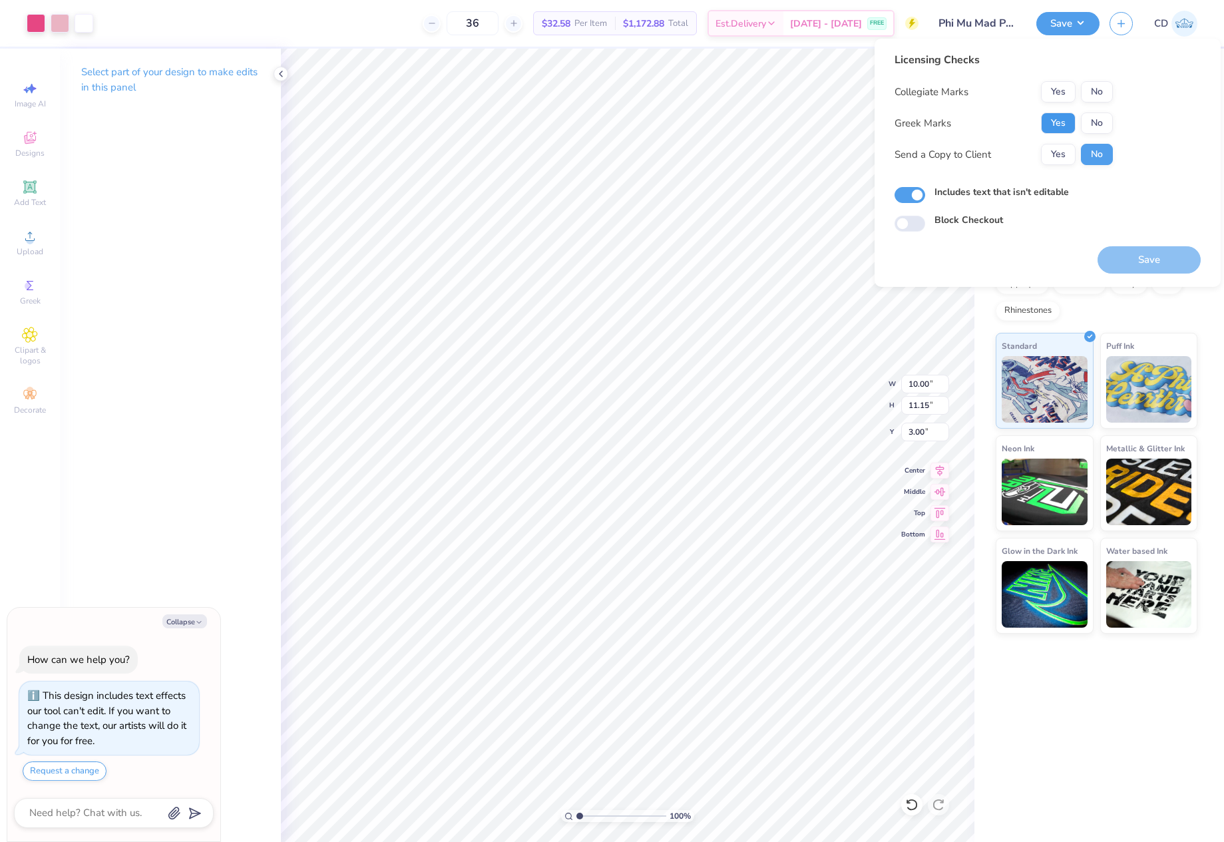
click at [1055, 128] on button "Yes" at bounding box center [1058, 123] width 35 height 21
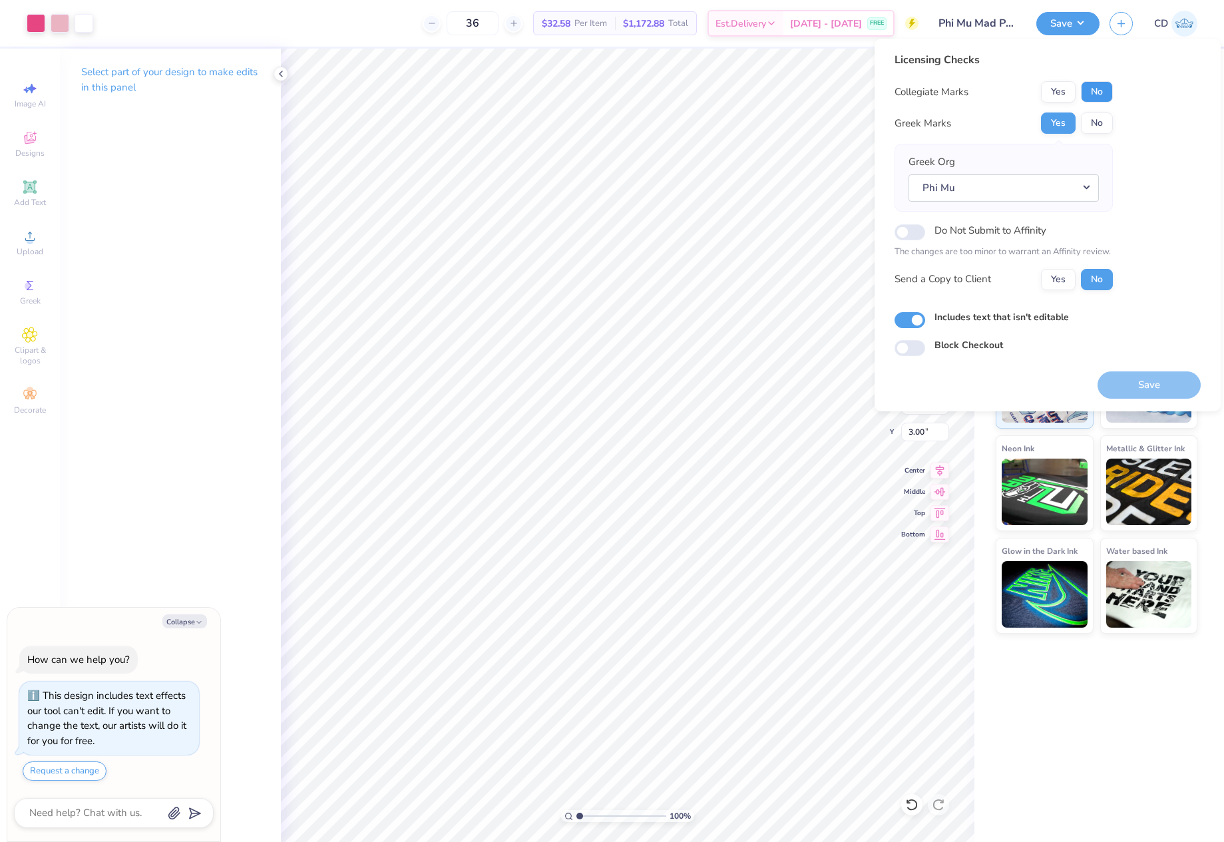
click at [1094, 91] on button "No" at bounding box center [1097, 91] width 32 height 21
click at [1135, 385] on button "Save" at bounding box center [1149, 385] width 103 height 27
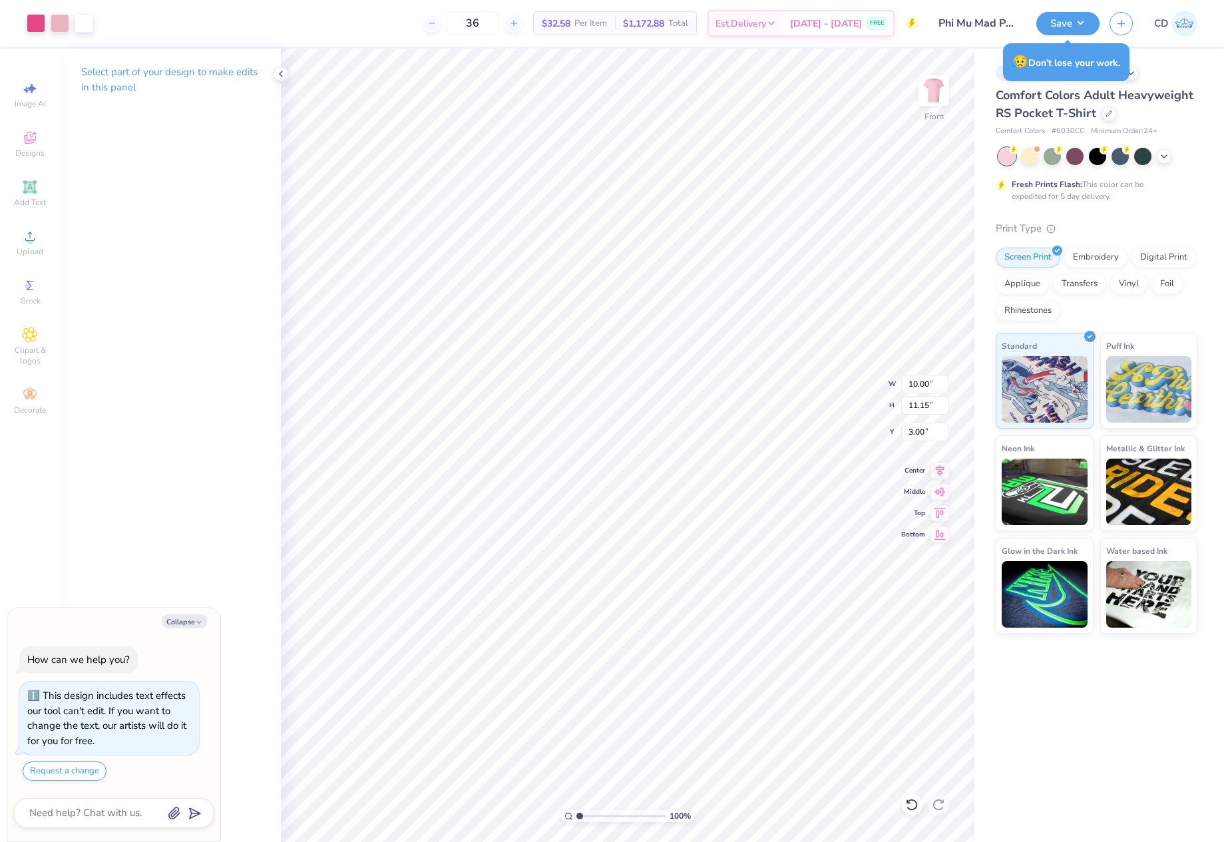
type textarea "x"
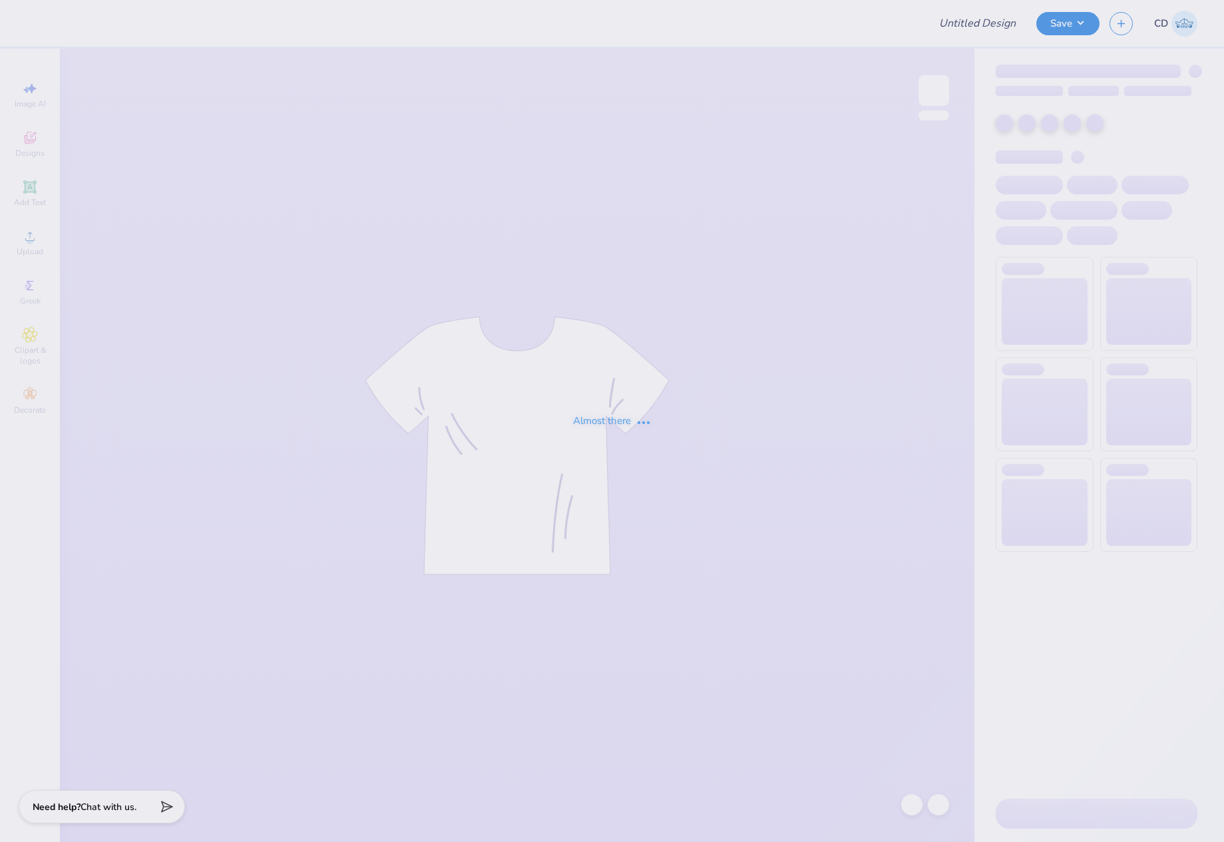
type input "Phi Mu Mad Plaid"
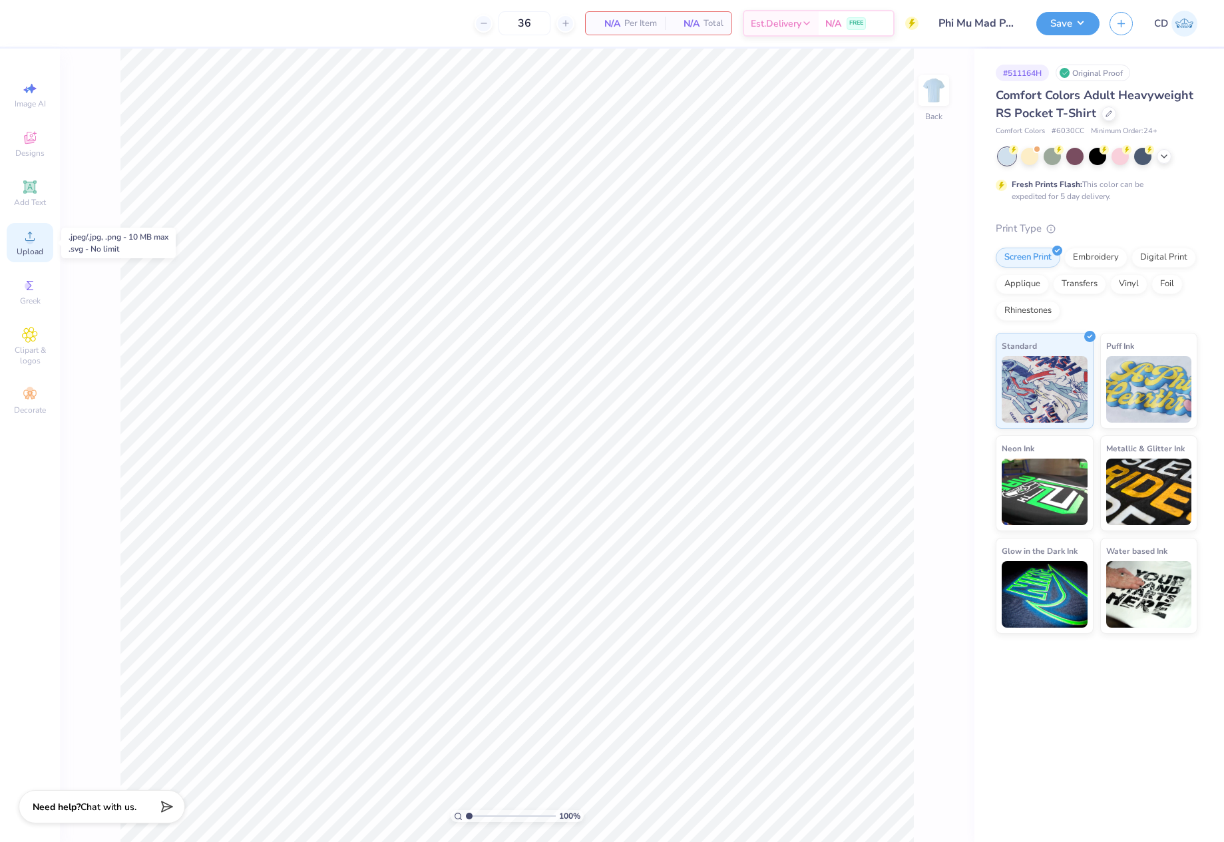
click at [24, 239] on icon at bounding box center [30, 236] width 16 height 16
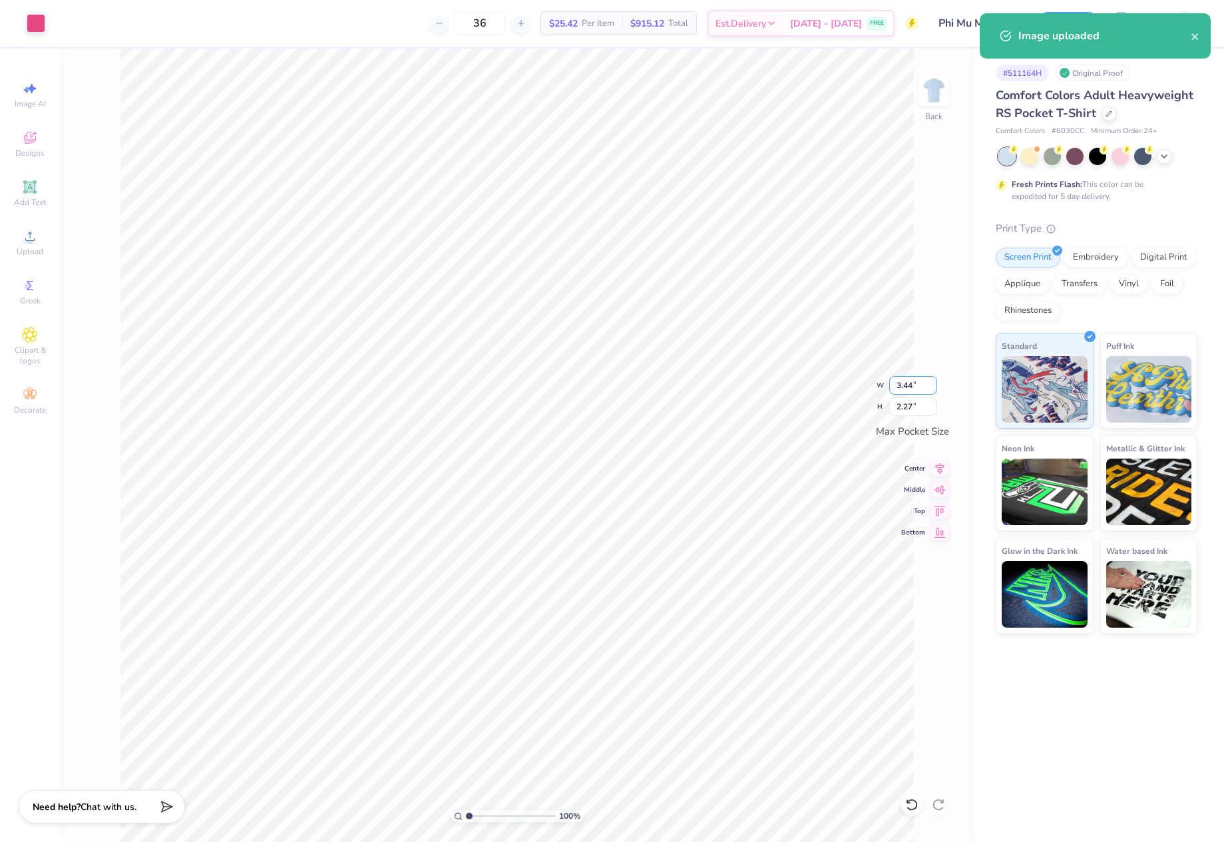
drag, startPoint x: 894, startPoint y: 388, endPoint x: 928, endPoint y: 397, distance: 35.2
click at [928, 397] on div "100 % Back W 3.44 3.44 " H 2.27 2.27 " Max Pocket Size Center Middle Top Bottom" at bounding box center [517, 446] width 915 height 794
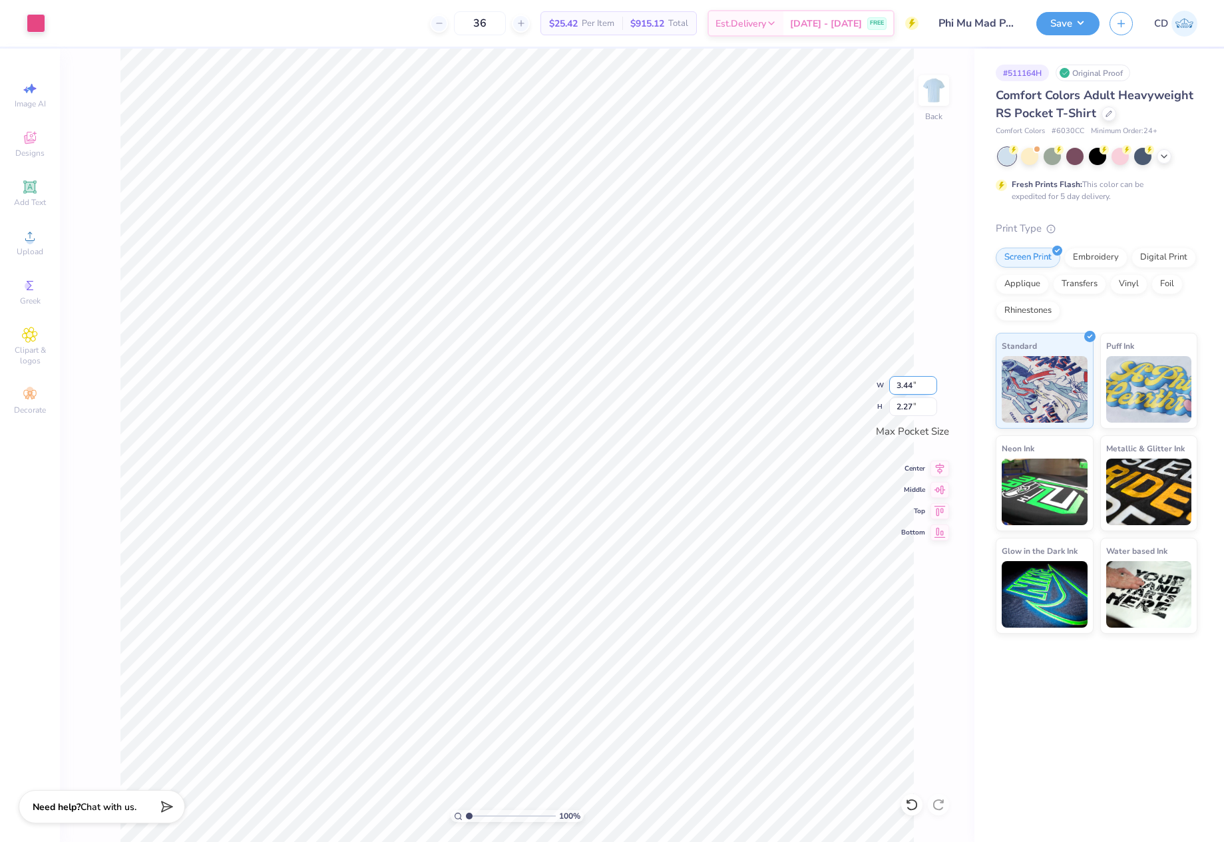
drag, startPoint x: 898, startPoint y: 386, endPoint x: 913, endPoint y: 386, distance: 15.3
click at [913, 386] on input "3.44" at bounding box center [914, 385] width 48 height 19
type input "3.50"
type input "2.31"
click at [928, 111] on div "Back" at bounding box center [934, 98] width 31 height 47
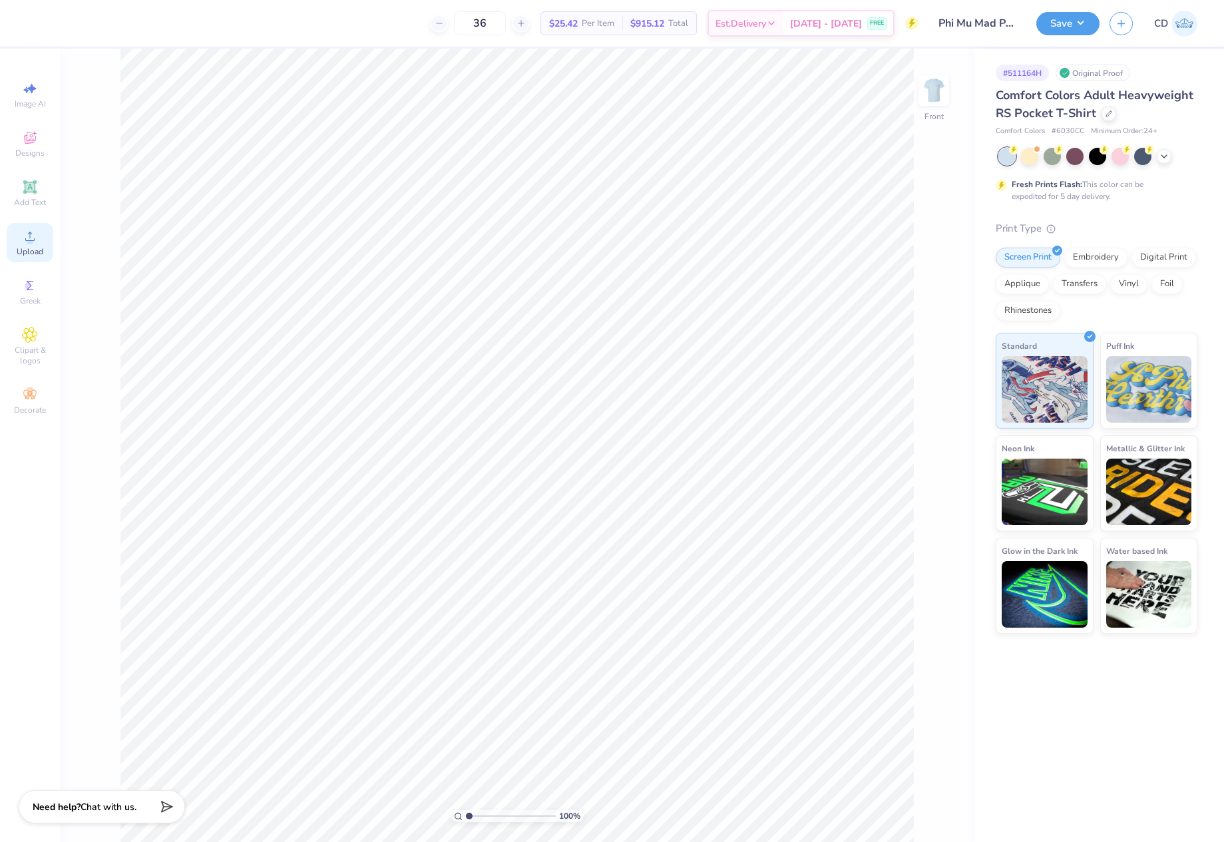
click at [35, 243] on icon at bounding box center [30, 236] width 16 height 16
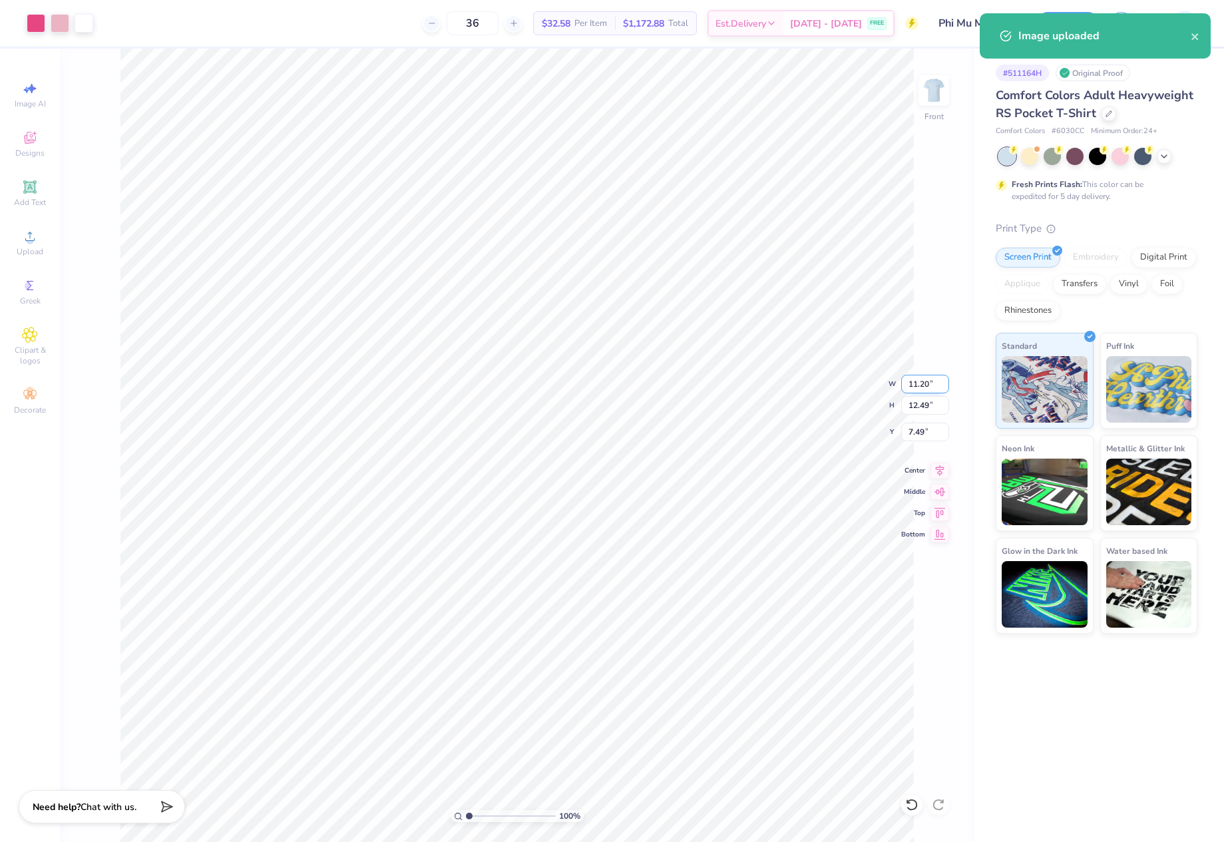
drag, startPoint x: 906, startPoint y: 384, endPoint x: 933, endPoint y: 382, distance: 27.4
click at [933, 382] on input "11.20" at bounding box center [926, 384] width 48 height 19
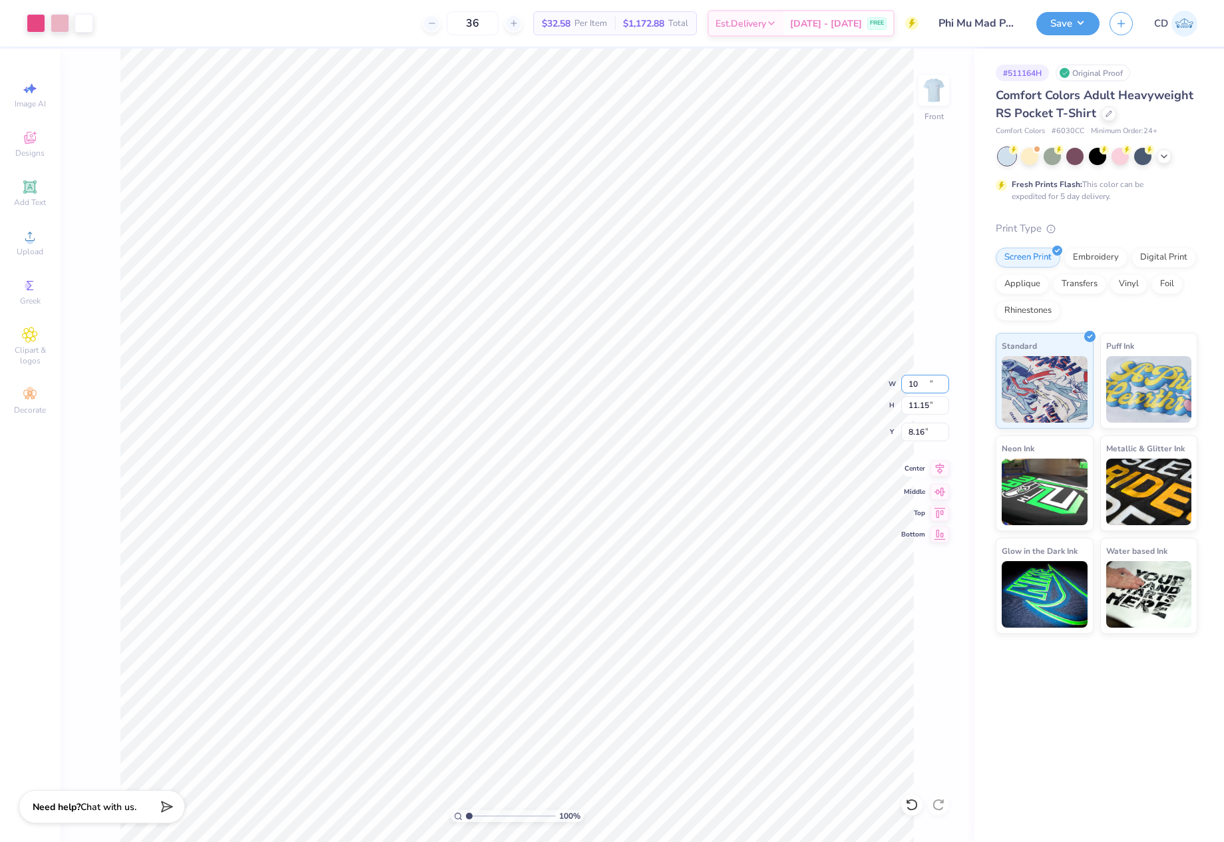
type input "10.00"
type input "11.15"
click at [944, 471] on icon at bounding box center [940, 469] width 19 height 16
drag, startPoint x: 932, startPoint y: 435, endPoint x: 908, endPoint y: 435, distance: 24.0
click at [908, 435] on input "8.16" at bounding box center [926, 432] width 48 height 19
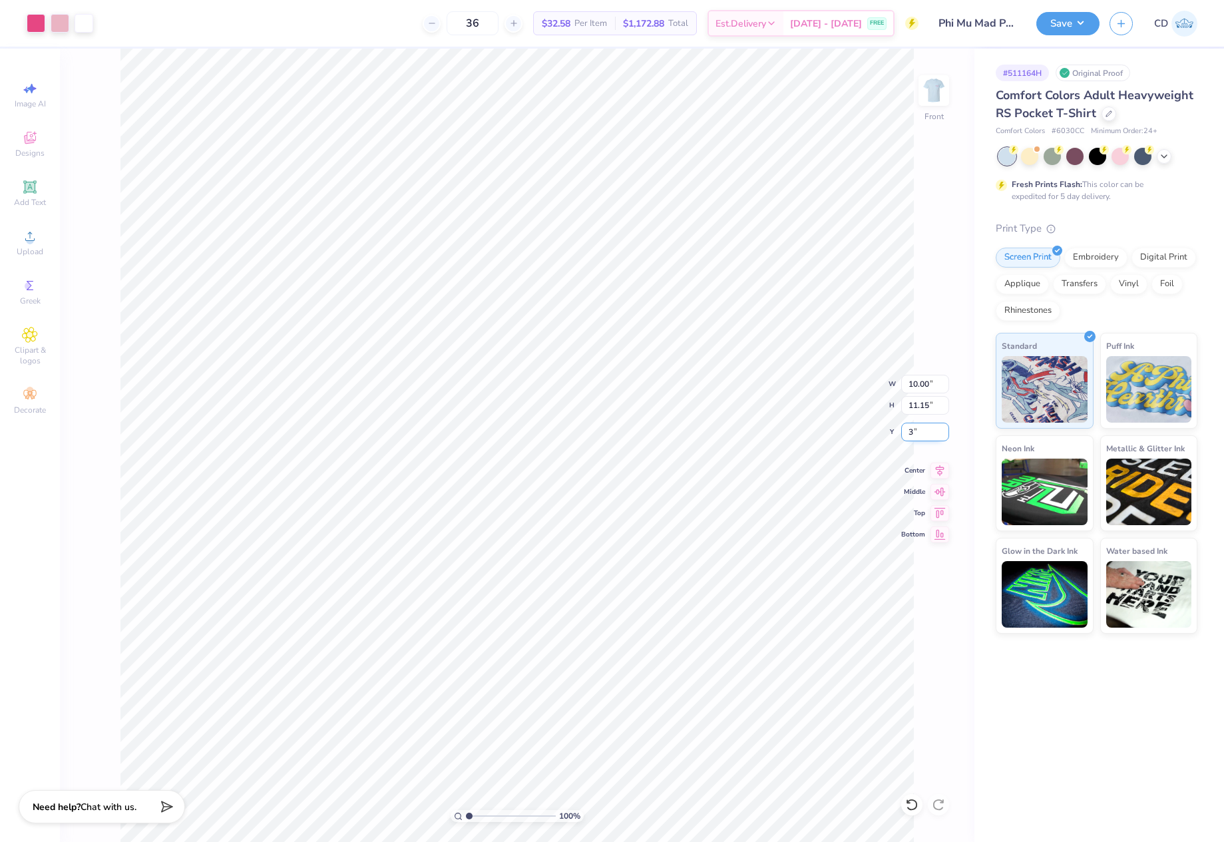
type input "3.00"
click at [1051, 29] on button "Save" at bounding box center [1068, 21] width 63 height 23
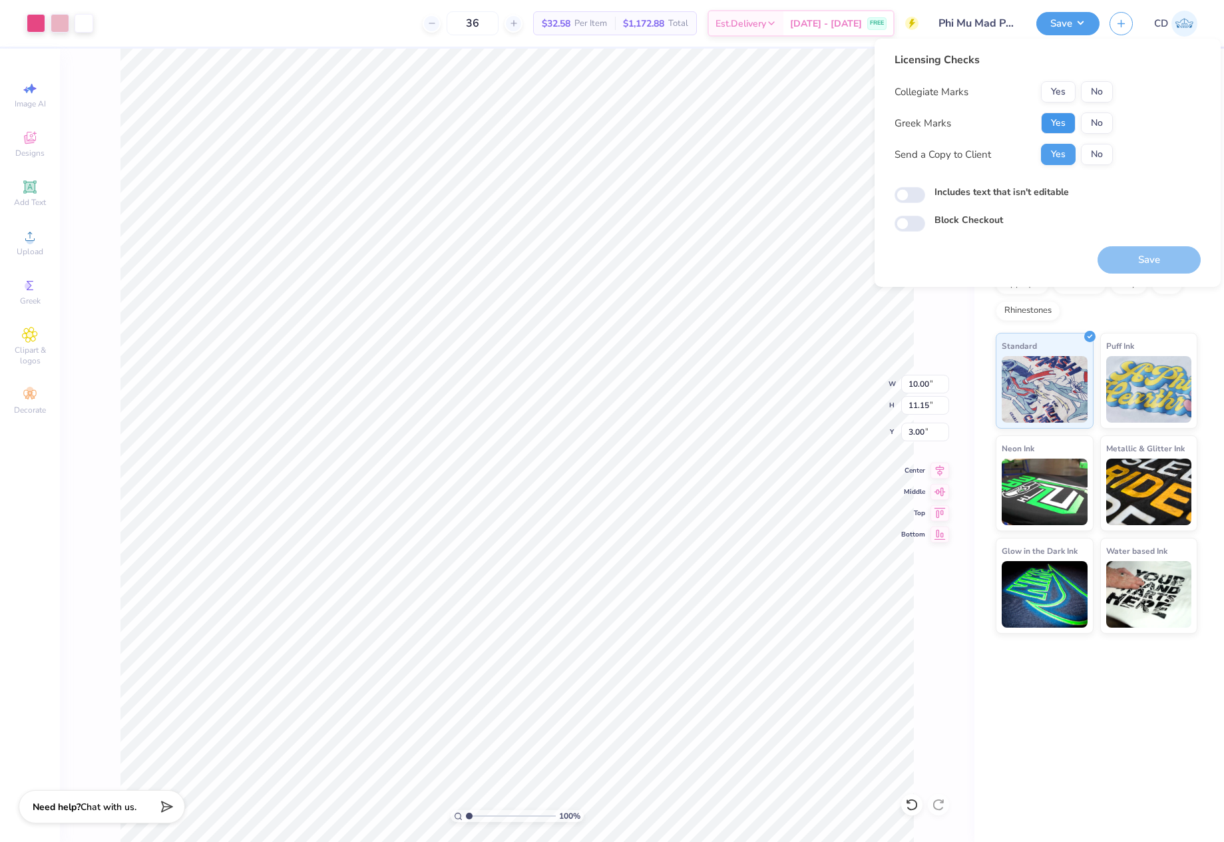
click at [1050, 119] on button "Yes" at bounding box center [1058, 123] width 35 height 21
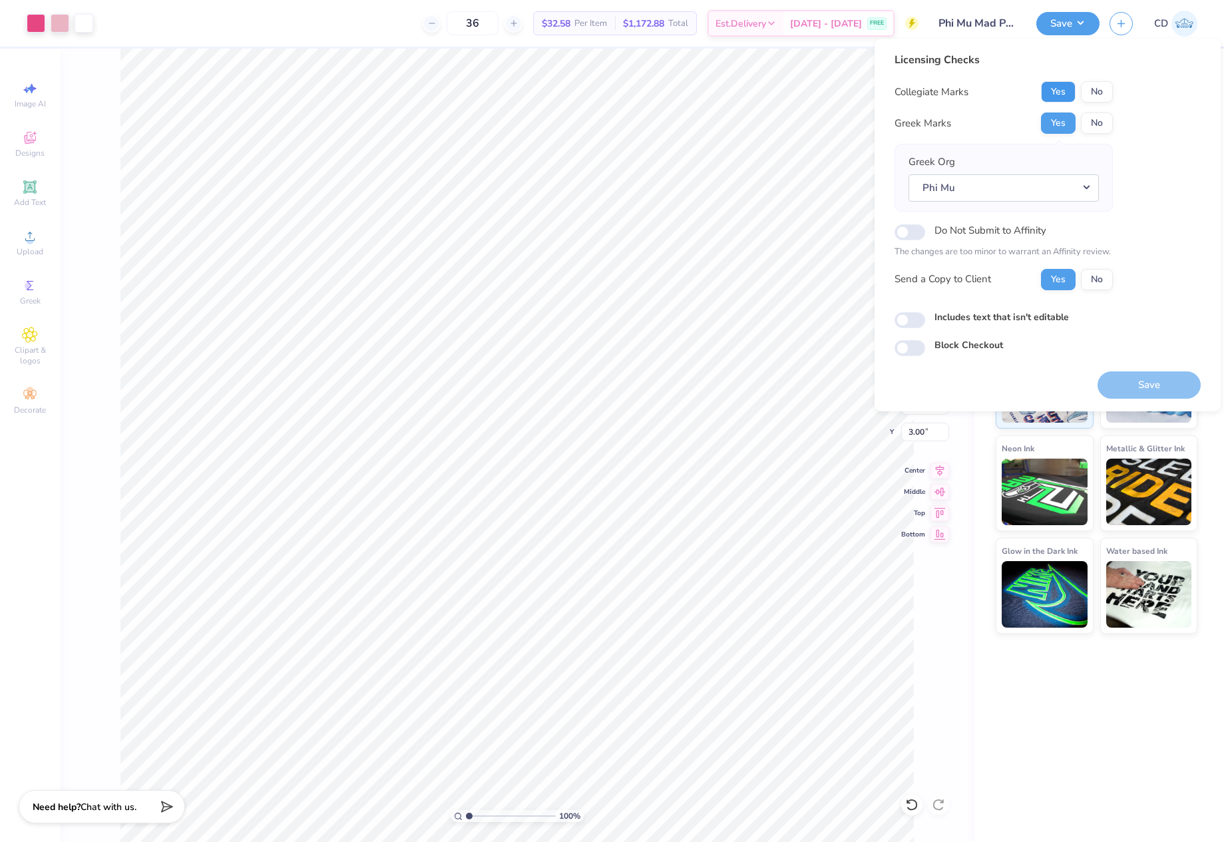
click at [1056, 88] on button "Yes" at bounding box center [1058, 91] width 35 height 21
click at [910, 328] on input "Includes text that isn't editable" at bounding box center [910, 320] width 31 height 16
checkbox input "true"
click at [1105, 93] on button "No" at bounding box center [1097, 91] width 32 height 21
click at [1123, 393] on button "Save" at bounding box center [1149, 385] width 103 height 27
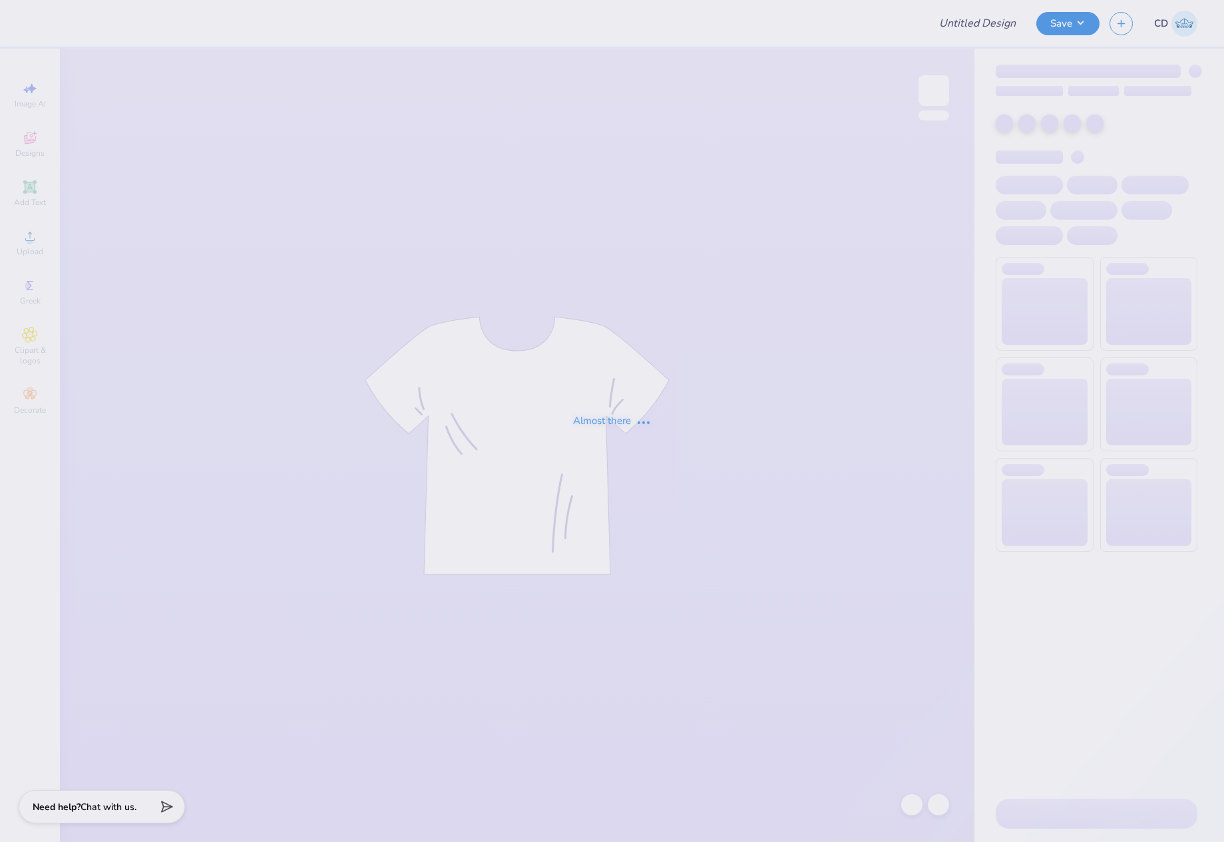
type input "Phi Mu Mad Plaid"
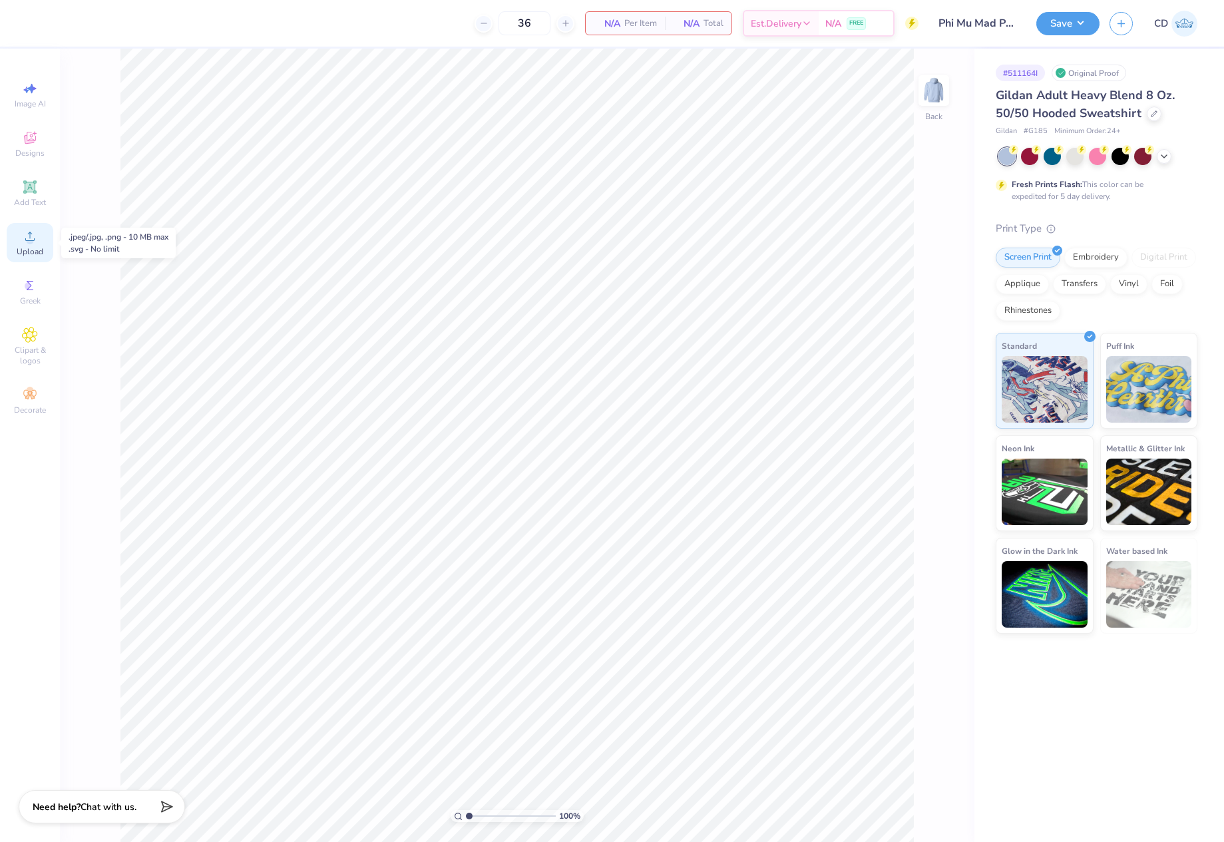
click at [26, 248] on span "Upload" at bounding box center [30, 251] width 27 height 11
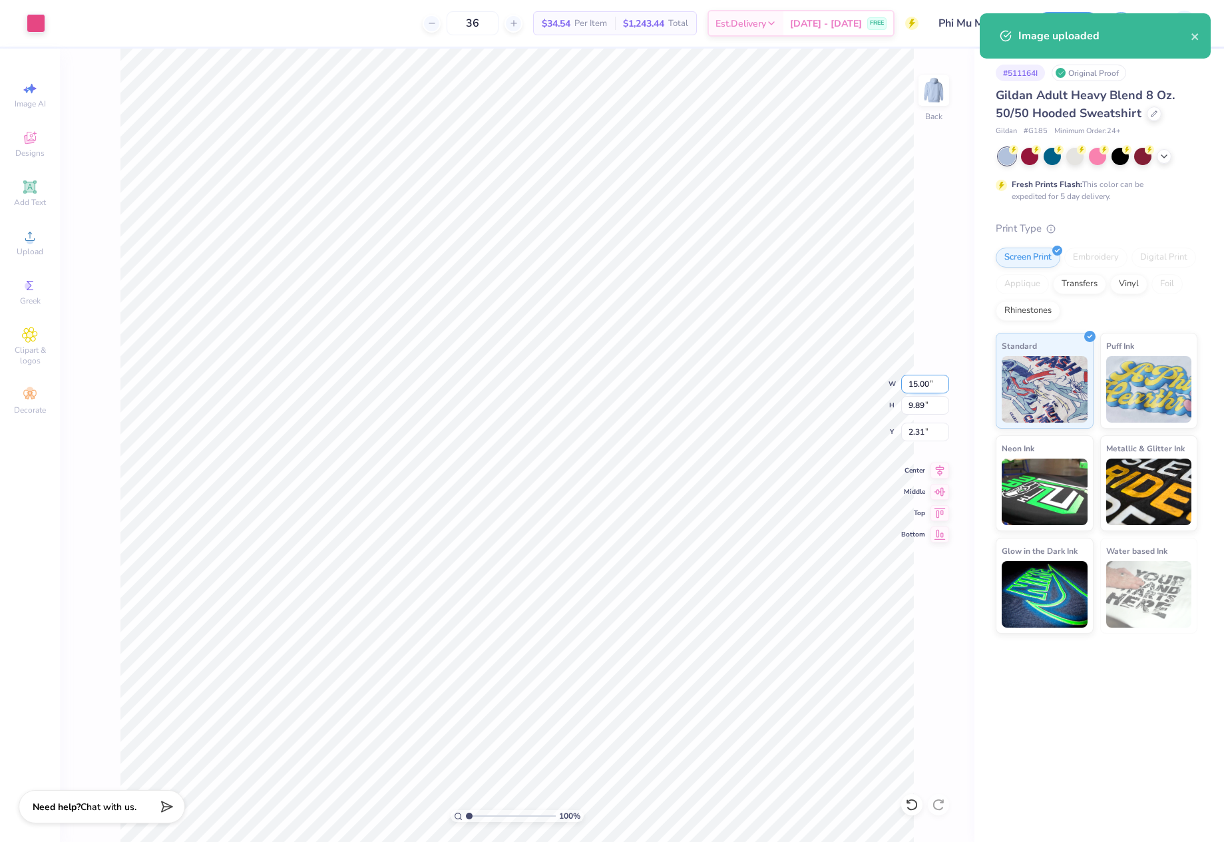
drag, startPoint x: 906, startPoint y: 380, endPoint x: 931, endPoint y: 380, distance: 25.3
click at [931, 380] on input "15.00" at bounding box center [926, 384] width 48 height 19
type input "3.50"
type input "2.31"
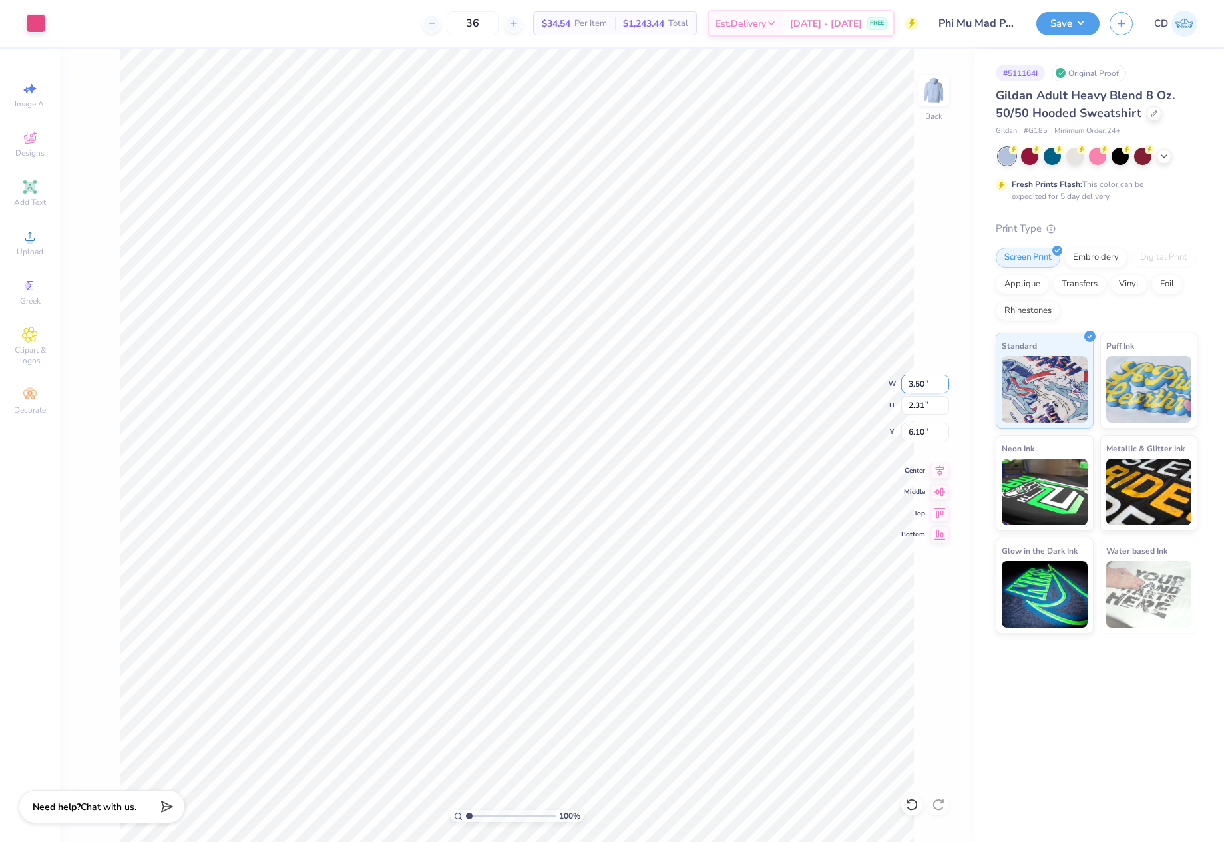
type input "3.00"
click at [939, 91] on img at bounding box center [934, 90] width 53 height 53
click at [37, 236] on icon at bounding box center [30, 236] width 16 height 16
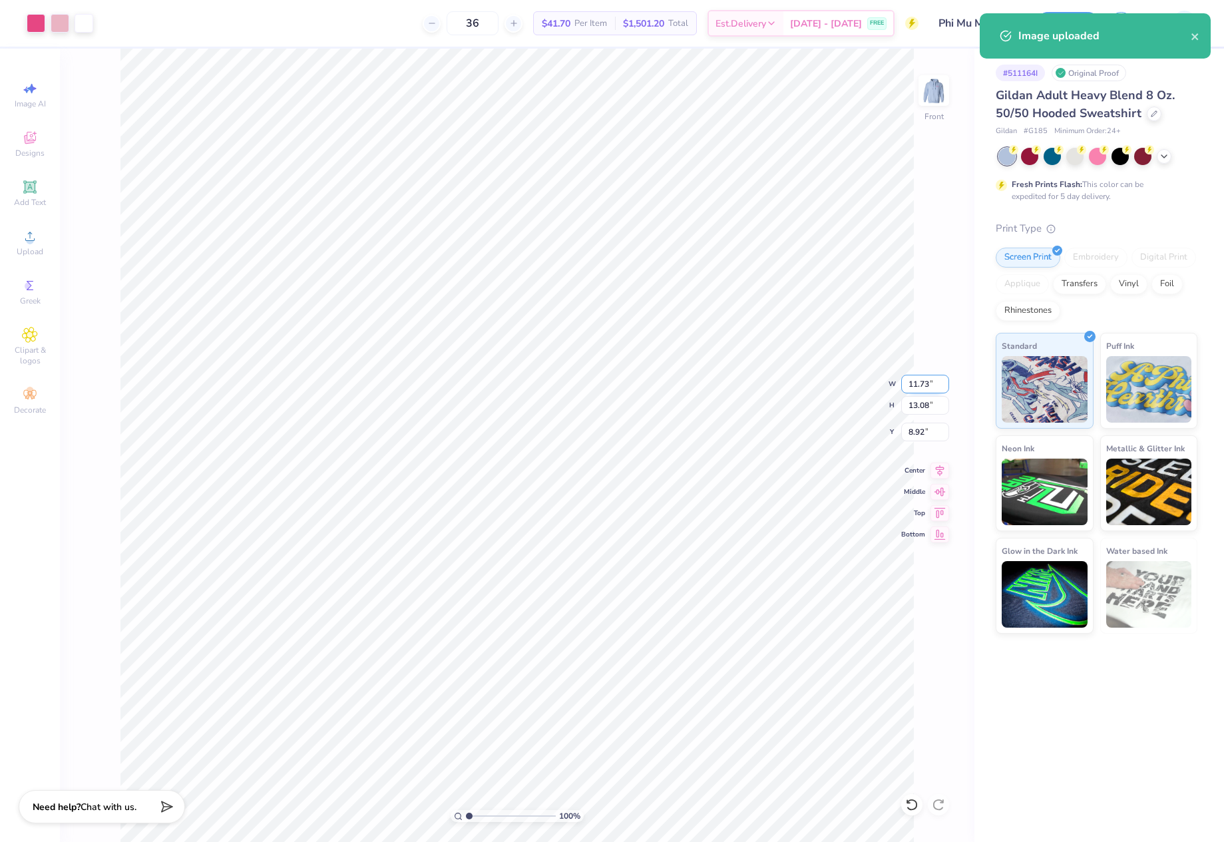
drag, startPoint x: 908, startPoint y: 383, endPoint x: 933, endPoint y: 383, distance: 26.0
click at [933, 383] on input "11.73" at bounding box center [926, 384] width 48 height 19
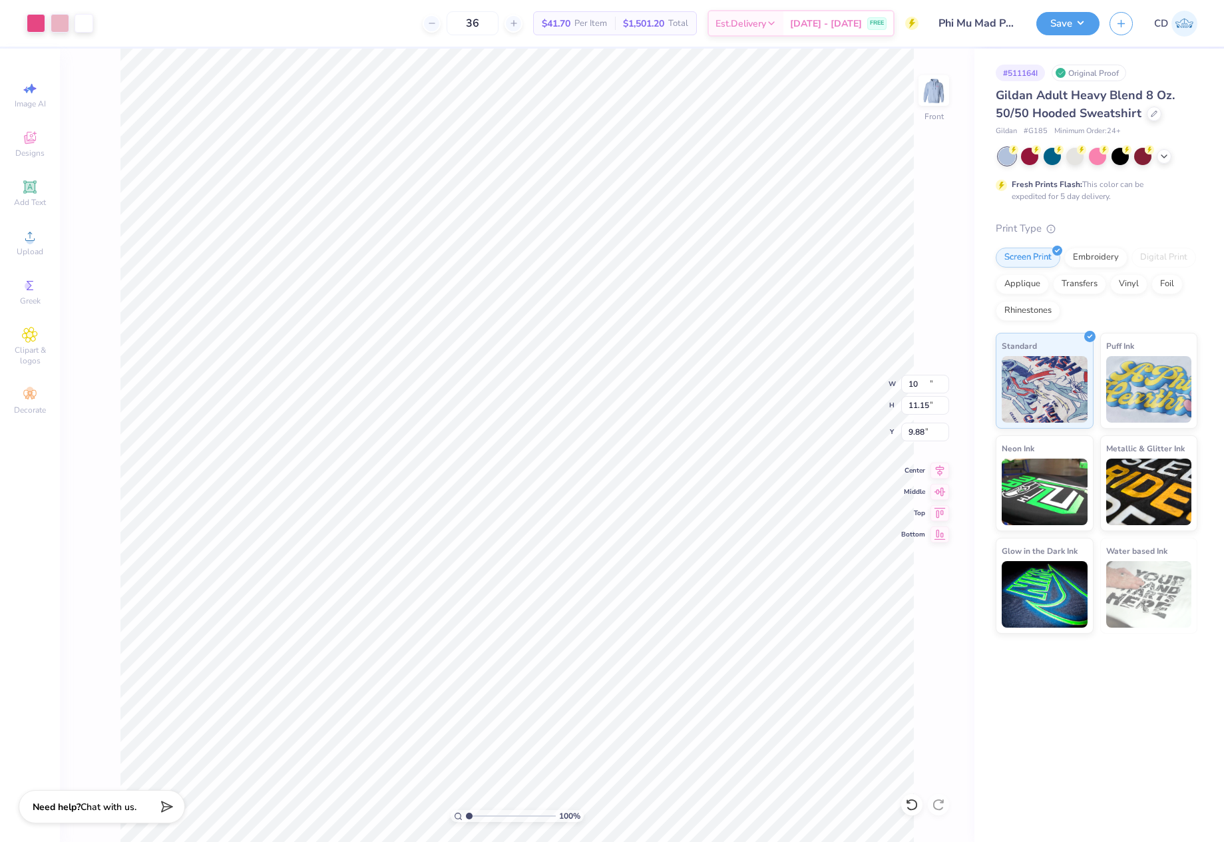
type input "10.00"
type input "11.15"
drag, startPoint x: 907, startPoint y: 430, endPoint x: 927, endPoint y: 432, distance: 20.7
click at [927, 432] on input "9.88" at bounding box center [926, 432] width 48 height 19
type input "6.00"
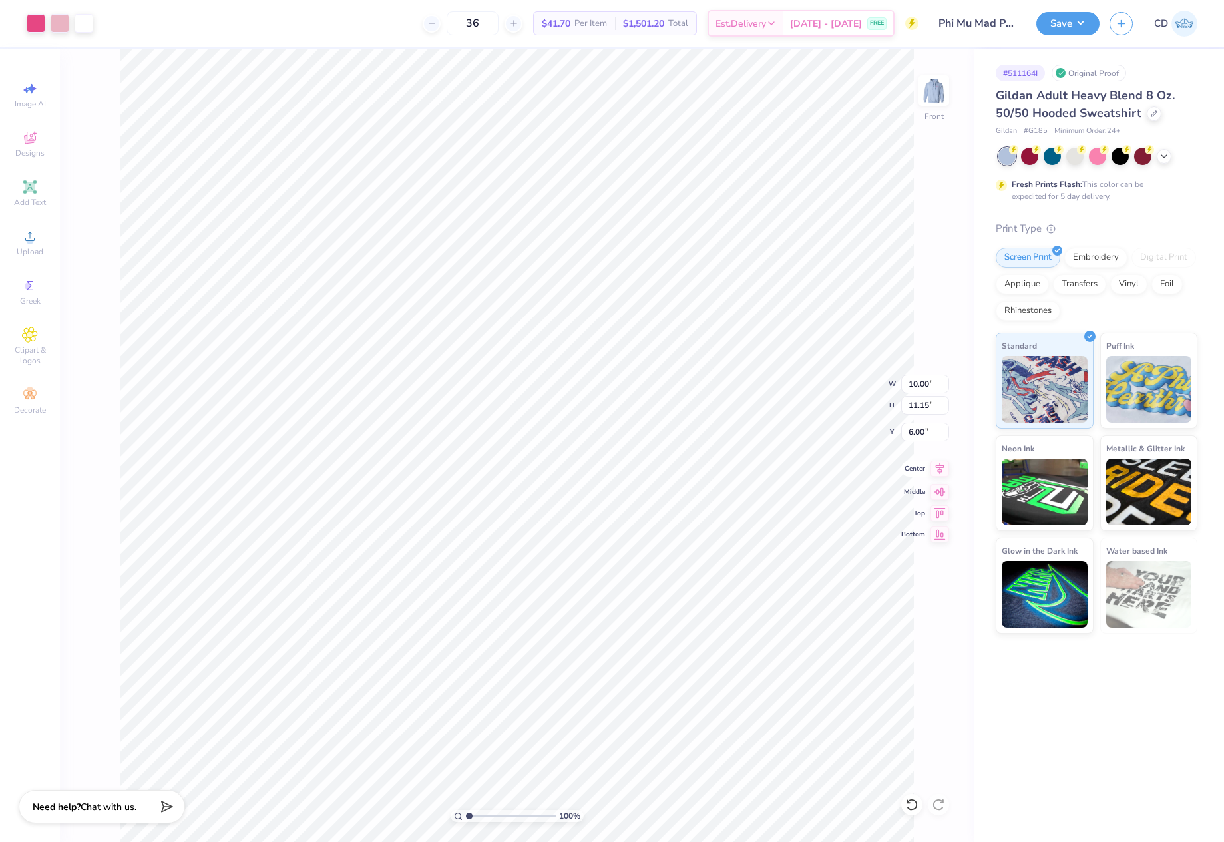
click at [943, 469] on icon at bounding box center [940, 469] width 19 height 16
click at [1081, 20] on button "Save" at bounding box center [1068, 21] width 63 height 23
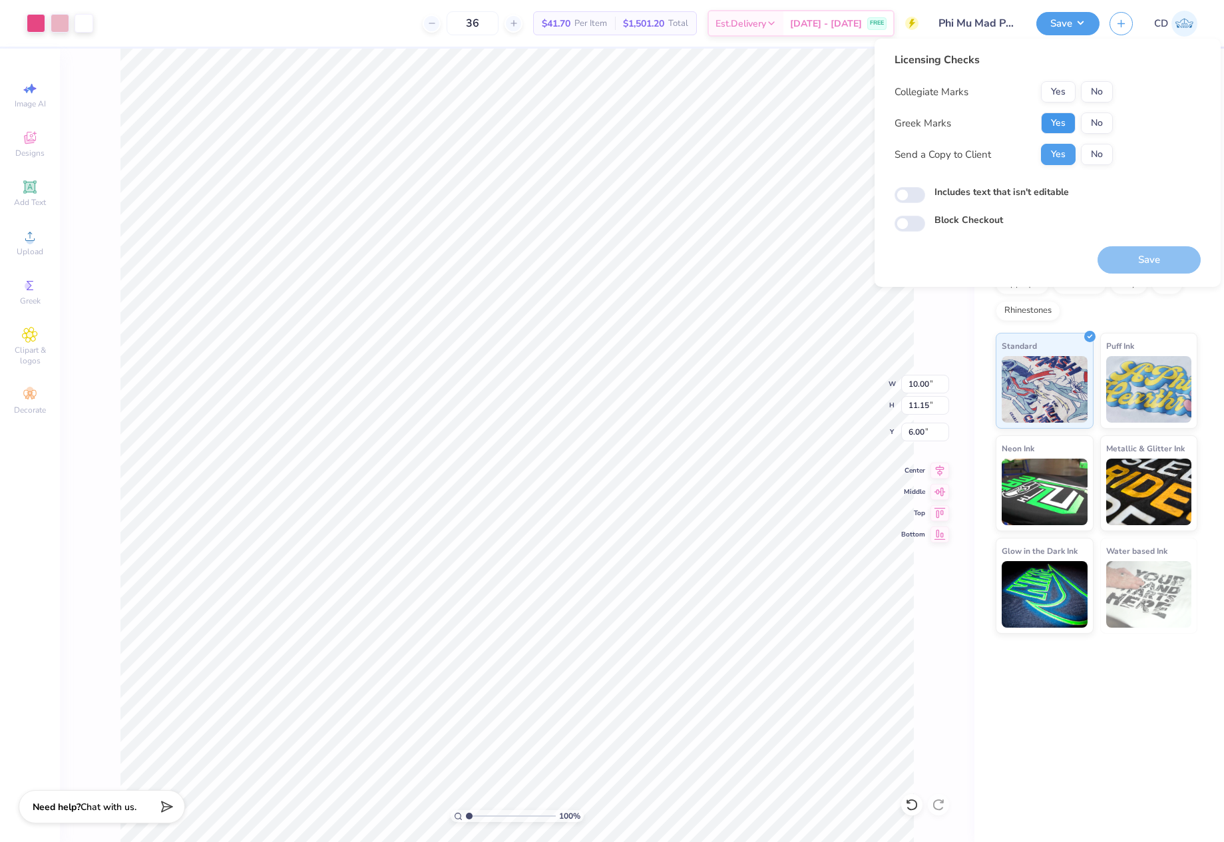
click at [1063, 125] on button "Yes" at bounding box center [1058, 123] width 35 height 21
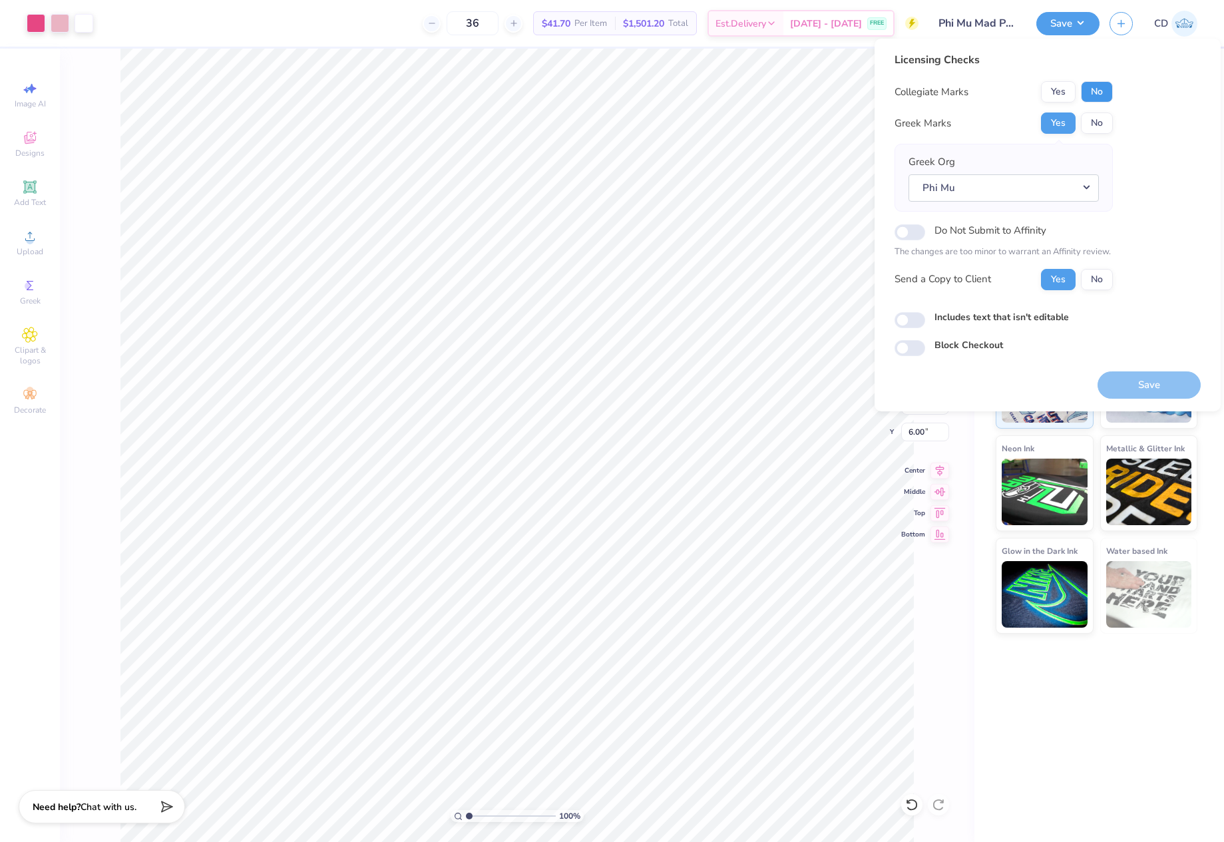
click at [1095, 87] on button "No" at bounding box center [1097, 91] width 32 height 21
click at [911, 311] on div "Includes text that isn't editable" at bounding box center [1048, 317] width 306 height 15
click at [906, 324] on input "Includes text that isn't editable" at bounding box center [910, 320] width 31 height 16
checkbox input "true"
click at [1148, 380] on button "Save" at bounding box center [1149, 385] width 103 height 27
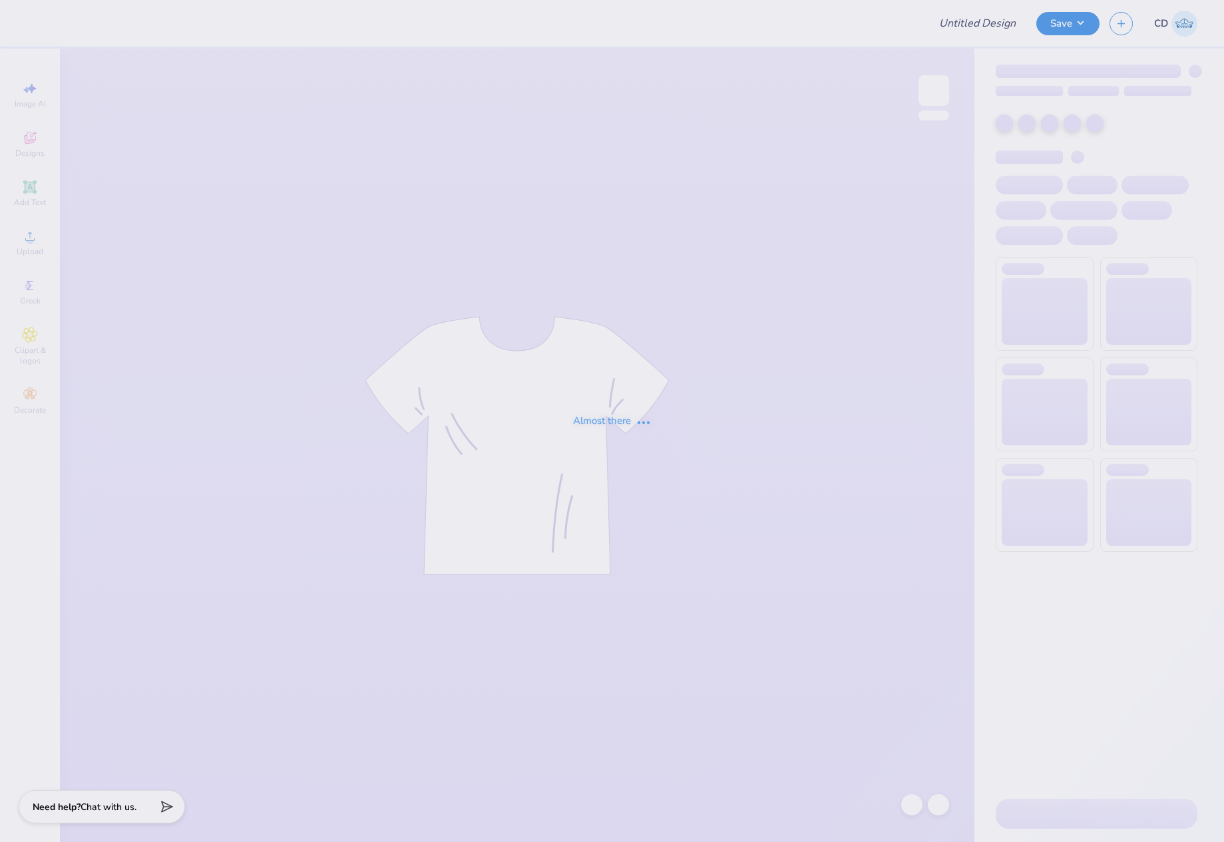
type input "Phi Mu Mad Plaid"
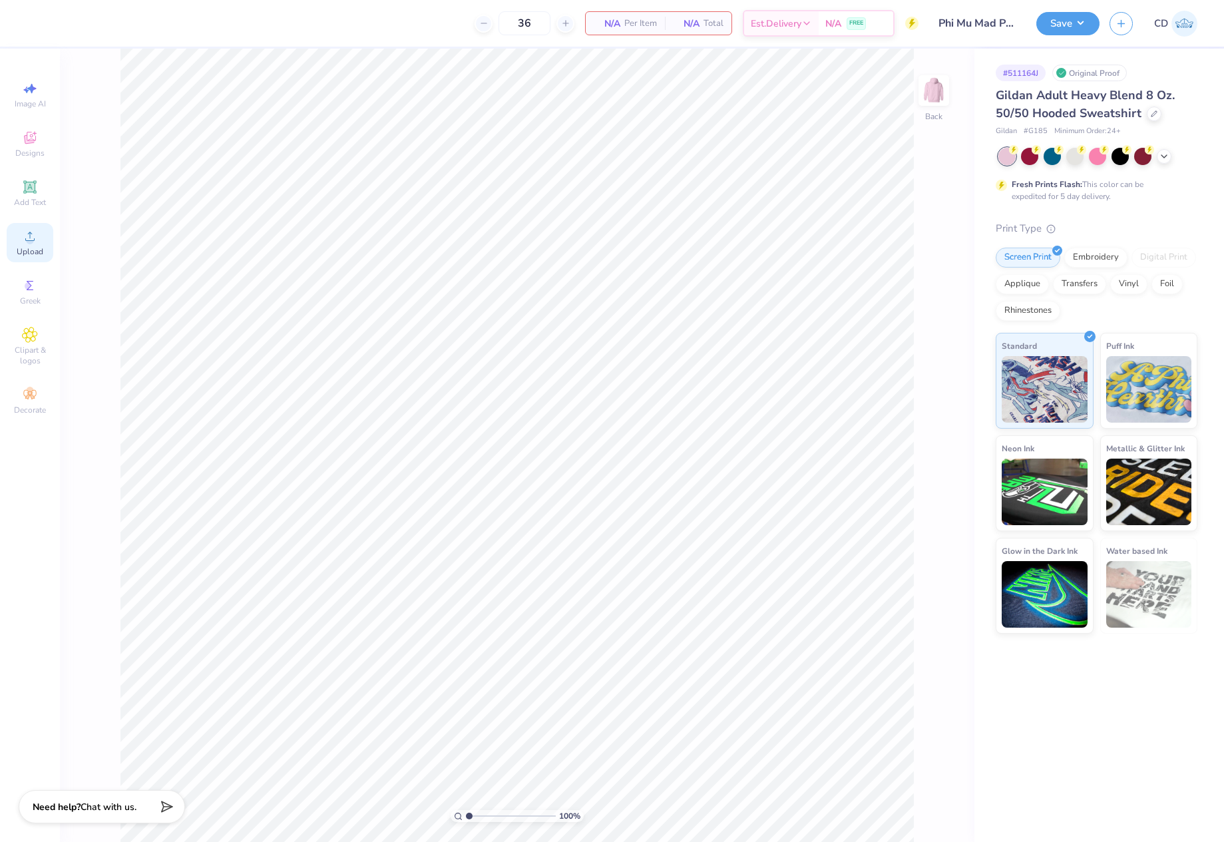
click at [36, 248] on span "Upload" at bounding box center [30, 251] width 27 height 11
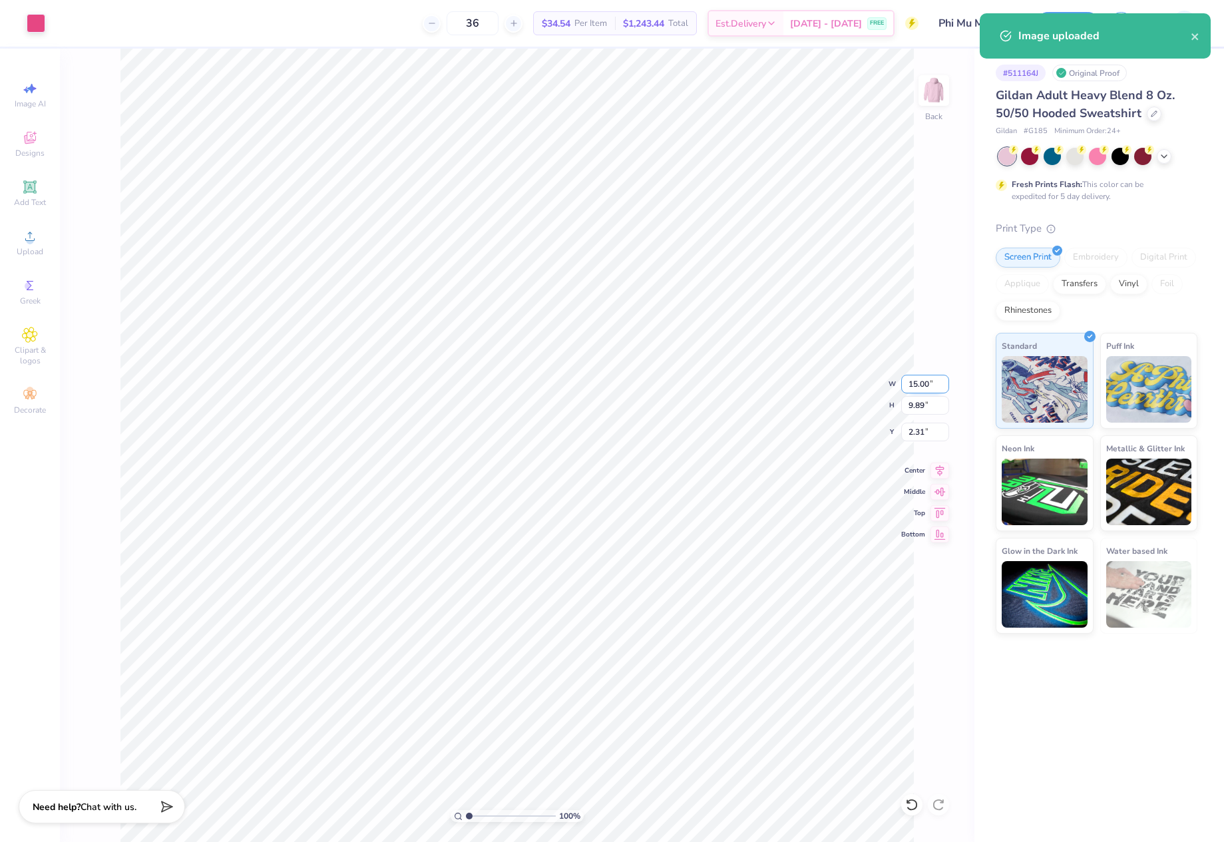
drag, startPoint x: 908, startPoint y: 383, endPoint x: 933, endPoint y: 384, distance: 24.7
click at [933, 384] on input "15.00" at bounding box center [926, 384] width 48 height 19
type input "3.50"
type input "2.31"
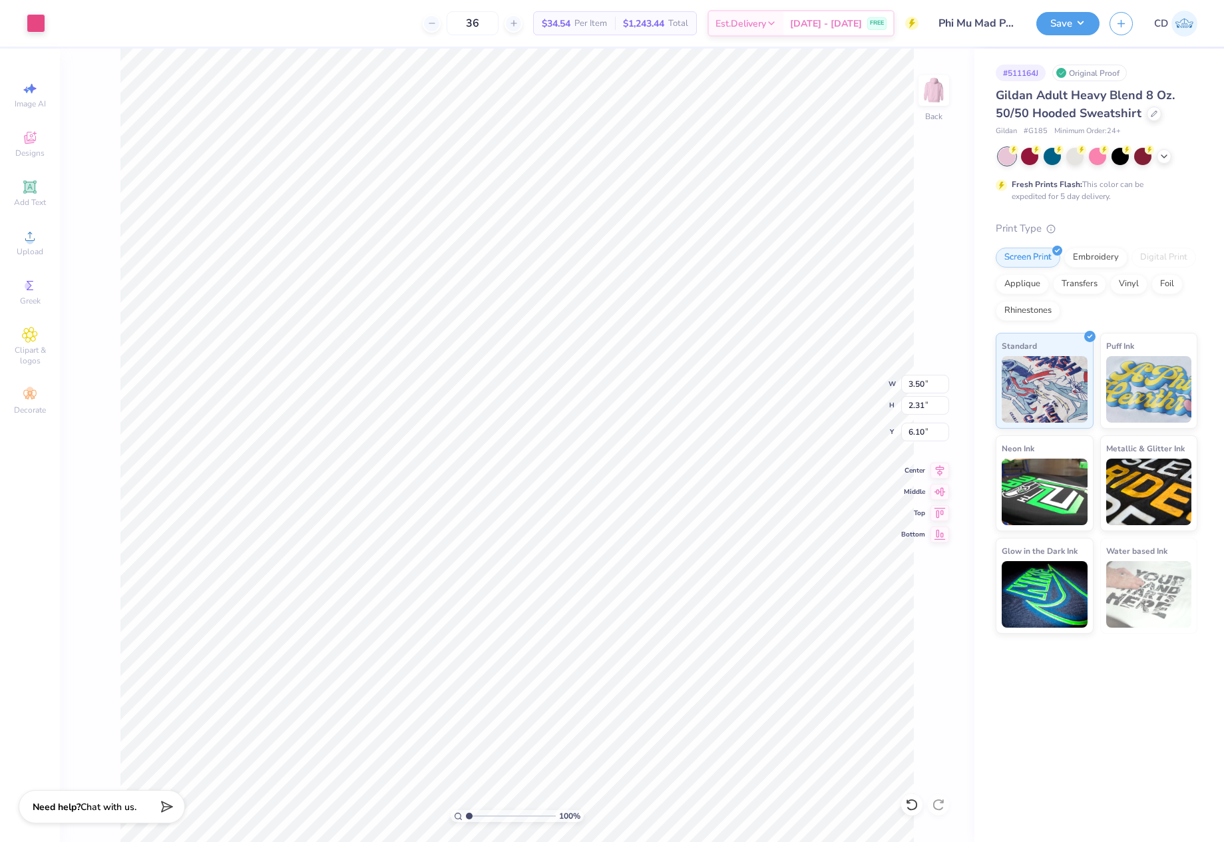
type input "3.00"
click at [931, 87] on img at bounding box center [934, 90] width 53 height 53
click at [28, 232] on icon at bounding box center [30, 236] width 16 height 16
drag, startPoint x: 908, startPoint y: 384, endPoint x: 931, endPoint y: 385, distance: 24.0
click at [931, 385] on input "11.73" at bounding box center [926, 384] width 48 height 19
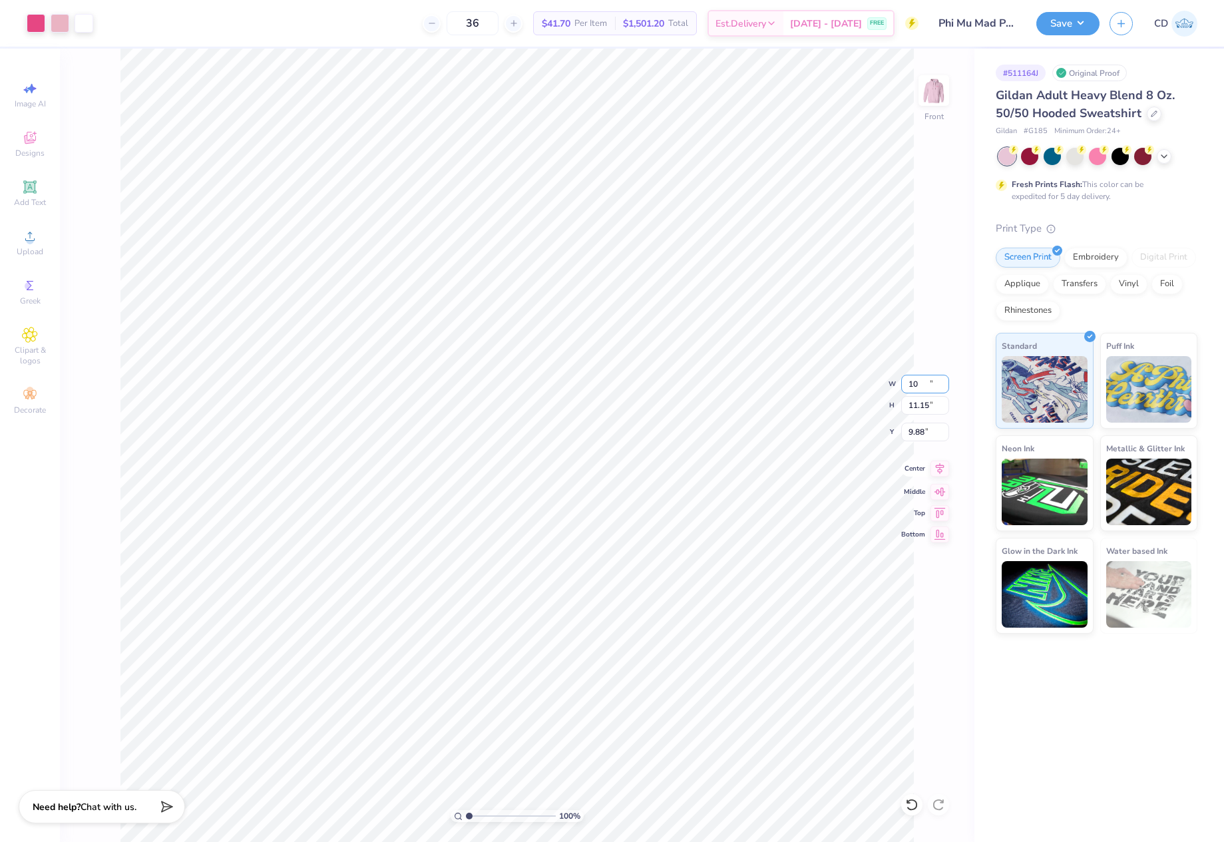
type input "10.00"
type input "11.15"
click at [941, 467] on icon at bounding box center [940, 468] width 9 height 11
click at [916, 431] on input "9.88" at bounding box center [926, 432] width 48 height 19
type input "6.00"
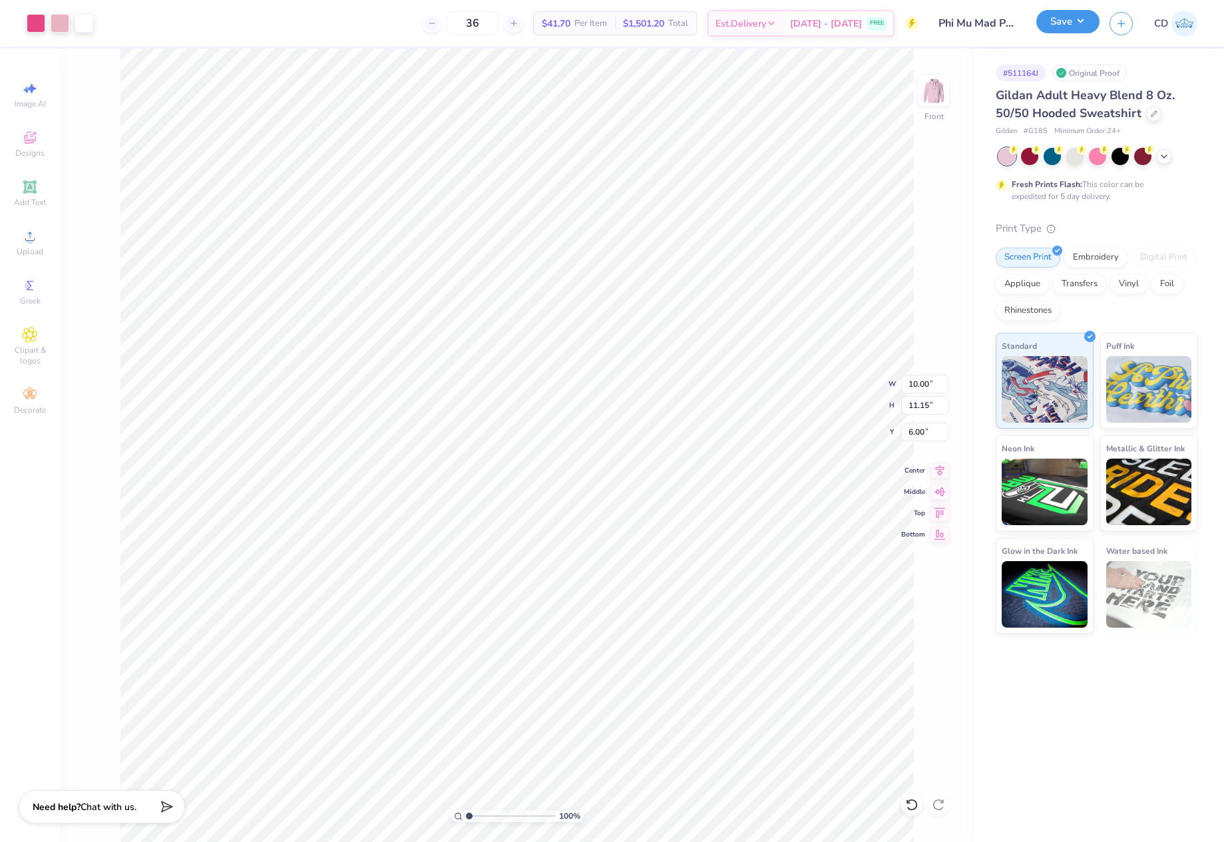
click at [1059, 18] on button "Save" at bounding box center [1068, 21] width 63 height 23
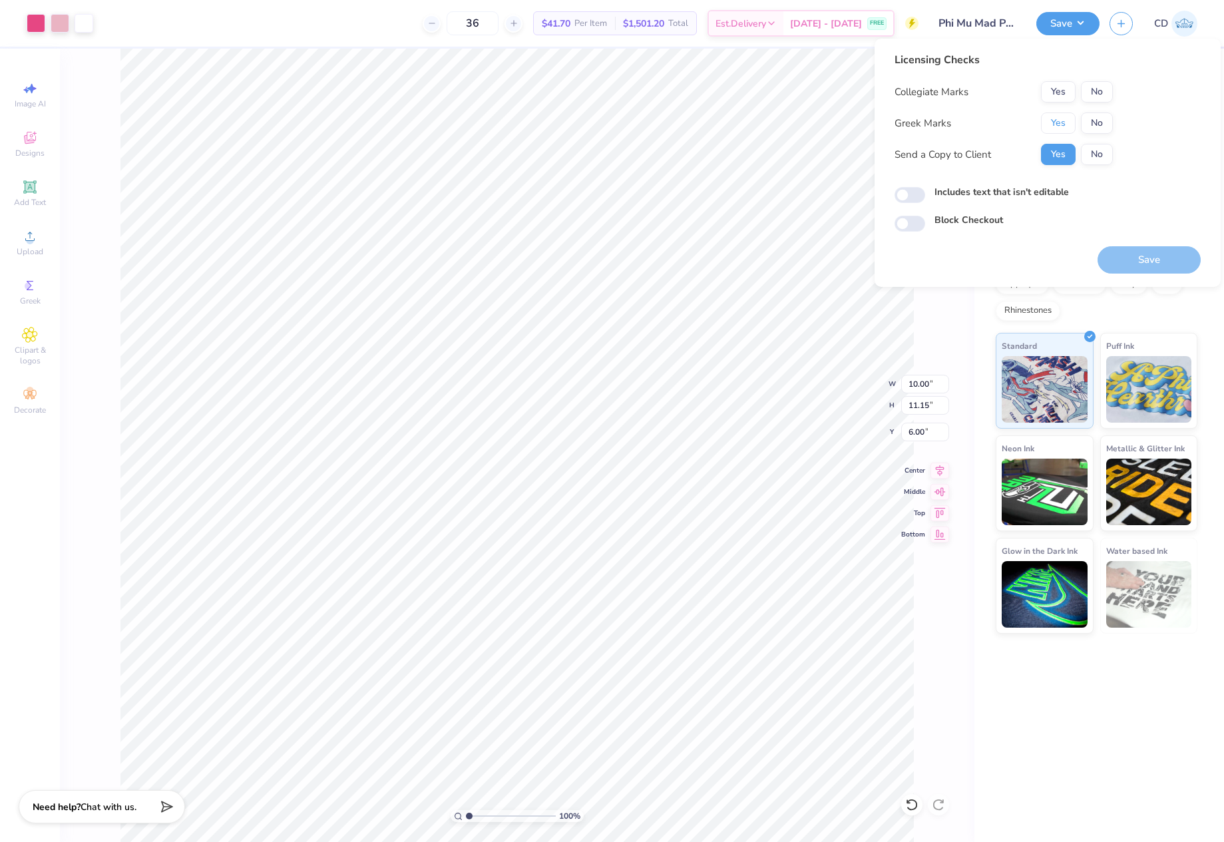
drag, startPoint x: 1062, startPoint y: 127, endPoint x: 1097, endPoint y: 107, distance: 40.0
click at [1063, 127] on button "Yes" at bounding box center [1058, 123] width 35 height 21
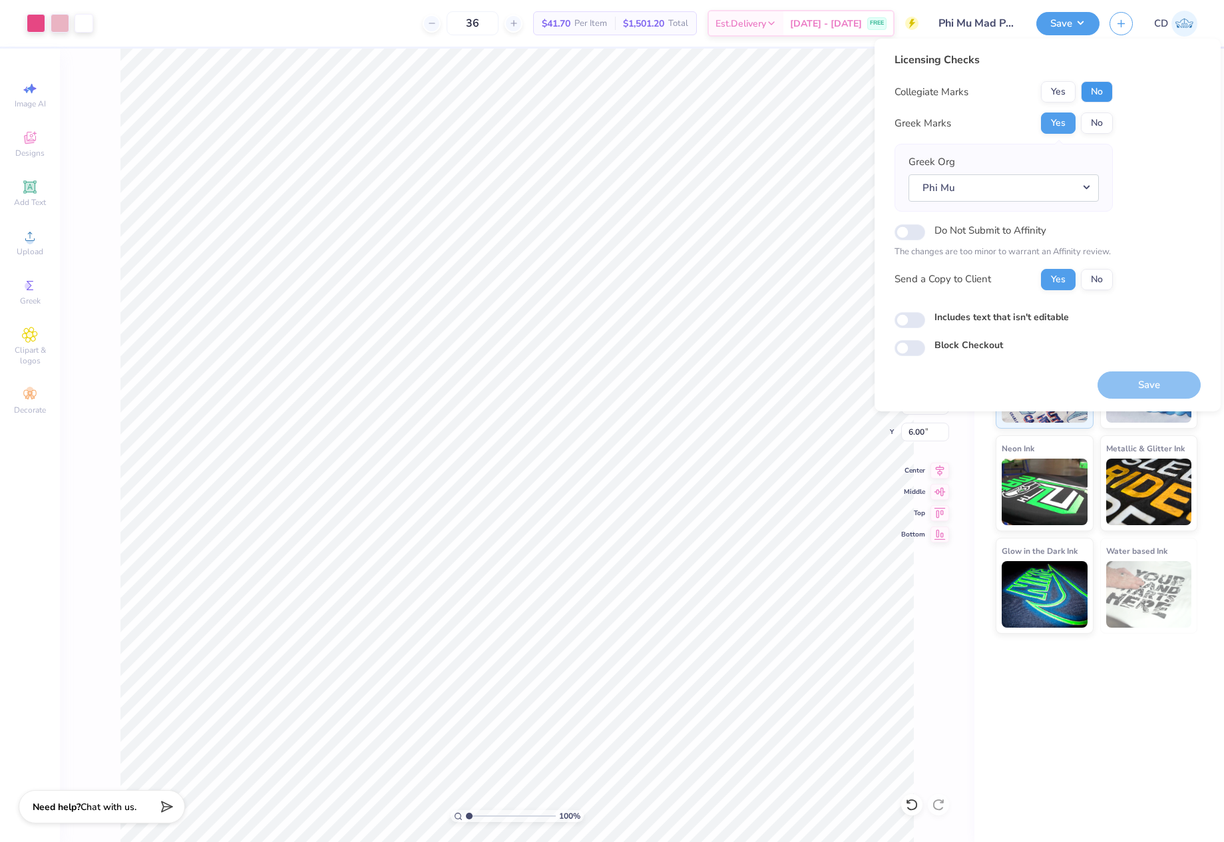
click at [1098, 93] on button "No" at bounding box center [1097, 91] width 32 height 21
click at [1122, 384] on button "Save" at bounding box center [1149, 385] width 103 height 27
